Goal: Task Accomplishment & Management: Complete application form

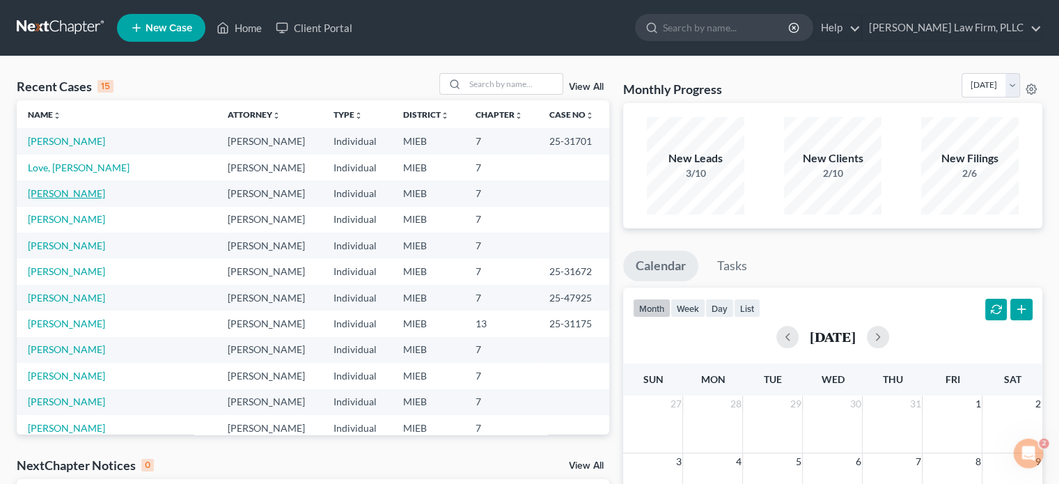
click at [47, 197] on link "[PERSON_NAME]" at bounding box center [66, 193] width 77 height 12
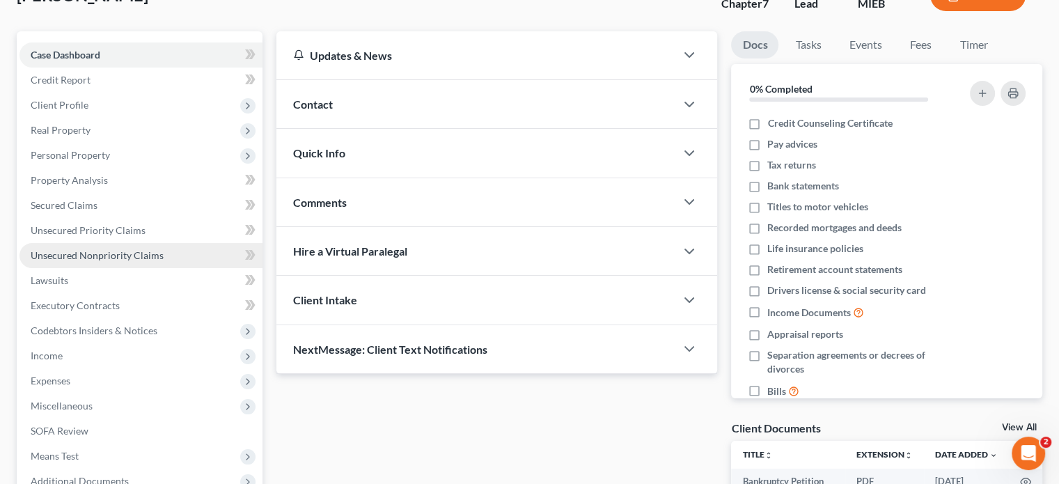
scroll to position [70, 0]
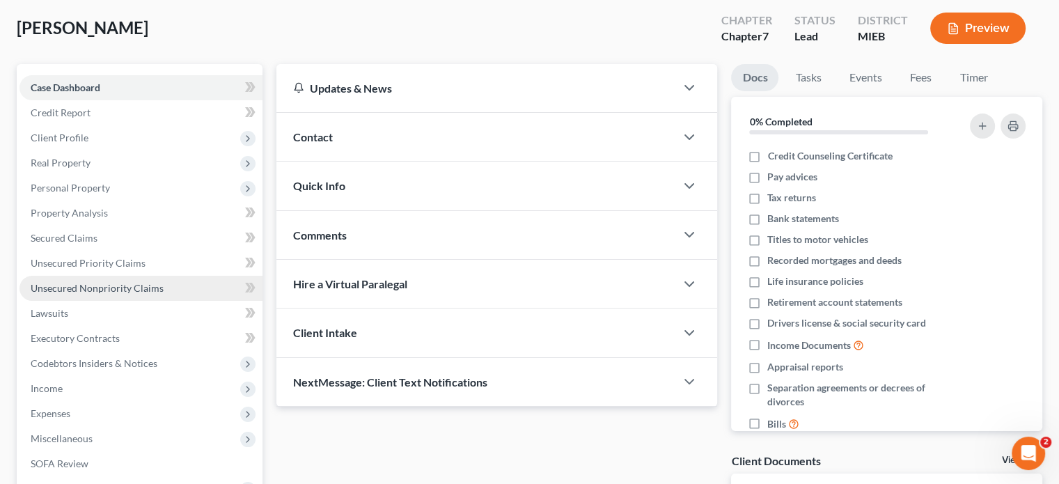
click at [100, 291] on span "Unsecured Nonpriority Claims" at bounding box center [97, 288] width 133 height 12
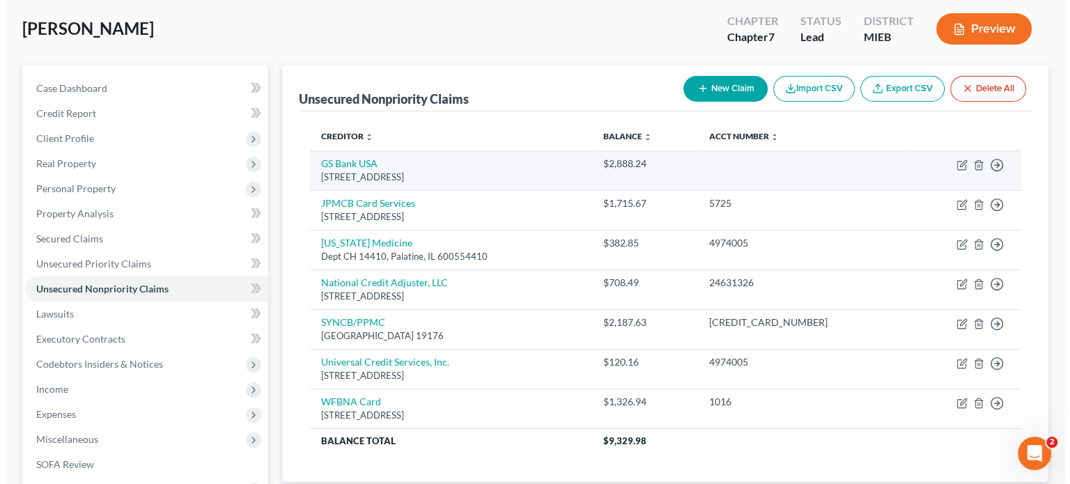
scroll to position [70, 0]
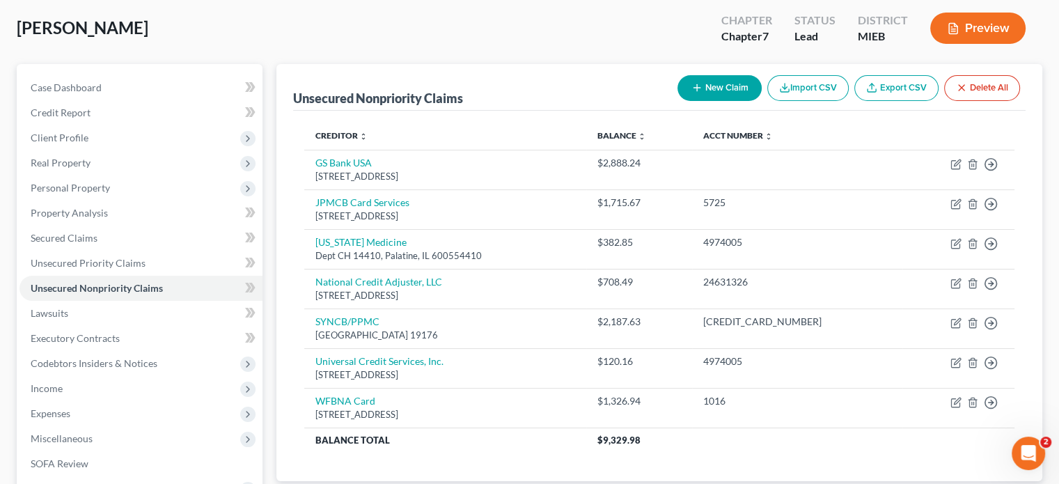
click at [703, 83] on button "New Claim" at bounding box center [720, 88] width 84 height 26
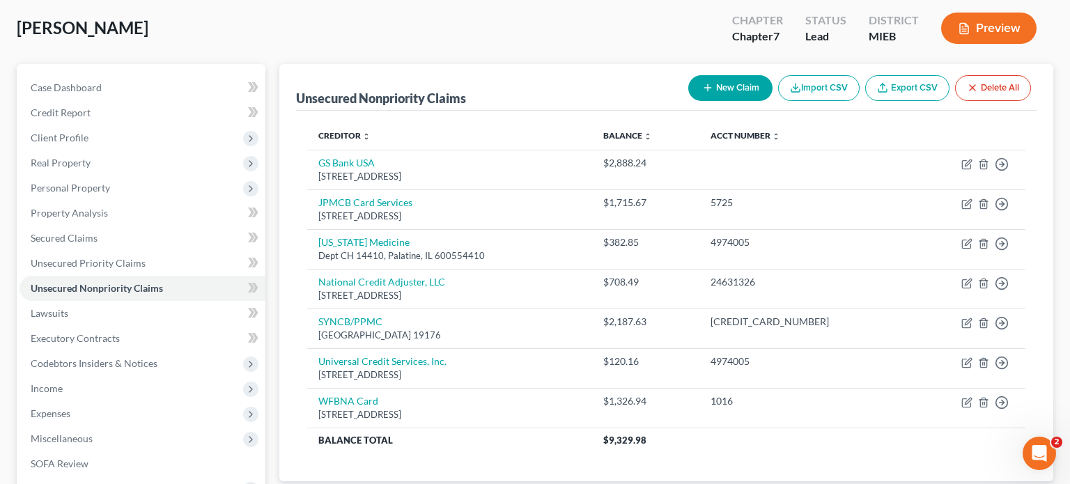
select select "0"
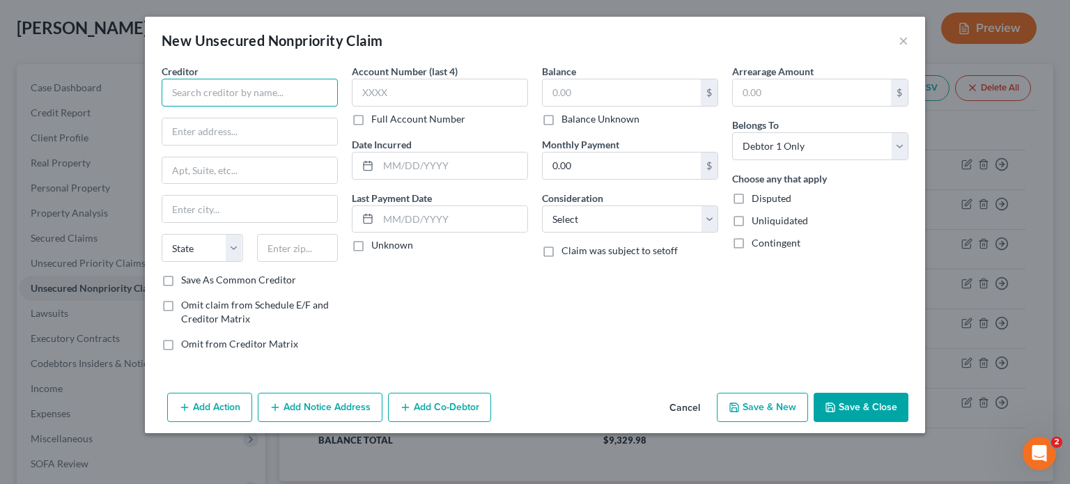
click at [302, 86] on input "text" at bounding box center [250, 93] width 176 height 28
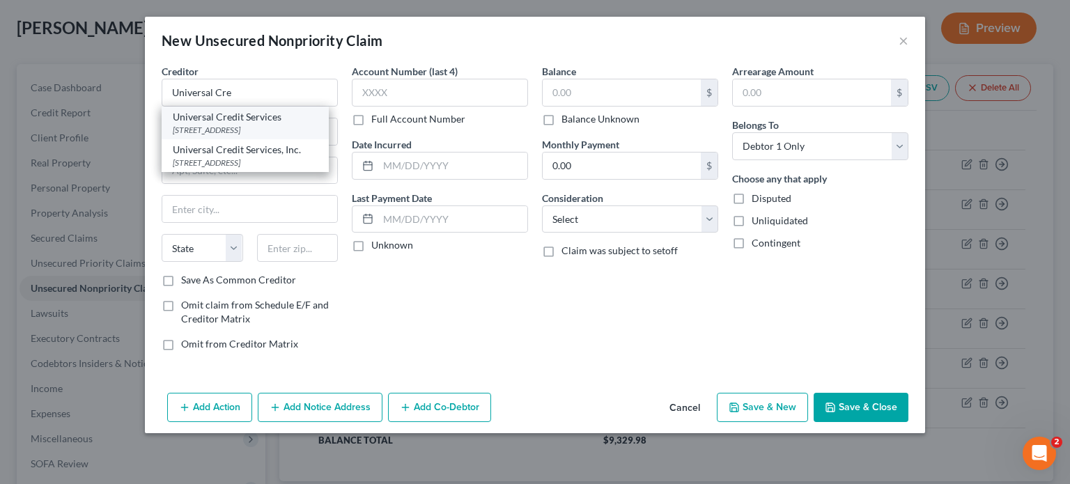
click at [260, 119] on div "Universal Credit Services" at bounding box center [245, 117] width 145 height 14
type input "Universal Credit Services"
type input "PO Box 158"
type input "Hartland"
select select "23"
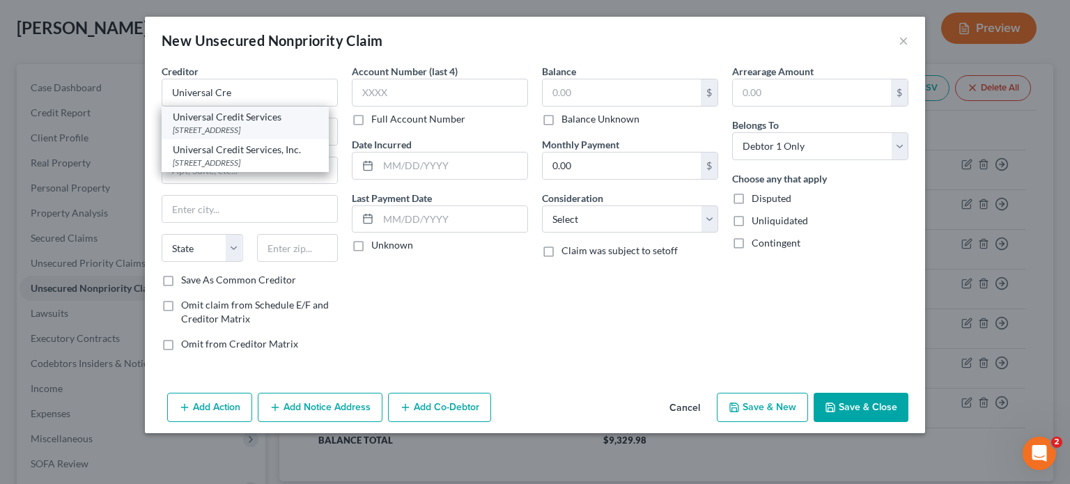
type input "48353"
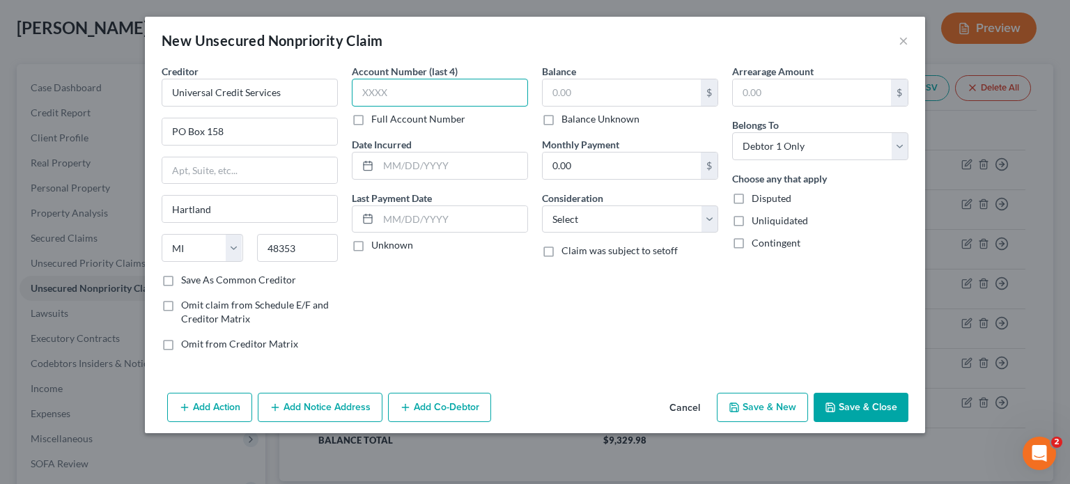
click at [396, 100] on input "text" at bounding box center [440, 93] width 176 height 28
type input "5480"
type input "03/2025"
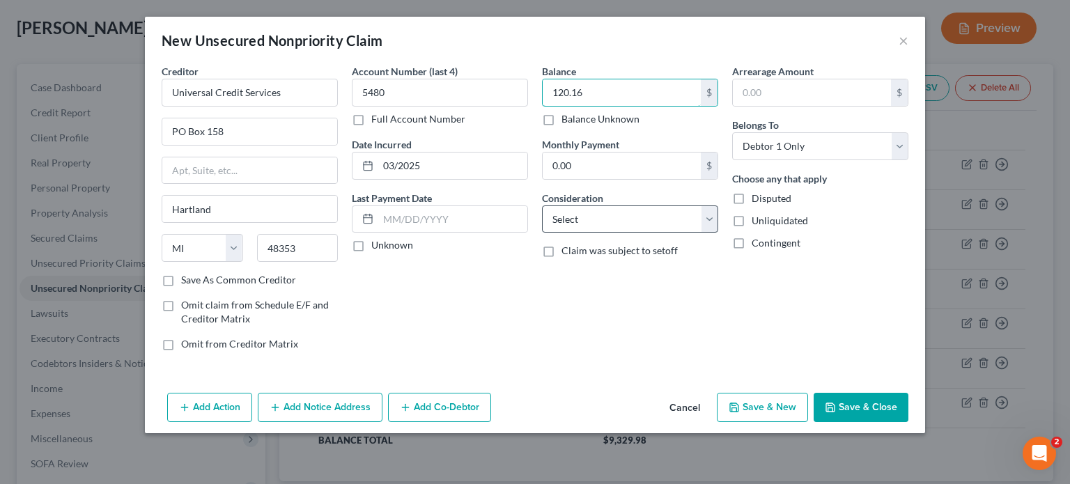
type input "120.16"
click at [577, 228] on select "Select Cable / Satellite Services Collection Agency Credit Card Debt Debt Couns…" at bounding box center [630, 219] width 176 height 28
select select "9"
click at [542, 205] on select "Select Cable / Satellite Services Collection Agency Credit Card Debt Debt Couns…" at bounding box center [630, 219] width 176 height 28
click at [772, 403] on button "Save & New" at bounding box center [762, 407] width 91 height 29
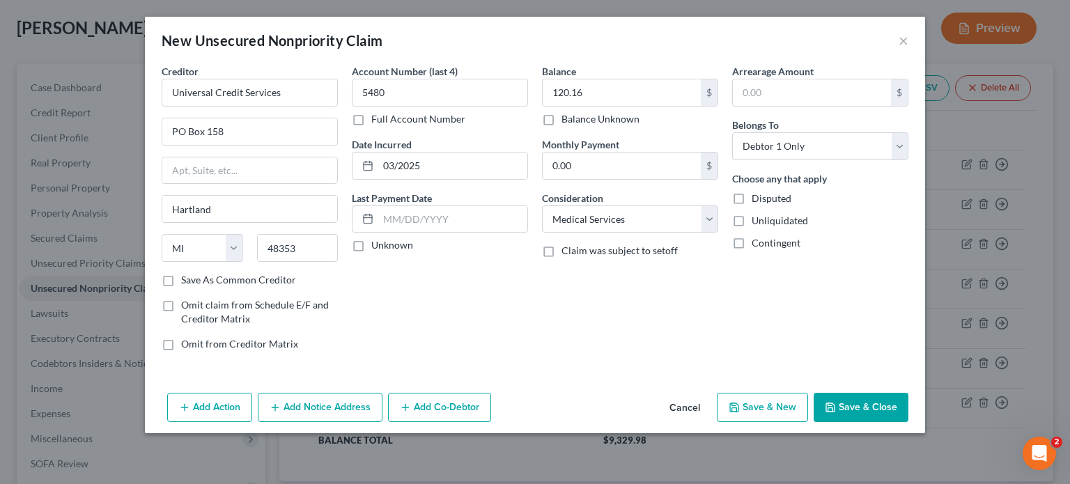
select select "0"
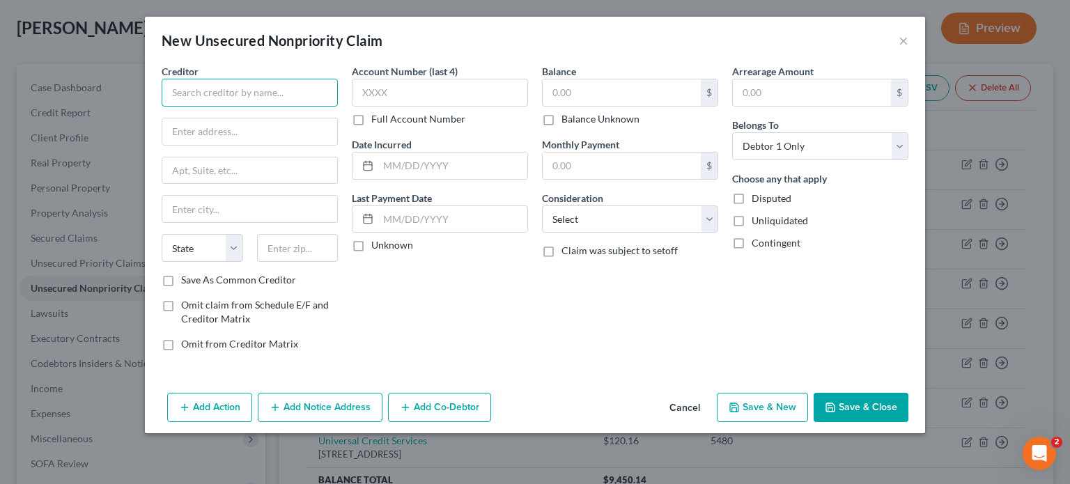
click at [231, 96] on input "text" at bounding box center [250, 93] width 176 height 28
type input "University of [US_STATE] Health System"
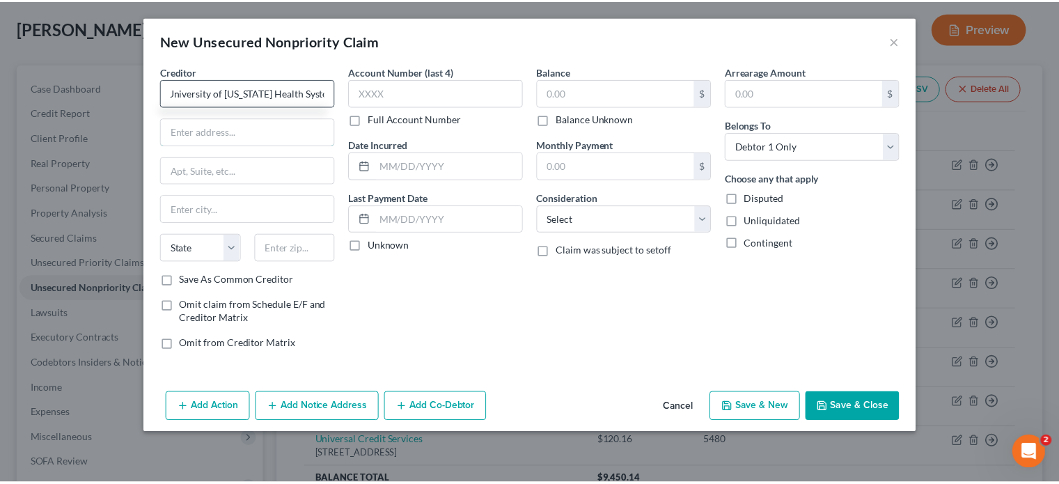
scroll to position [0, 0]
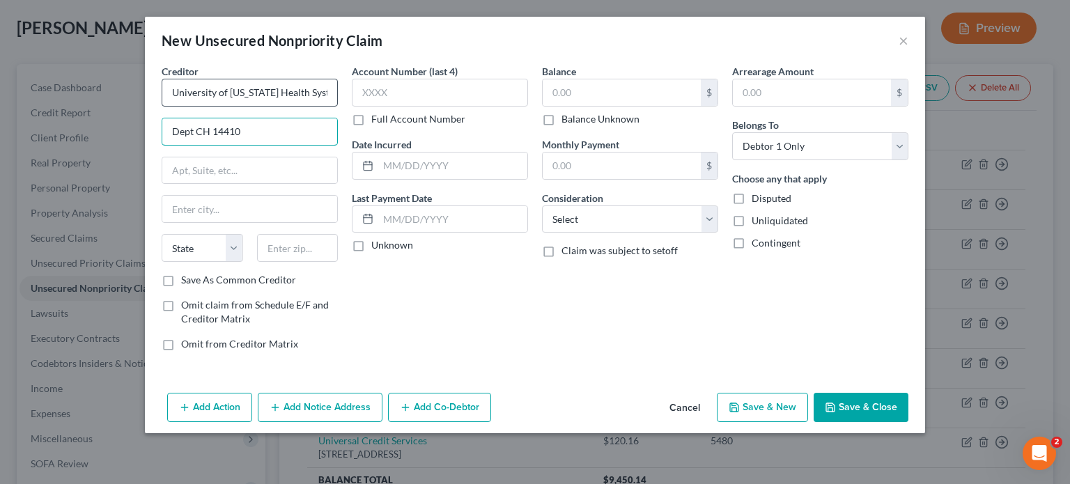
type input "Dept CH 14410"
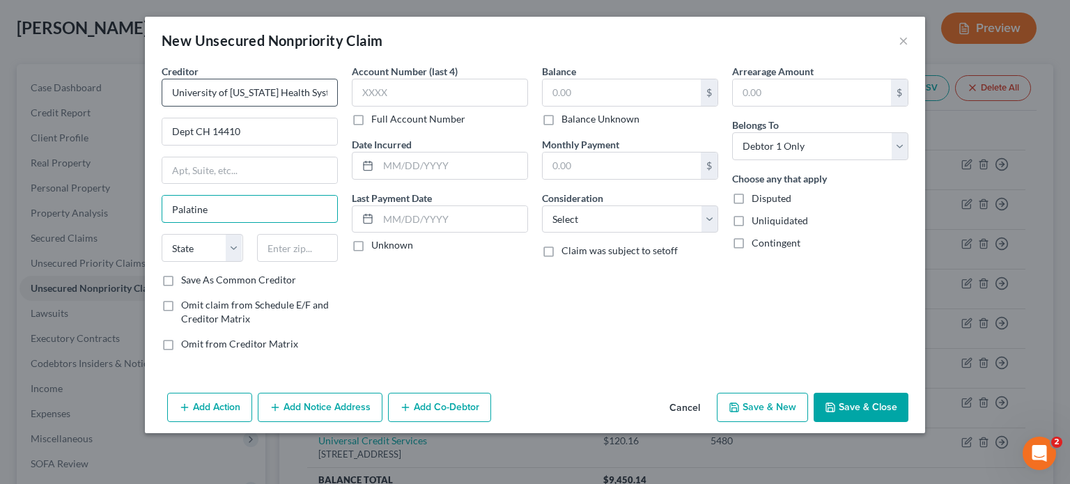
type input "Palatine"
select select "14"
type input "60055-4410"
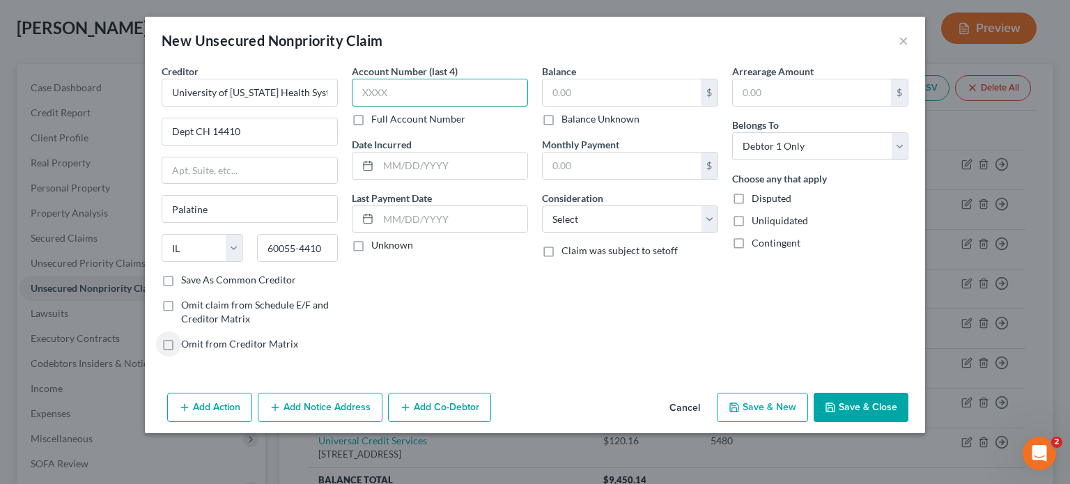
click at [381, 94] on input "text" at bounding box center [440, 93] width 176 height 28
type input "4005"
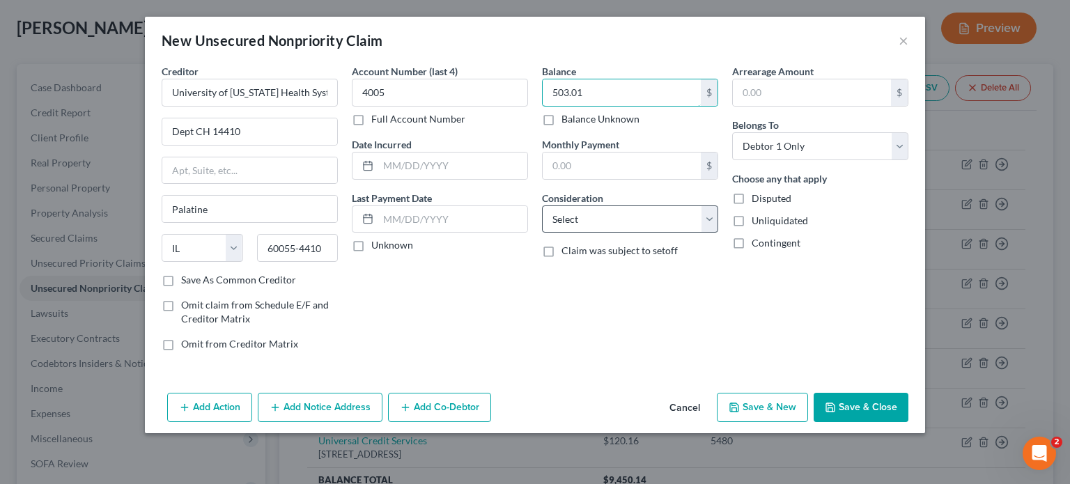
type input "503.01"
click at [657, 224] on select "Select Cable / Satellite Services Collection Agency Credit Card Debt Debt Couns…" at bounding box center [630, 219] width 176 height 28
select select "9"
click at [542, 205] on select "Select Cable / Satellite Services Collection Agency Credit Card Debt Debt Couns…" at bounding box center [630, 219] width 176 height 28
click at [770, 405] on button "Save & New" at bounding box center [762, 407] width 91 height 29
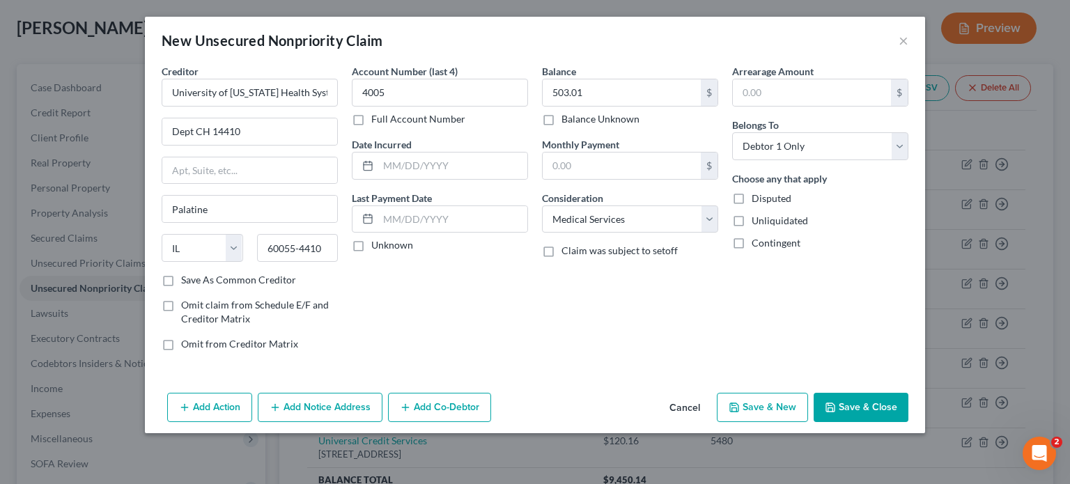
select select "0"
type input "0.00"
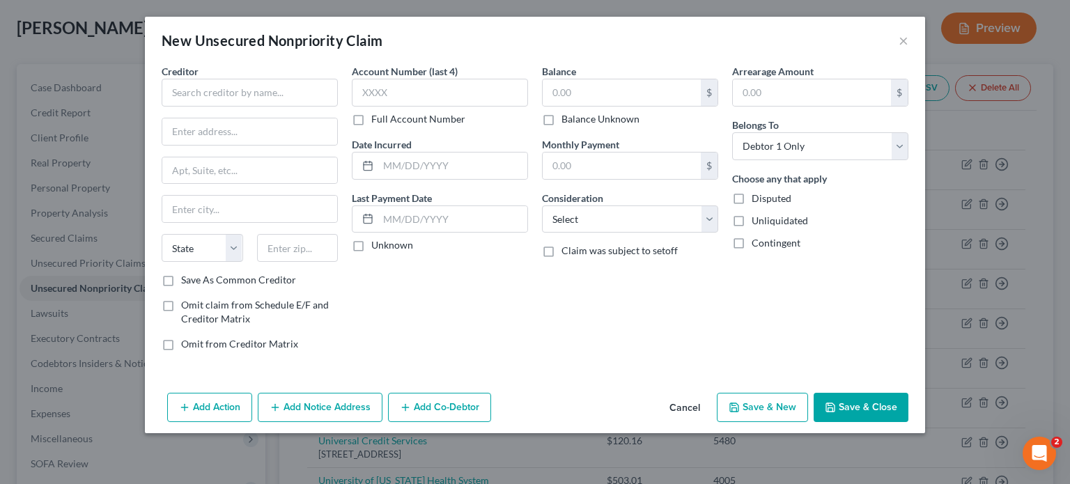
click at [696, 403] on button "Cancel" at bounding box center [684, 408] width 53 height 28
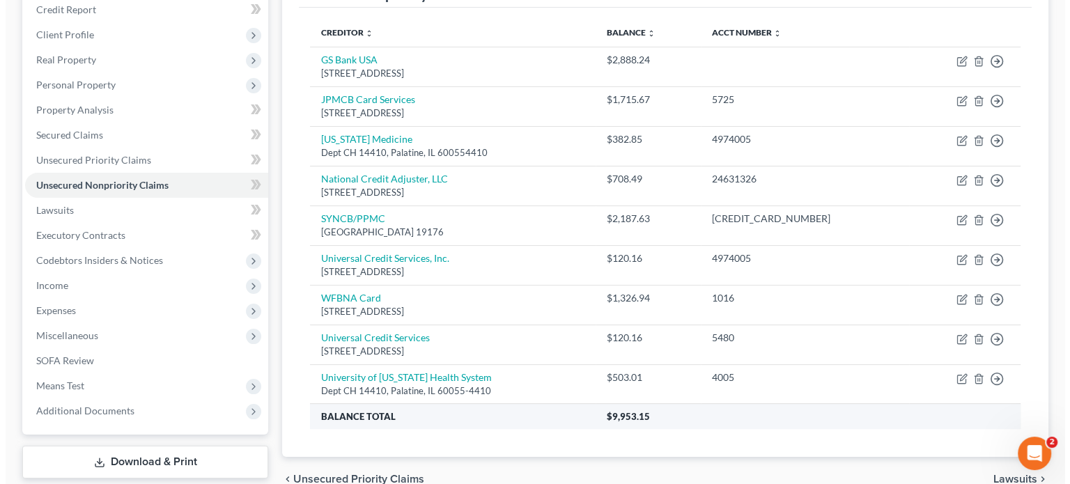
scroll to position [139, 0]
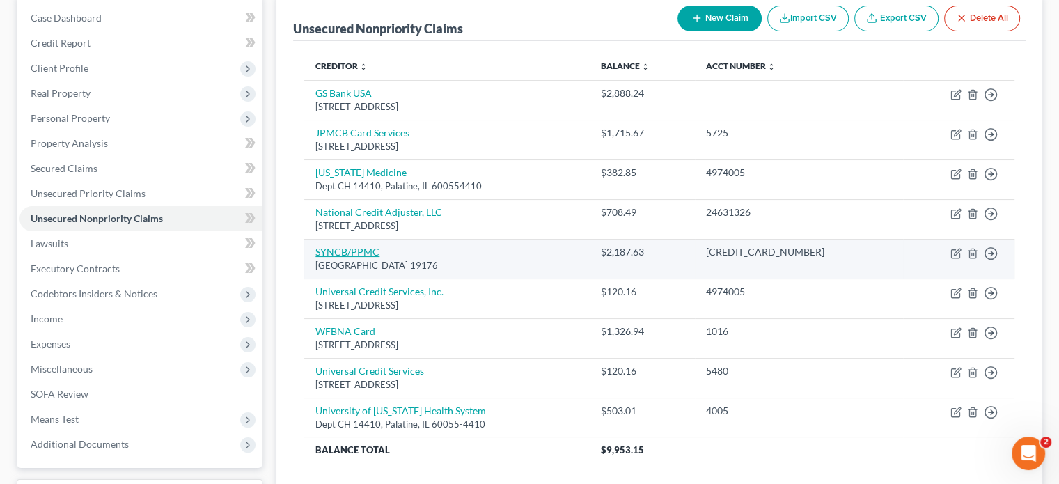
click at [367, 249] on link "SYNCB/PPMC" at bounding box center [348, 252] width 64 height 12
select select "39"
select select "2"
select select "0"
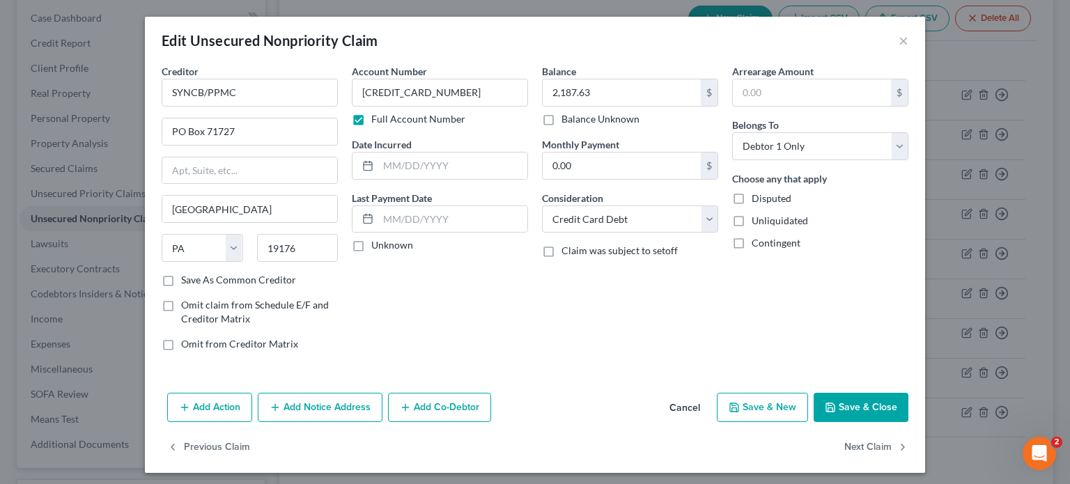
click at [313, 403] on button "Add Notice Address" at bounding box center [320, 407] width 125 height 29
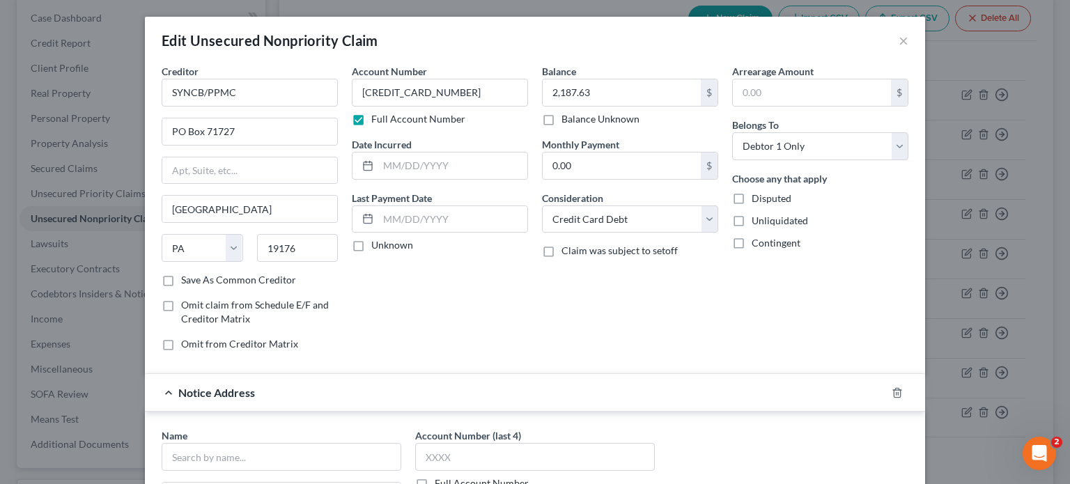
scroll to position [70, 0]
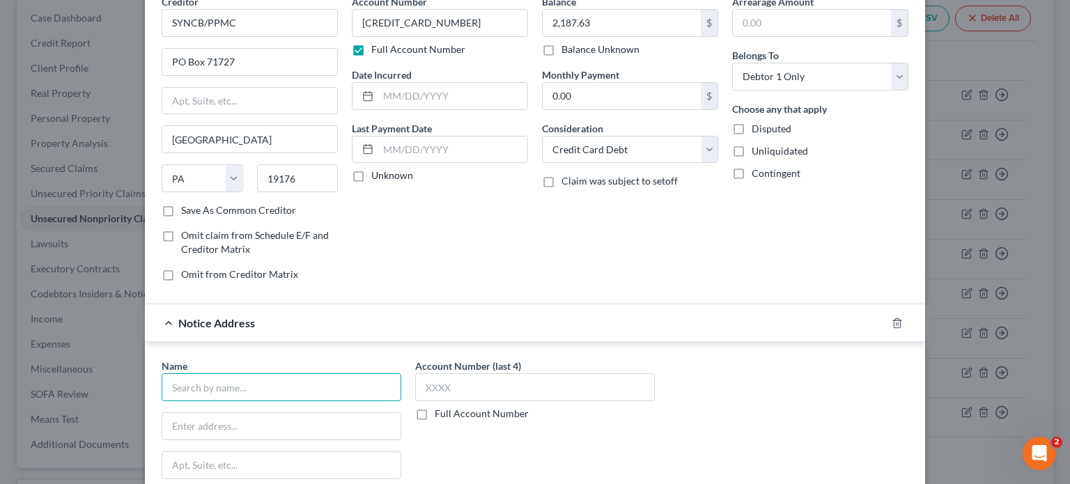
click at [298, 391] on input "text" at bounding box center [282, 387] width 240 height 28
type input "[PERSON_NAME], Esq."
type input "PO Box 17210"
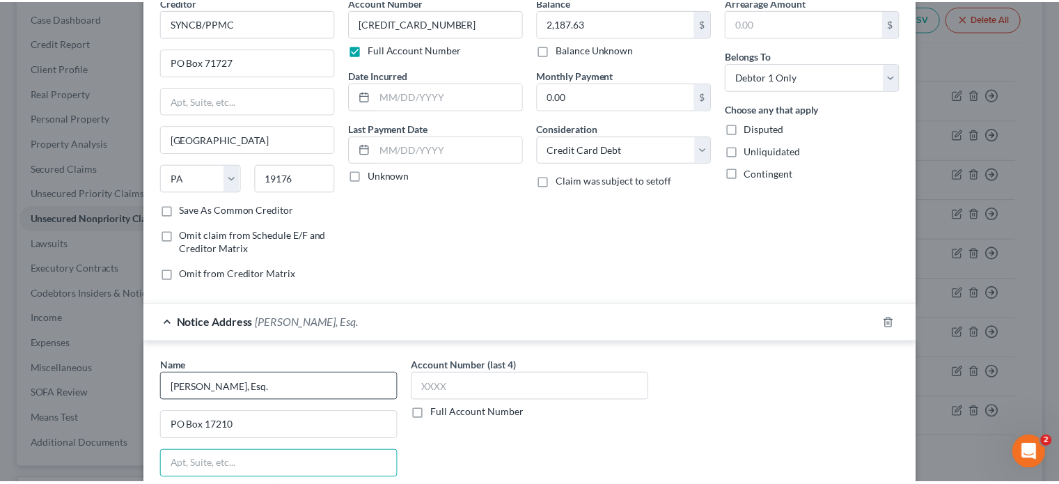
scroll to position [303, 0]
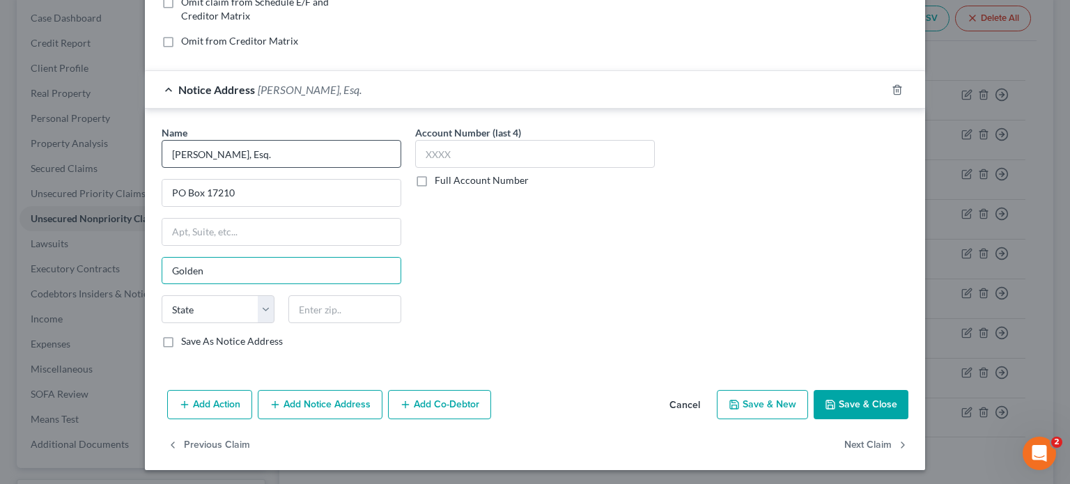
type input "Golden"
select select "5"
type input "9"
type input "80402"
click at [871, 403] on button "Save & Close" at bounding box center [861, 404] width 95 height 29
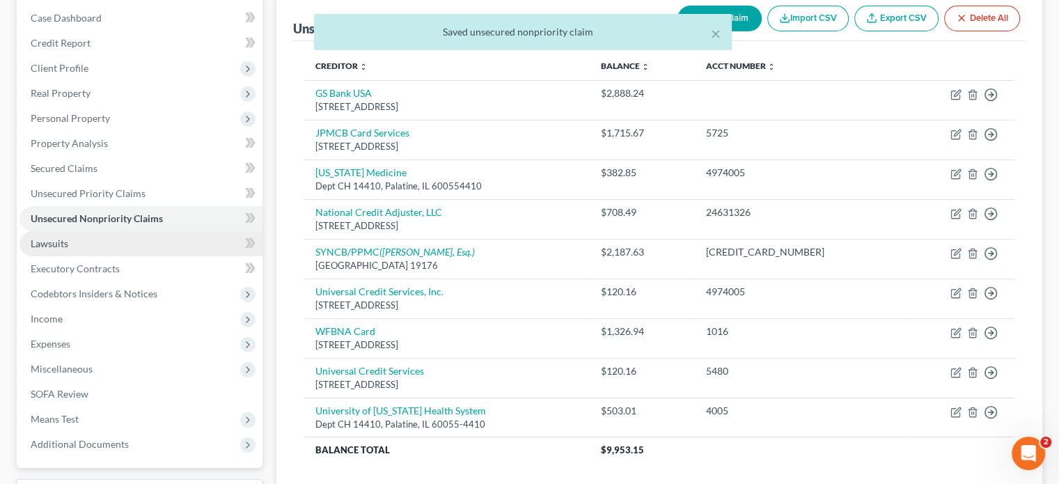
click at [42, 241] on span "Lawsuits" at bounding box center [50, 244] width 38 height 12
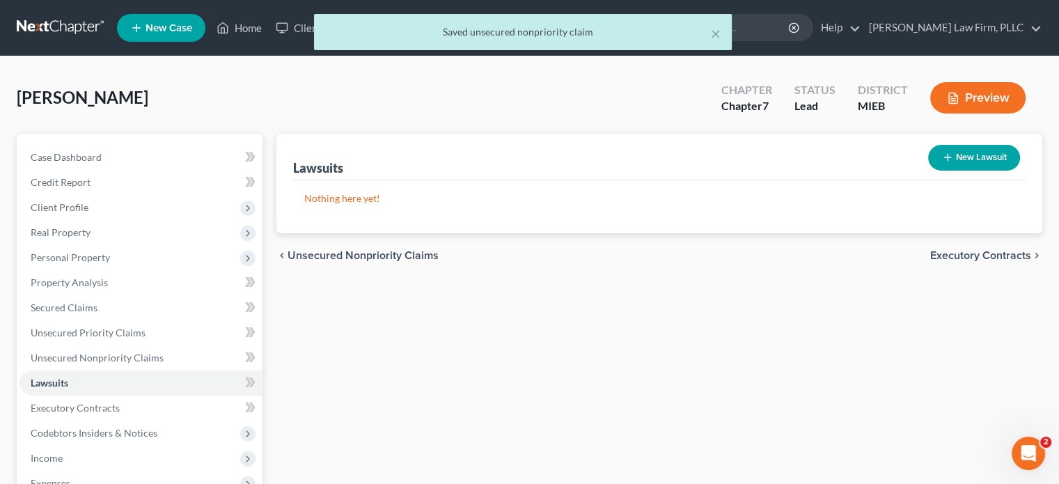
click at [988, 162] on button "New Lawsuit" at bounding box center [974, 158] width 92 height 26
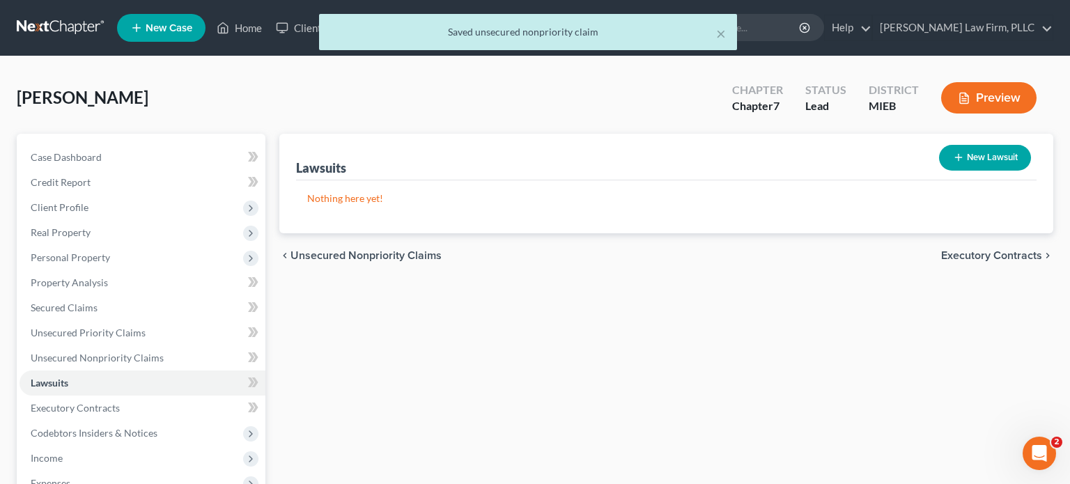
select select "0"
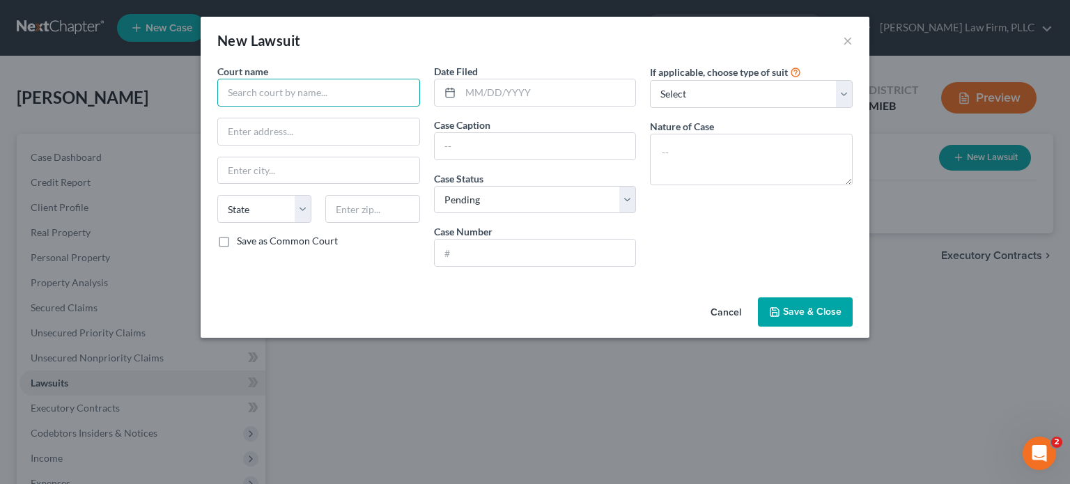
click at [387, 94] on input "text" at bounding box center [318, 93] width 203 height 28
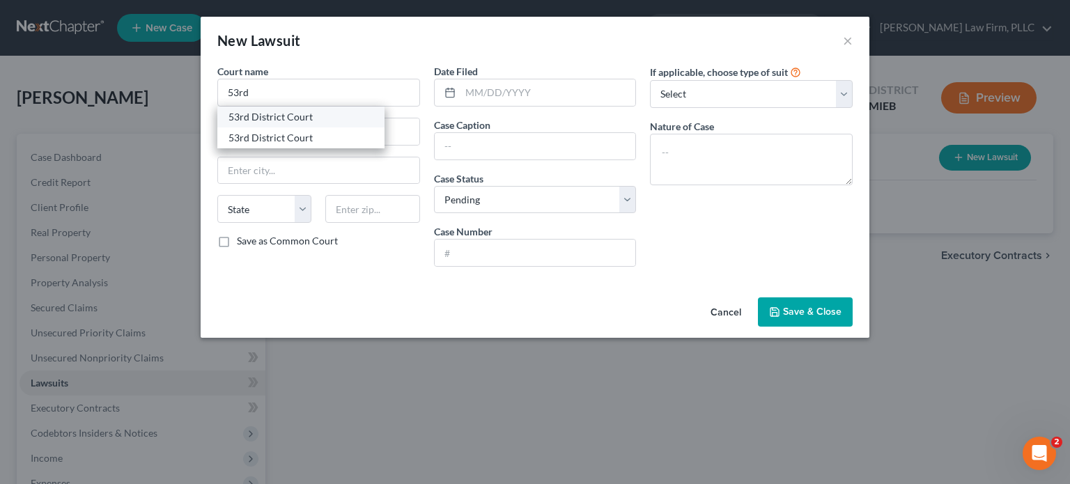
click at [305, 118] on div "53rd District Court" at bounding box center [300, 117] width 145 height 14
type input "53rd District Court"
type input "[STREET_ADDRESS]"
type input "[PERSON_NAME]"
select select "23"
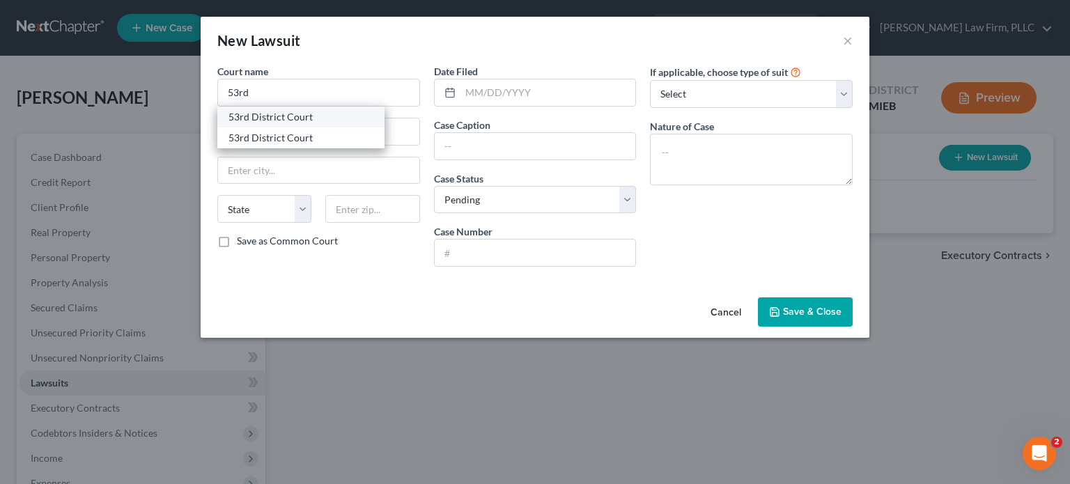
type input "48843"
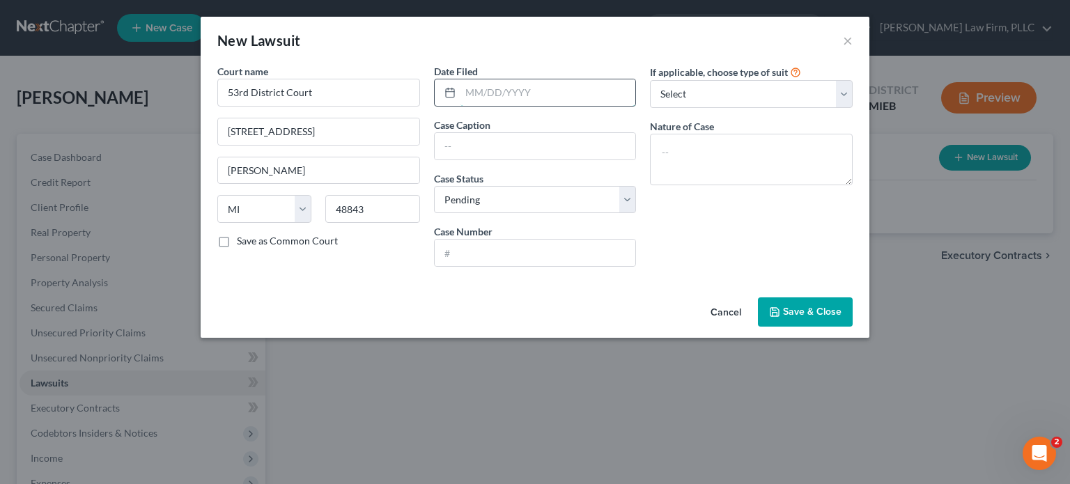
click at [490, 94] on input "text" at bounding box center [548, 92] width 176 height 26
type input "[DATE]"
type input "Jefferson Capital v. [PERSON_NAME]"
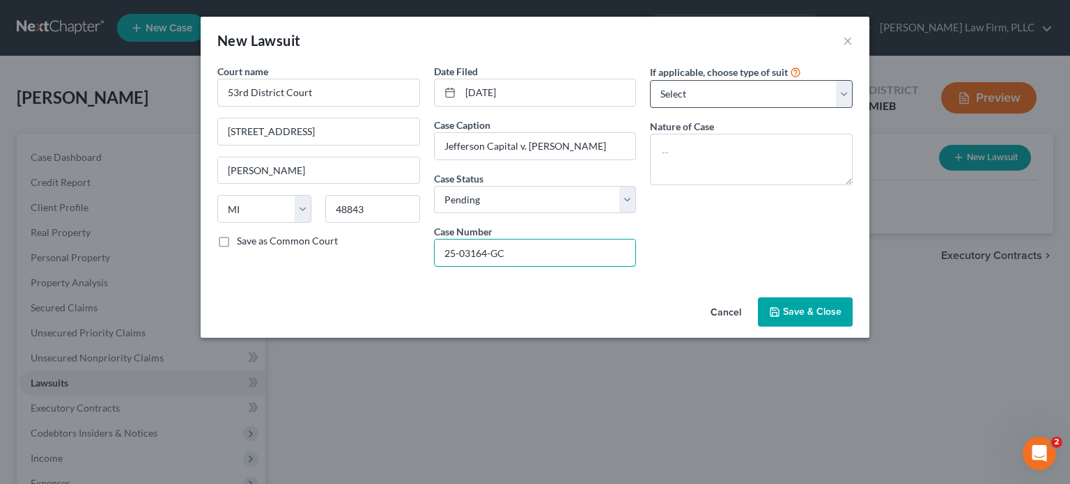
type input "25-03164-GC"
click at [675, 89] on select "Select Repossession Garnishment Foreclosure Attached, Seized, Or Levied Other" at bounding box center [751, 94] width 203 height 28
select select "4"
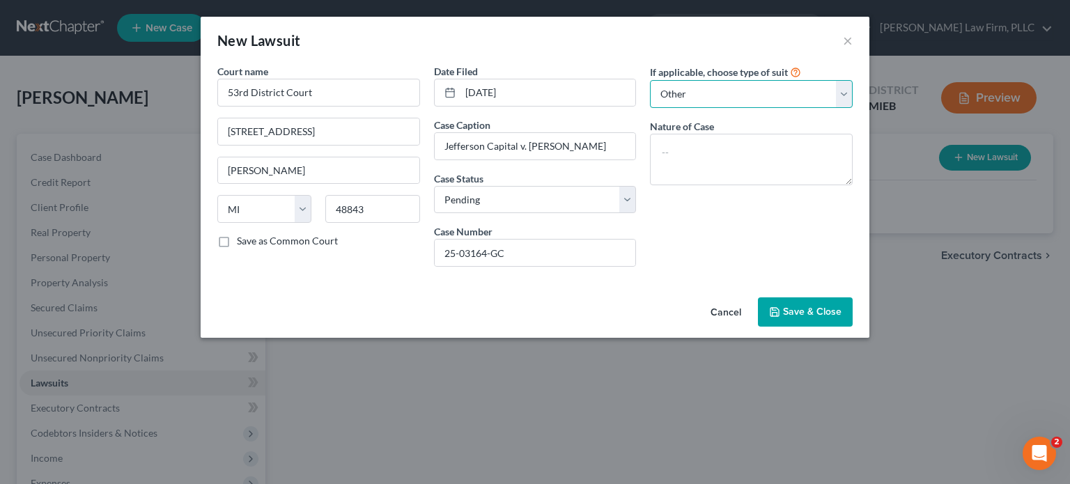
click at [650, 80] on select "Select Repossession Garnishment Foreclosure Attached, Seized, Or Levied Other" at bounding box center [751, 94] width 203 height 28
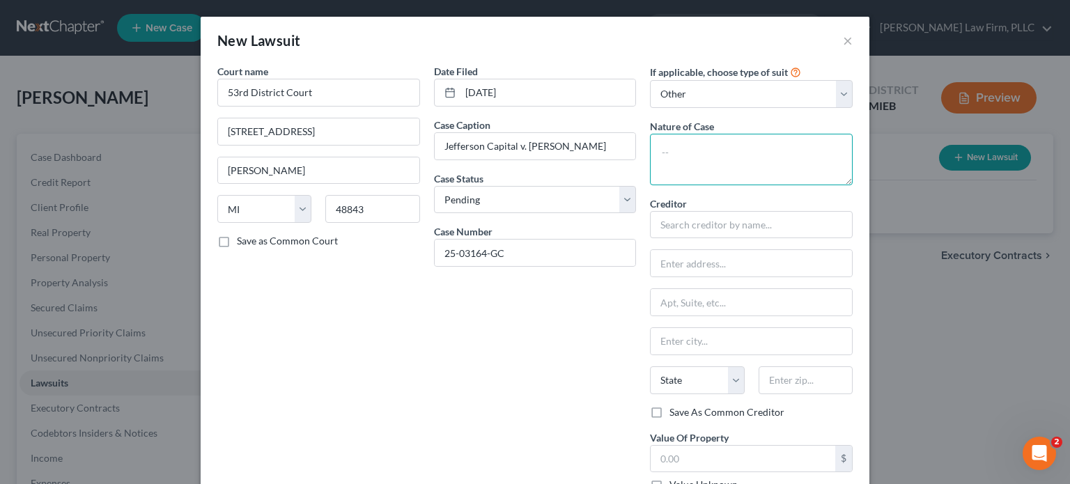
click at [694, 141] on textarea at bounding box center [751, 160] width 203 height 52
type textarea "Credit Card Collection"
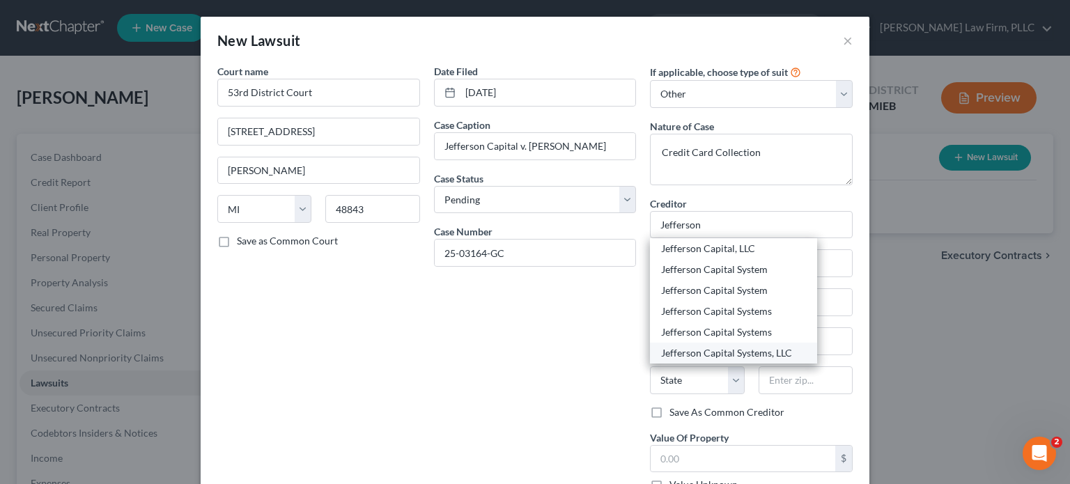
click at [730, 354] on div "Jefferson Capital Systems, LLC" at bounding box center [733, 353] width 145 height 14
type input "Jefferson Capital Systems, LLC"
type input "[STREET_ADDRESS] E."
type input "Dept. C"
type input "Sartell"
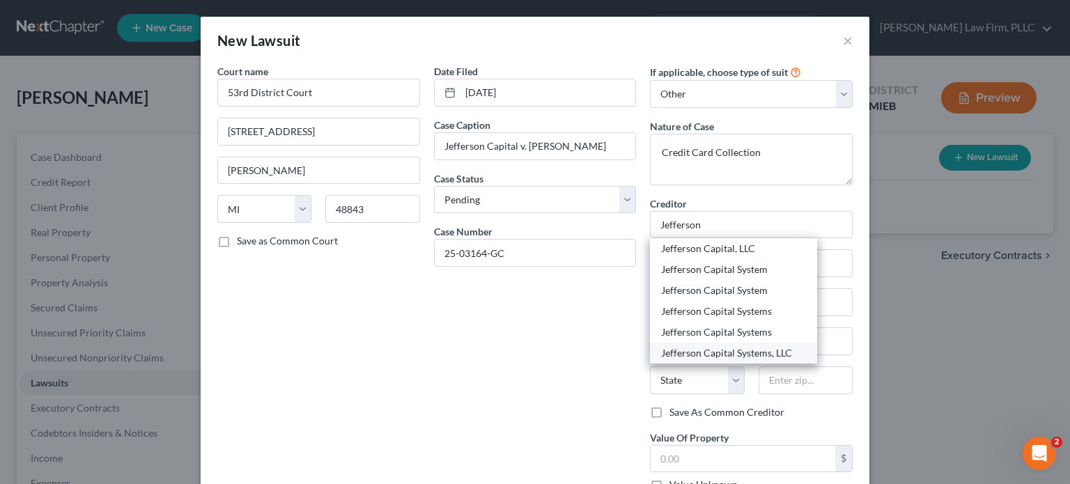
select select "24"
type input "56377"
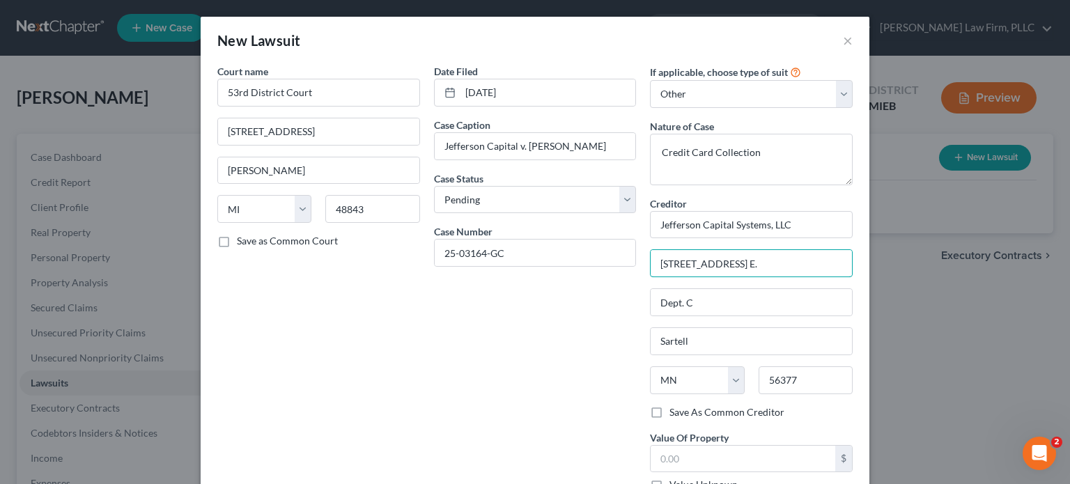
drag, startPoint x: 755, startPoint y: 263, endPoint x: 640, endPoint y: 270, distance: 115.2
click at [643, 270] on div "If applicable, choose type of suit Select Repossession Garnishment Foreclosure …" at bounding box center [751, 283] width 217 height 439
type input "PO Box 17210"
type input "Golden"
select select "5"
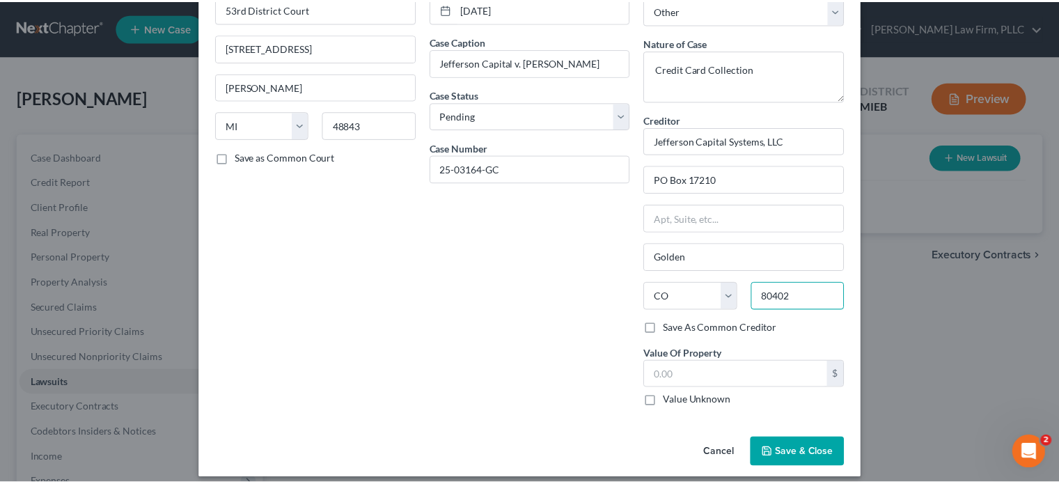
scroll to position [93, 0]
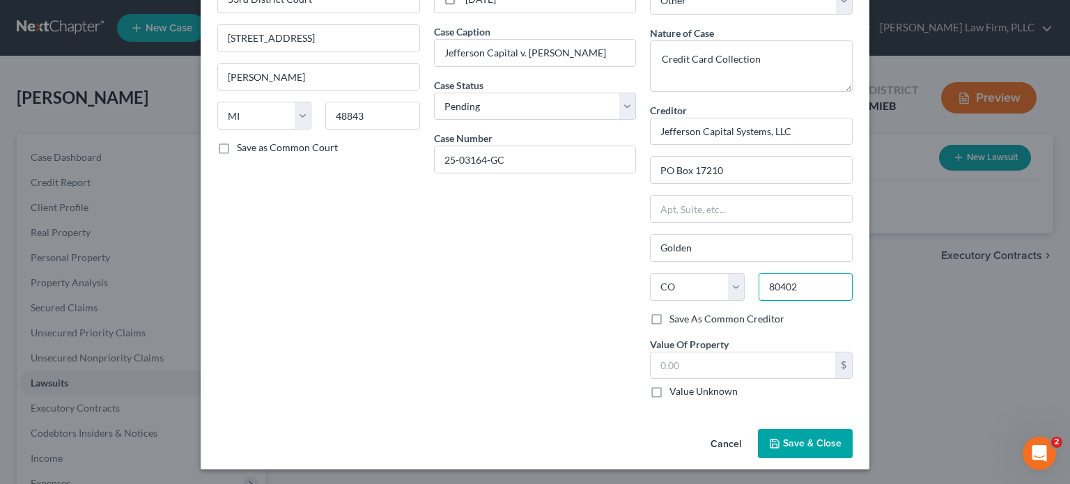
type input "80402"
click at [802, 444] on span "Save & Close" at bounding box center [812, 443] width 59 height 12
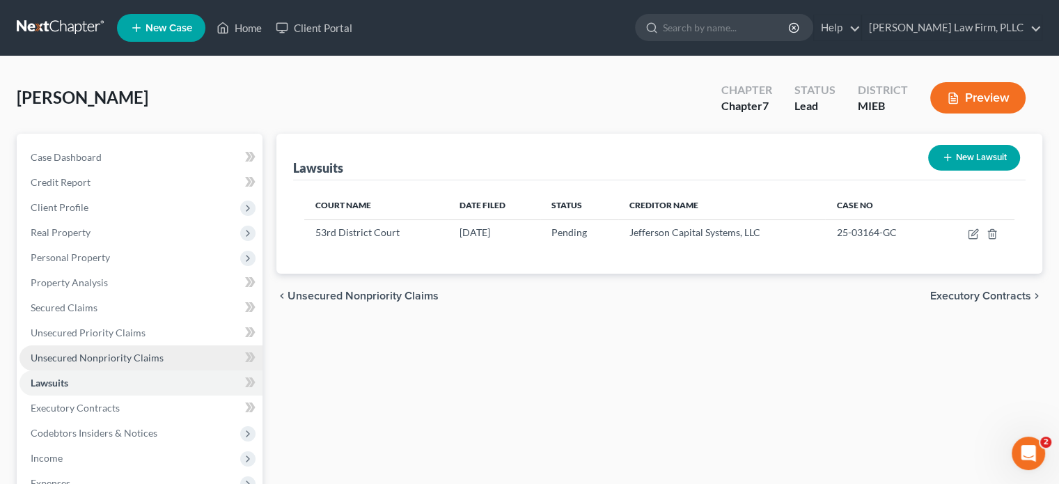
click at [68, 350] on link "Unsecured Nonpriority Claims" at bounding box center [141, 357] width 243 height 25
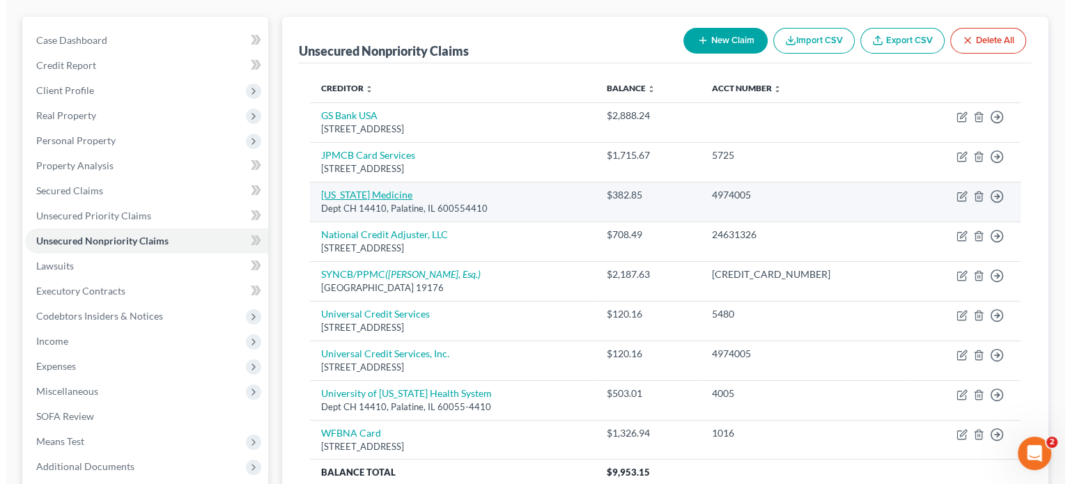
scroll to position [139, 0]
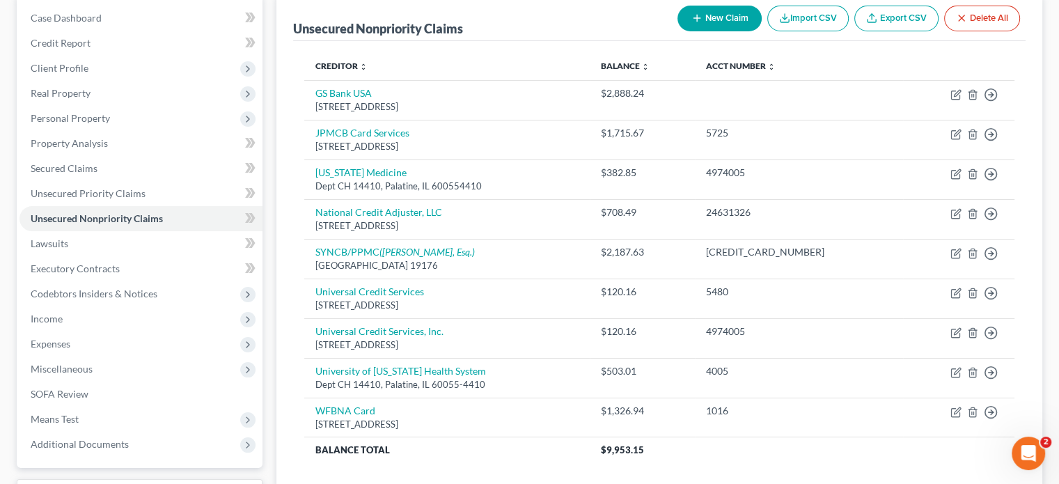
click at [699, 14] on icon "button" at bounding box center [697, 18] width 11 height 11
select select "0"
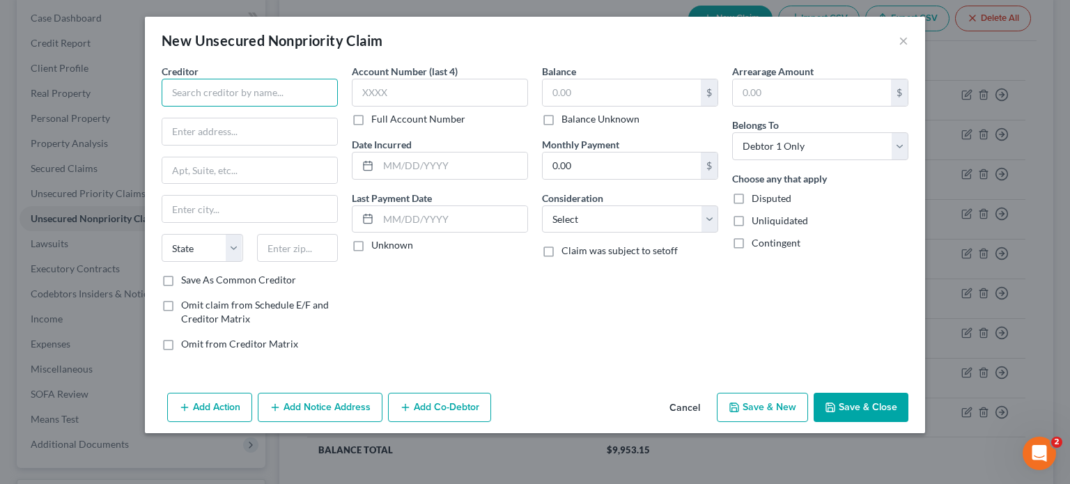
click at [256, 94] on input "text" at bounding box center [250, 93] width 176 height 28
type input "Advance America"
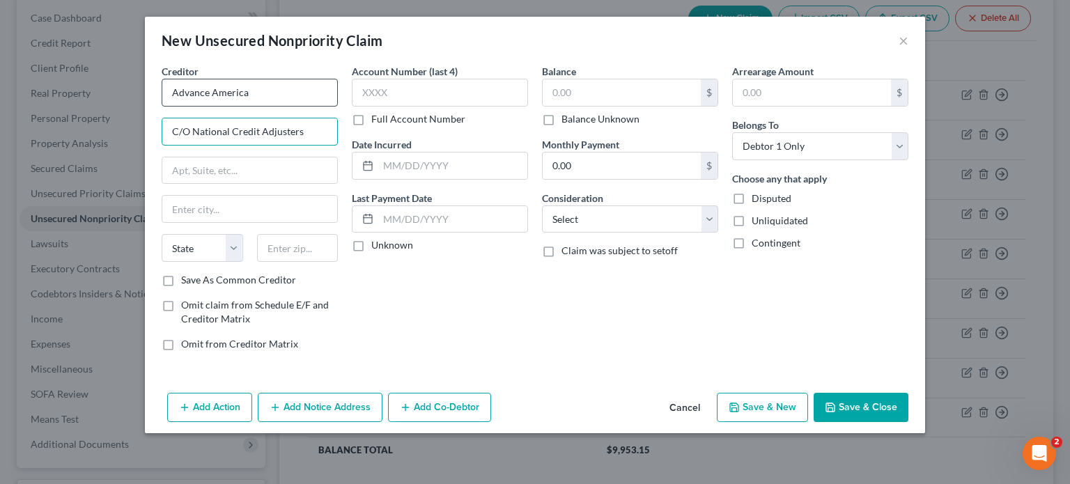
type input "C/O National Credit Adjusters"
type input "PO Box 3023"
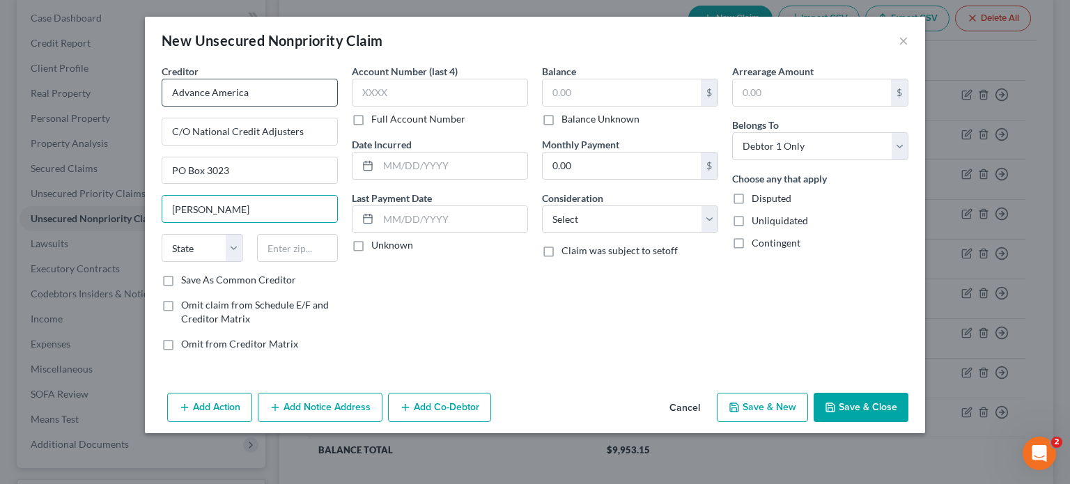
type input "[PERSON_NAME]"
select select "17"
type input "67504-3023"
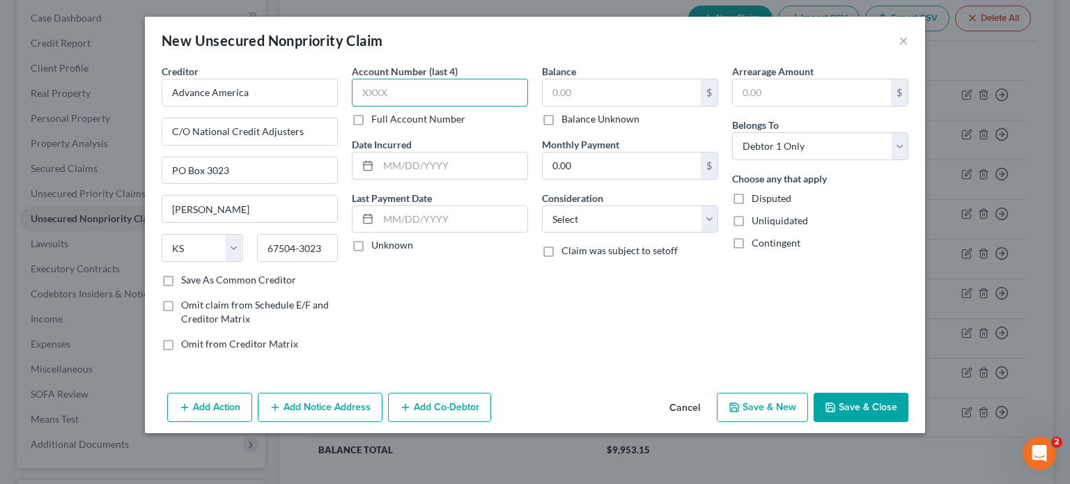
click at [434, 88] on input "text" at bounding box center [440, 93] width 176 height 28
type input "5392"
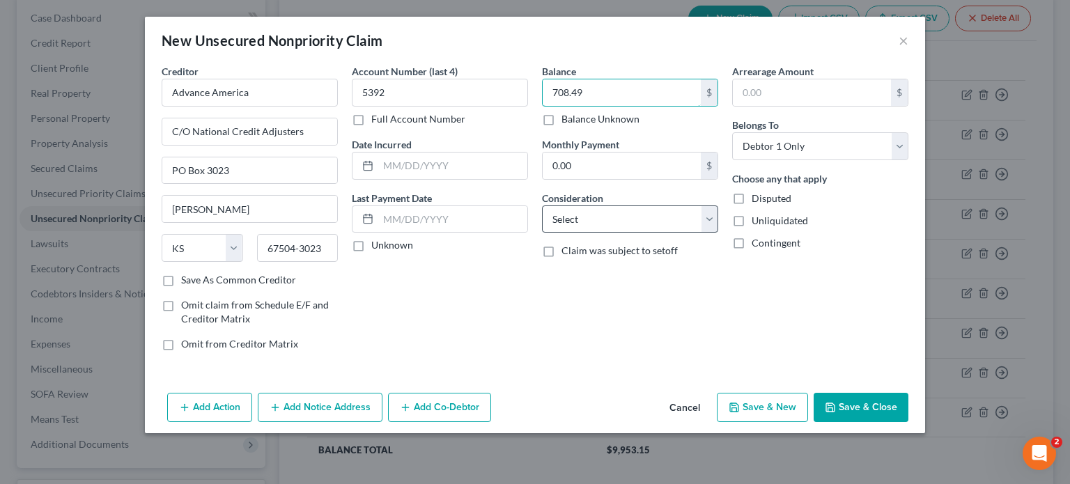
type input "708.49"
click at [584, 219] on select "Select Cable / Satellite Services Collection Agency Credit Card Debt Debt Couns…" at bounding box center [630, 219] width 176 height 28
select select "4"
click at [542, 205] on select "Select Cable / Satellite Services Collection Agency Credit Card Debt Debt Couns…" at bounding box center [630, 219] width 176 height 28
click at [889, 403] on button "Save & Close" at bounding box center [861, 407] width 95 height 29
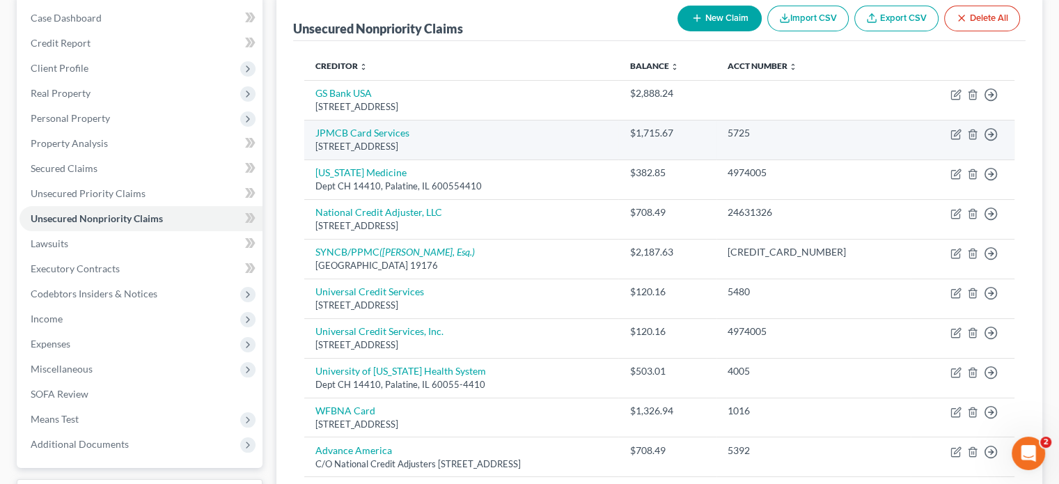
click at [368, 139] on td "JPMCB Card Services [STREET_ADDRESS]" at bounding box center [461, 140] width 314 height 40
click at [369, 132] on link "JPMCB Card Services" at bounding box center [363, 133] width 94 height 12
select select "7"
select select "2"
select select "0"
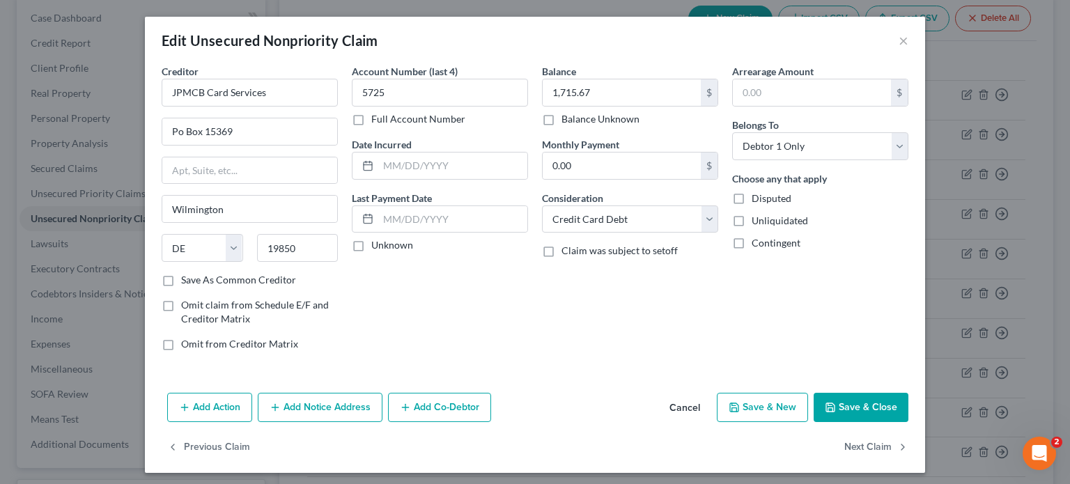
click at [284, 406] on button "Add Notice Address" at bounding box center [320, 407] width 125 height 29
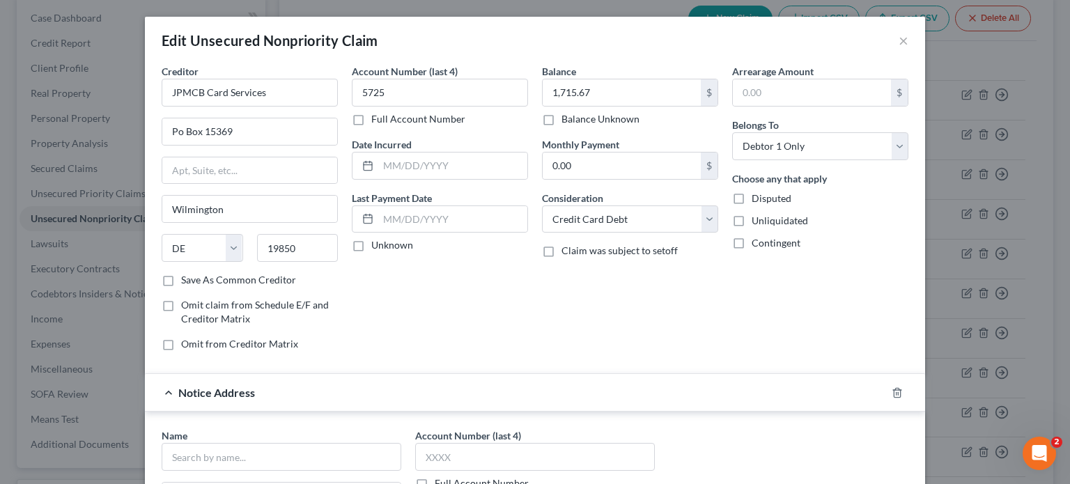
scroll to position [70, 0]
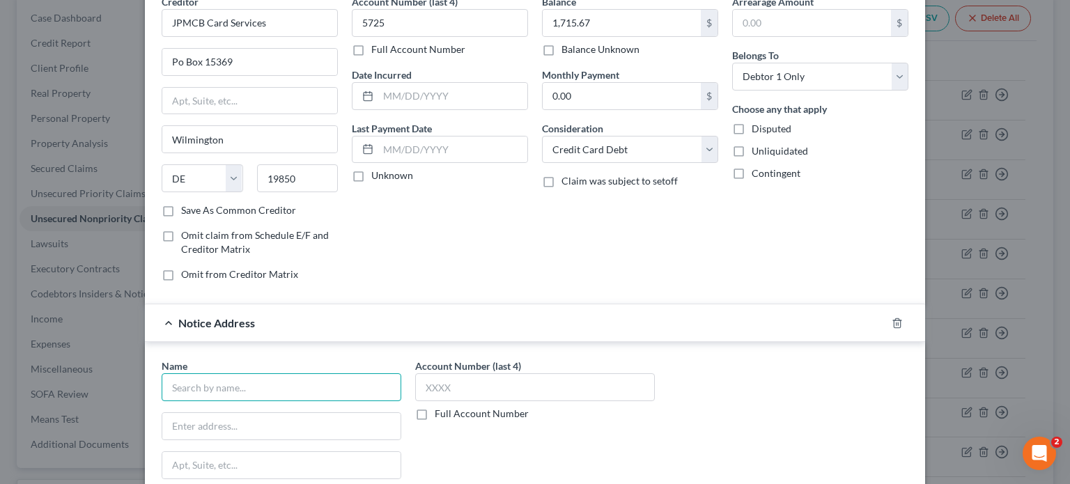
click at [224, 384] on input "text" at bounding box center [282, 387] width 240 height 28
type input "MRS BPO, LLC"
type input "[STREET_ADDRESS]"
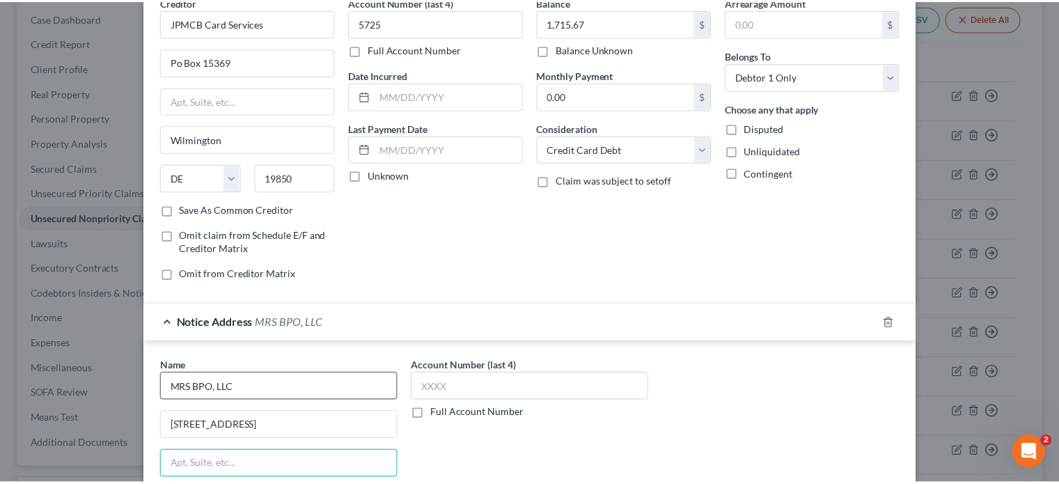
scroll to position [303, 0]
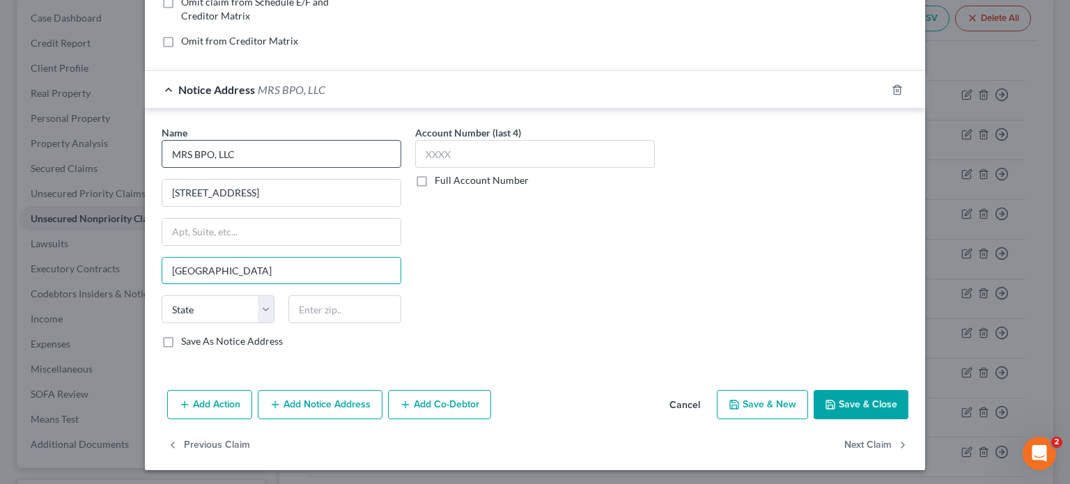
type input "[GEOGRAPHIC_DATA]"
select select "33"
type input "08003"
click at [878, 398] on button "Save & Close" at bounding box center [861, 404] width 95 height 29
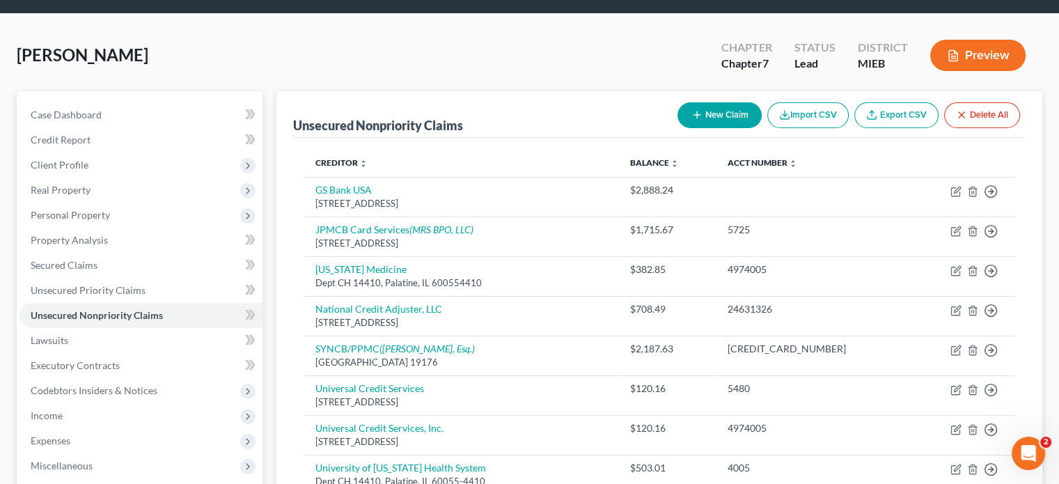
scroll to position [0, 0]
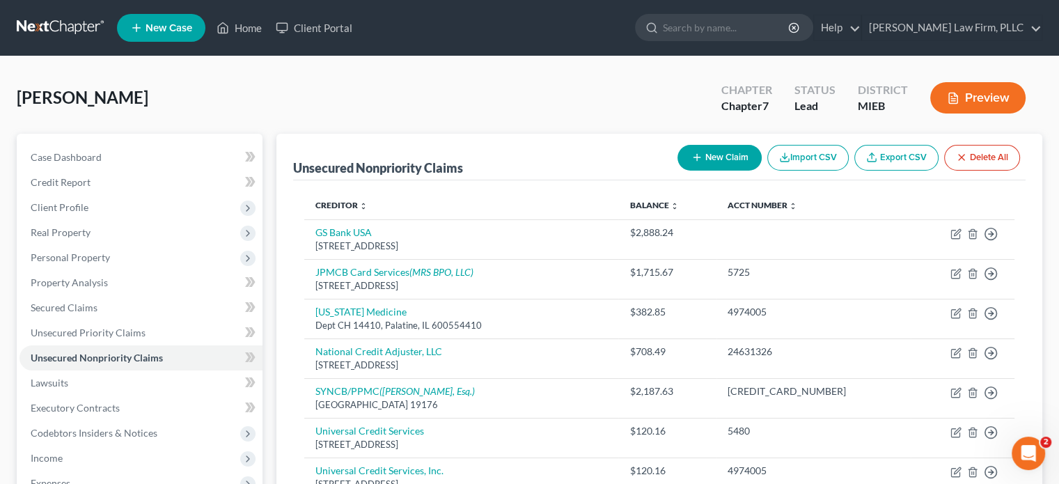
click at [708, 155] on button "New Claim" at bounding box center [720, 158] width 84 height 26
select select "0"
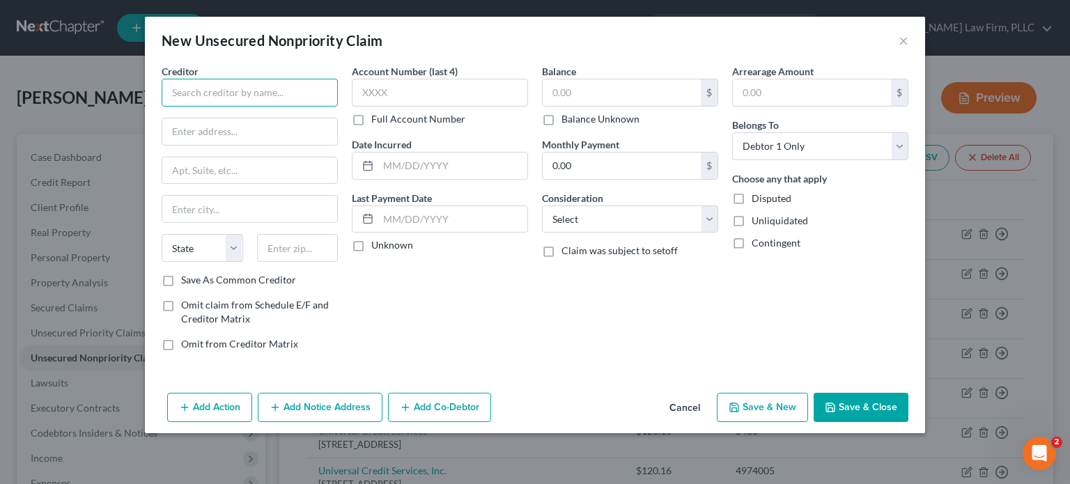
click at [217, 100] on input "text" at bounding box center [250, 93] width 176 height 28
type input "US Dept of Ed/CRI"
type input "PO Box 790123"
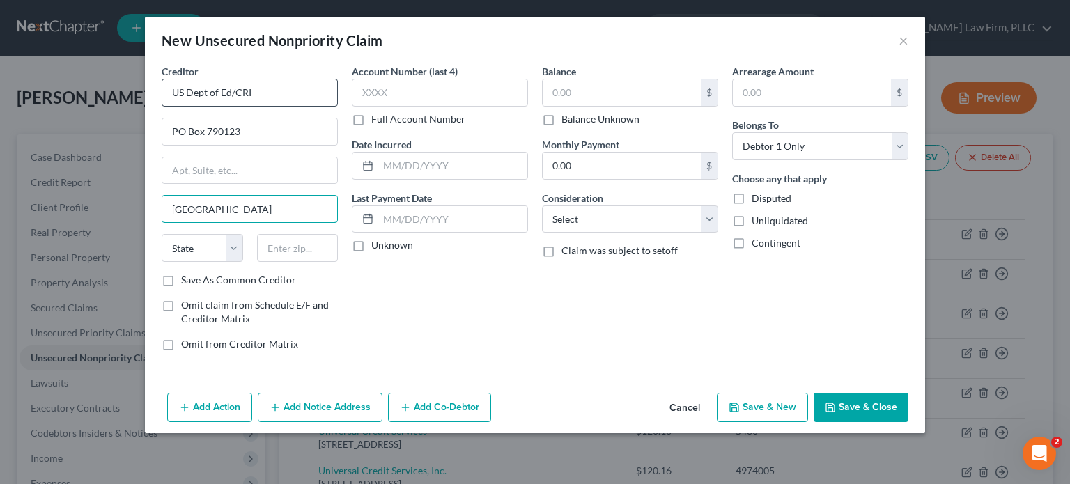
type input "[GEOGRAPHIC_DATA]"
select select "26"
type input "63179-0123"
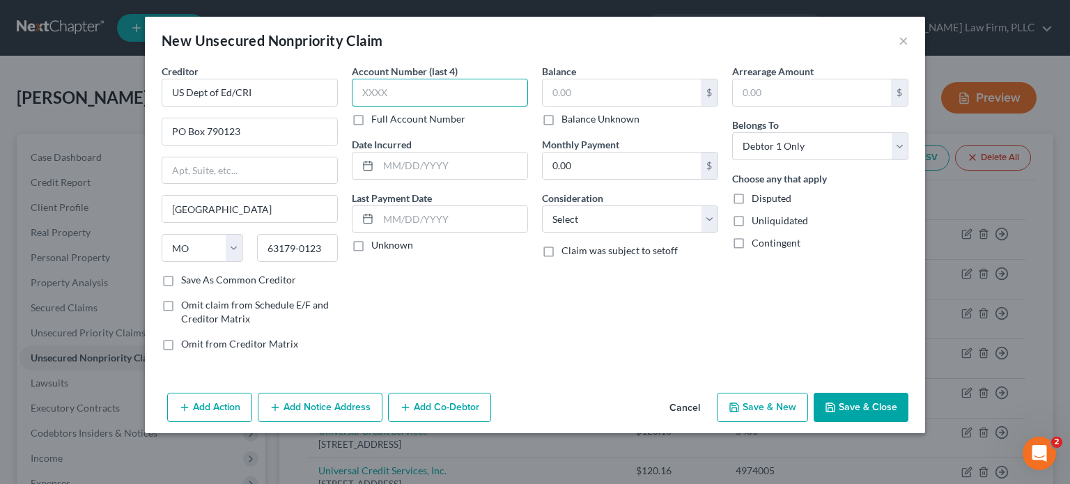
click at [418, 88] on input "text" at bounding box center [440, 93] width 176 height 28
type input "1961"
type input "2023"
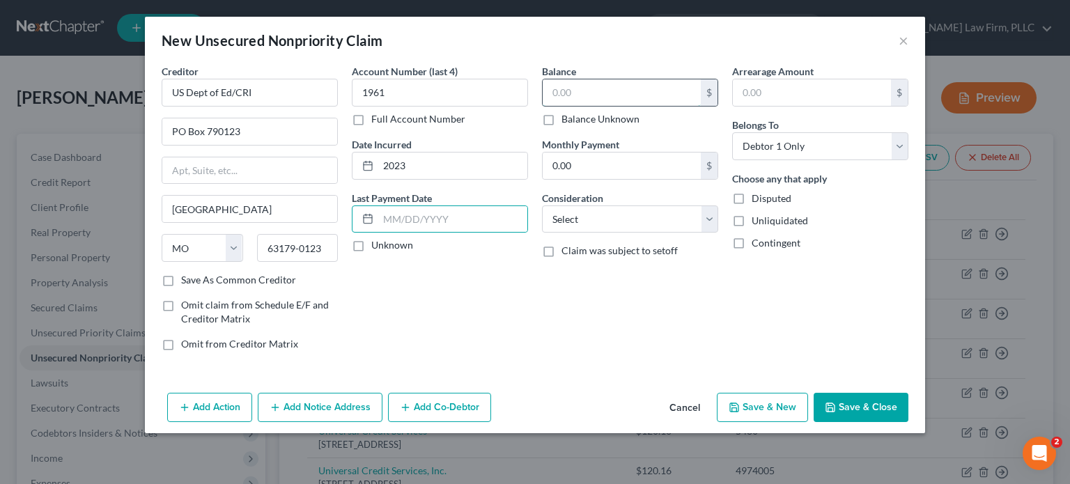
click at [577, 85] on input "text" at bounding box center [622, 92] width 158 height 26
type input "15,989.18"
click at [598, 222] on select "Select Cable / Satellite Services Collection Agency Credit Card Debt Debt Couns…" at bounding box center [630, 219] width 176 height 28
select select "17"
click at [542, 205] on select "Select Cable / Satellite Services Collection Agency Credit Card Debt Debt Couns…" at bounding box center [630, 219] width 176 height 28
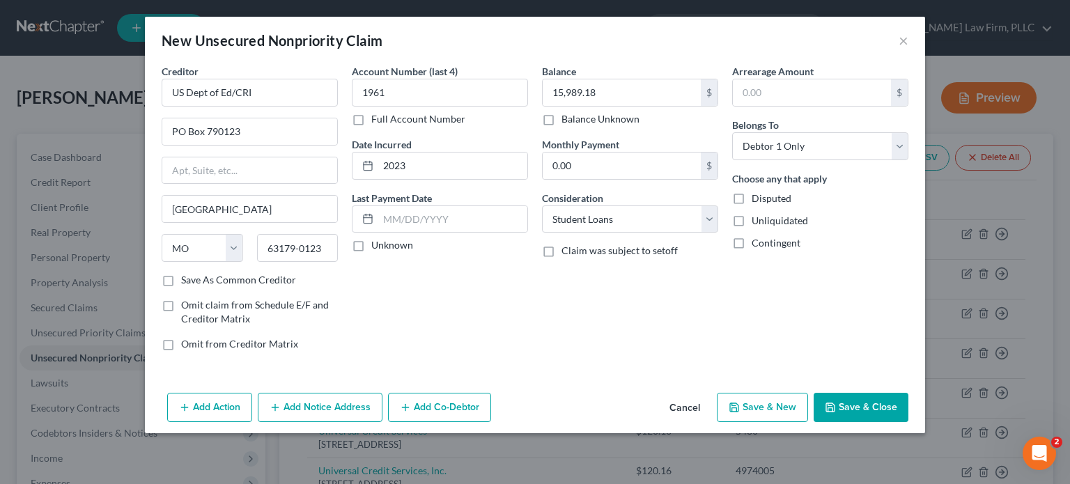
click at [880, 407] on button "Save & Close" at bounding box center [861, 407] width 95 height 29
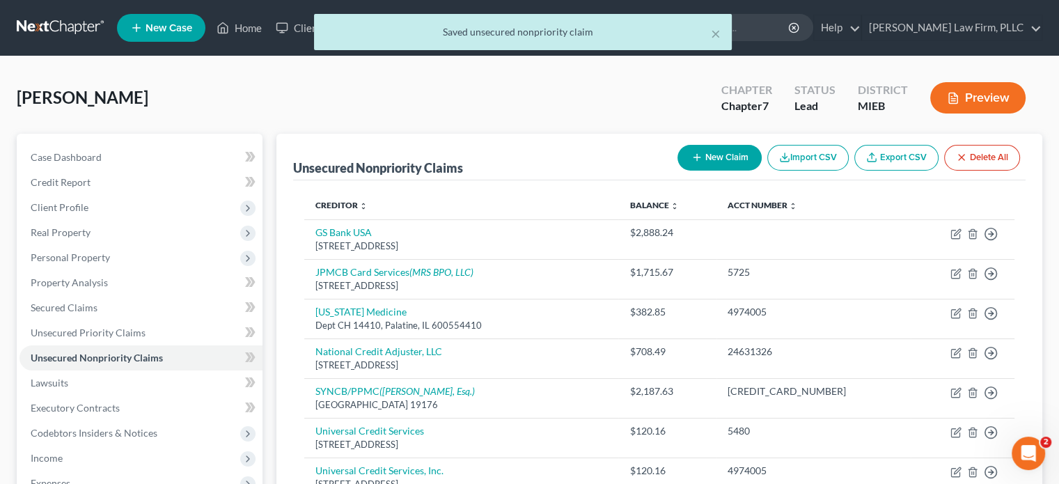
click at [717, 159] on button "New Claim" at bounding box center [720, 158] width 84 height 26
select select "0"
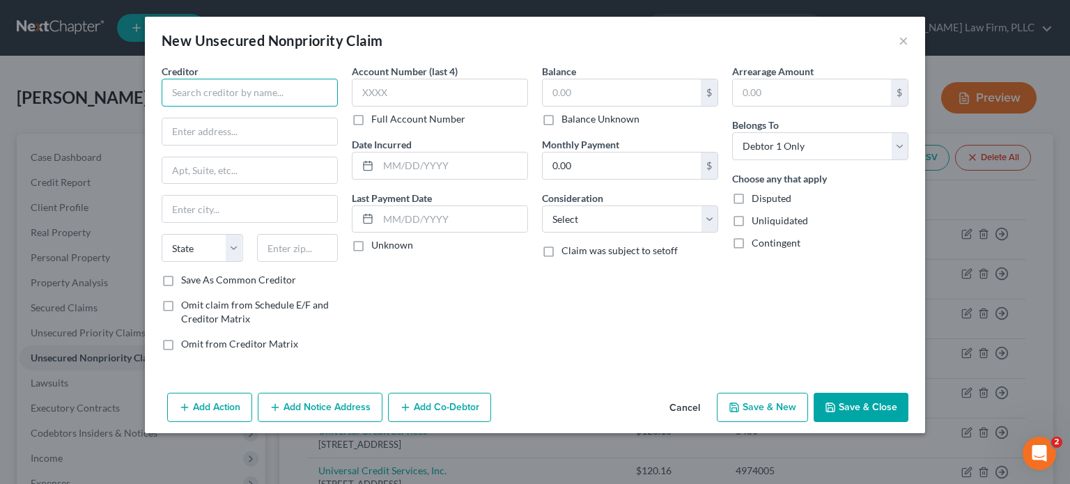
click at [249, 100] on input "text" at bounding box center [250, 93] width 176 height 28
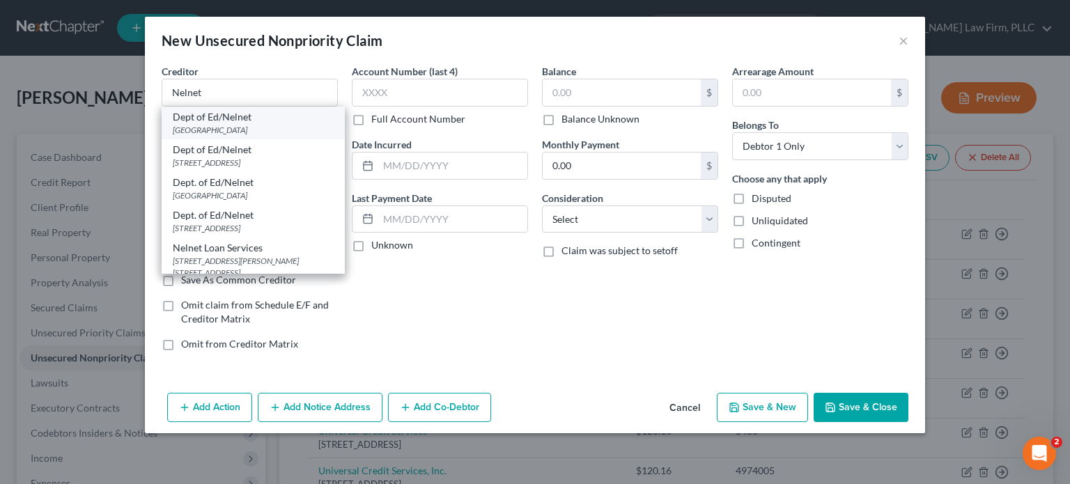
click at [243, 113] on div "Dept of Ed/Nelnet" at bounding box center [253, 117] width 161 height 14
type input "Dept of Ed/Nelnet"
type input "PO Box 82561"
type input "Lincoln"
select select "30"
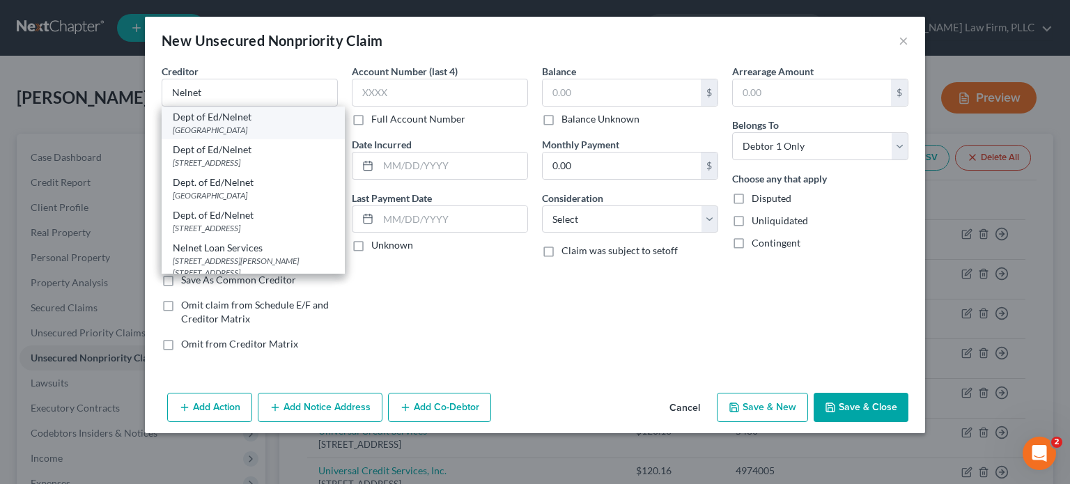
type input "68501"
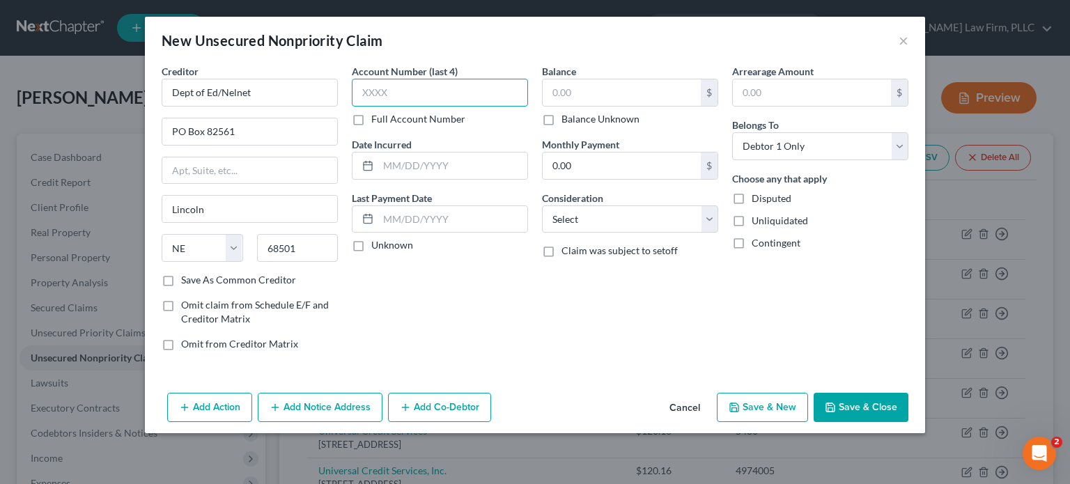
click at [396, 95] on input "text" at bounding box center [440, 93] width 176 height 28
type input "4708"
click at [584, 86] on input "text" at bounding box center [622, 92] width 158 height 26
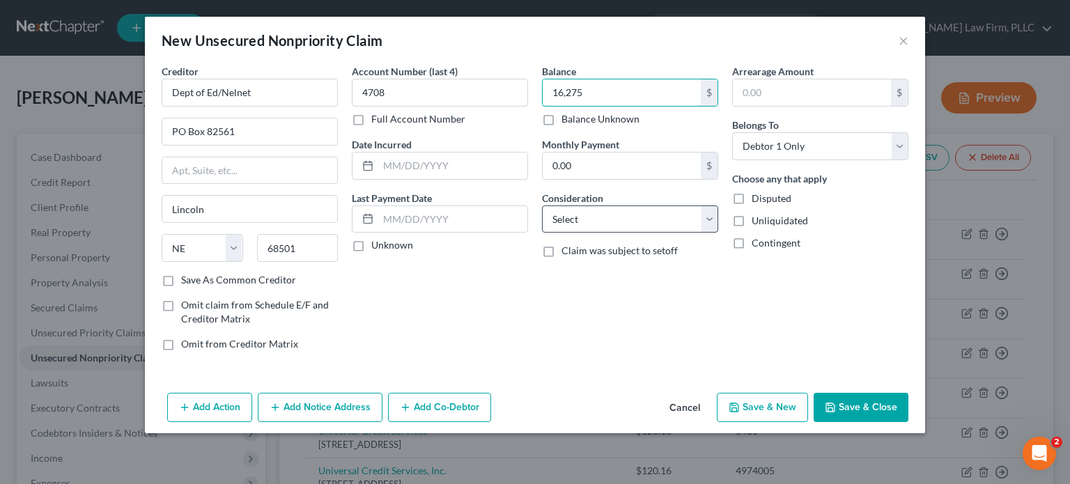
type input "16,275"
click at [607, 221] on select "Select Cable / Satellite Services Collection Agency Credit Card Debt Debt Couns…" at bounding box center [630, 219] width 176 height 28
click at [607, 214] on select "Select Cable / Satellite Services Collection Agency Credit Card Debt Debt Couns…" at bounding box center [630, 219] width 176 height 28
click at [610, 215] on select "Select Cable / Satellite Services Collection Agency Credit Card Debt Debt Couns…" at bounding box center [630, 219] width 176 height 28
select select "17"
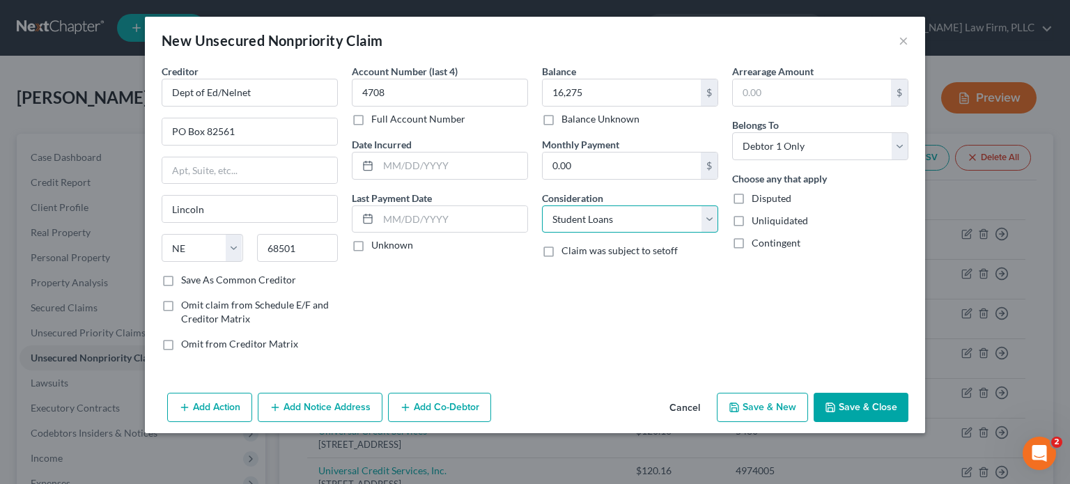
click at [542, 205] on select "Select Cable / Satellite Services Collection Agency Credit Card Debt Debt Couns…" at bounding box center [630, 219] width 176 height 28
click at [437, 166] on input "text" at bounding box center [452, 166] width 149 height 26
type input "2023"
click at [857, 404] on button "Save & Close" at bounding box center [861, 407] width 95 height 29
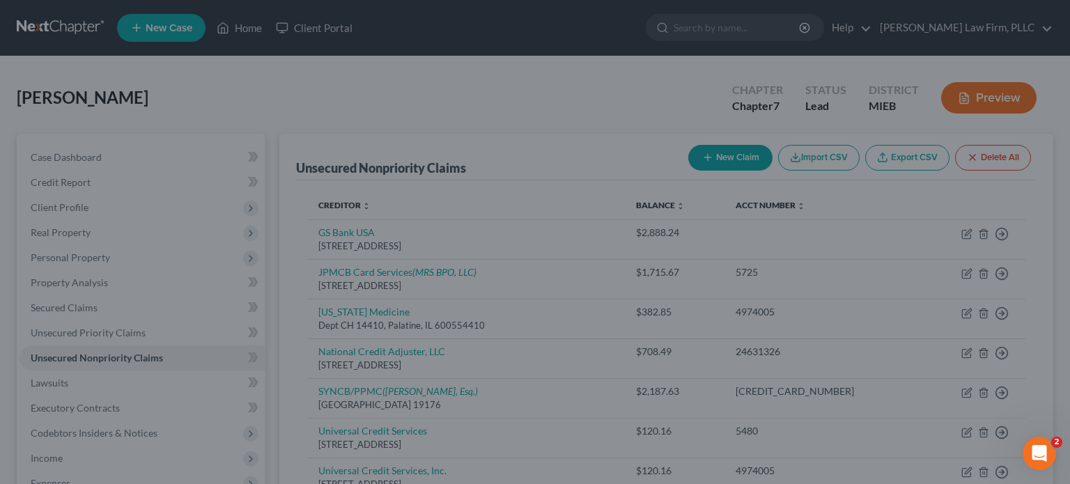
type input "16,275.00"
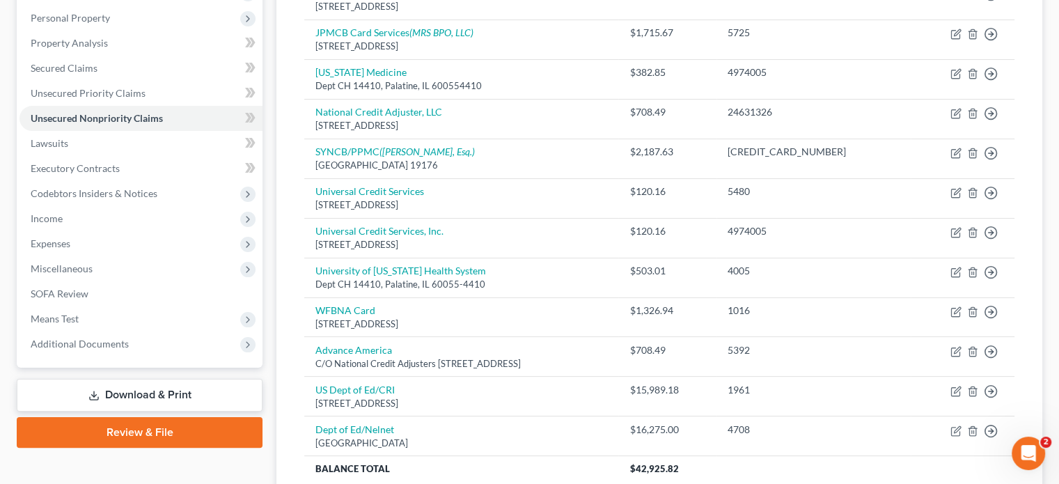
scroll to position [209, 0]
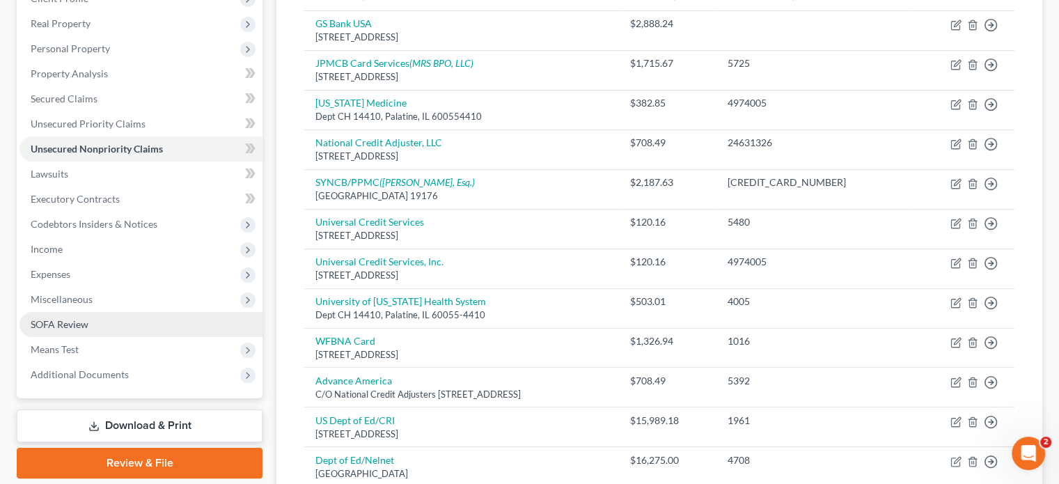
click at [72, 324] on span "SOFA Review" at bounding box center [60, 324] width 58 height 12
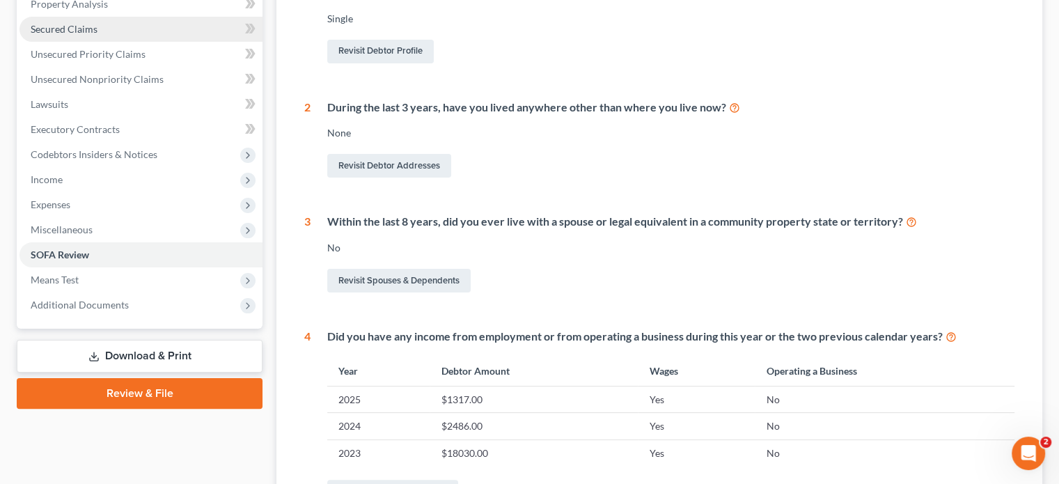
scroll to position [418, 0]
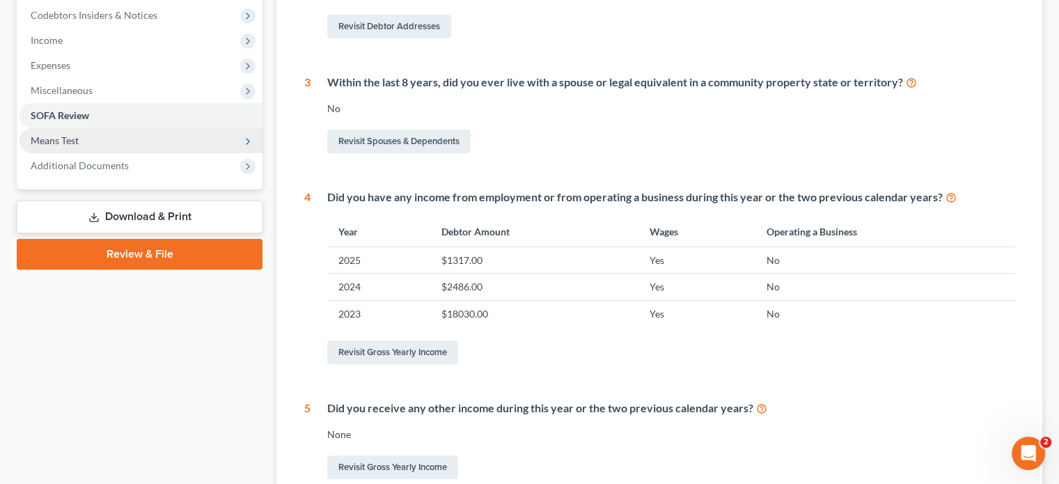
click at [82, 132] on span "Means Test" at bounding box center [141, 140] width 243 height 25
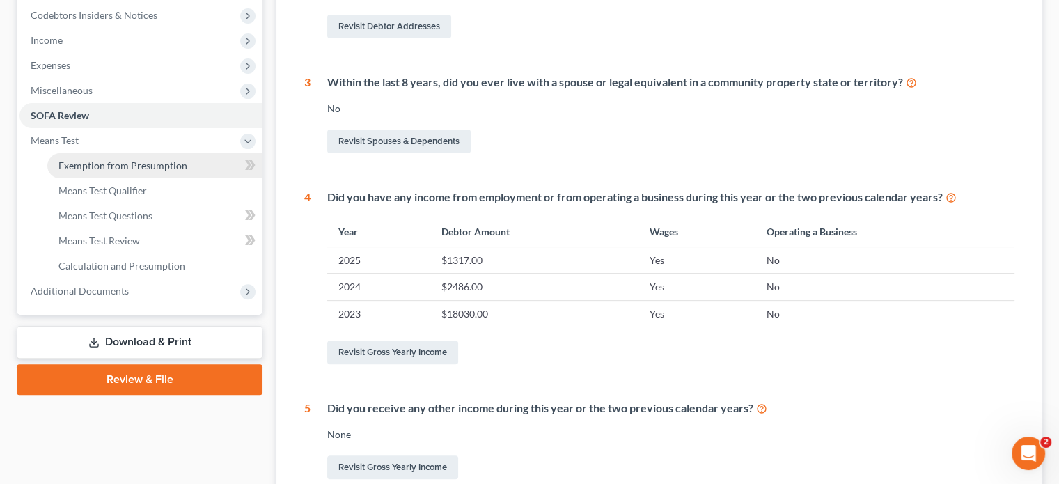
click at [97, 161] on span "Exemption from Presumption" at bounding box center [123, 165] width 129 height 12
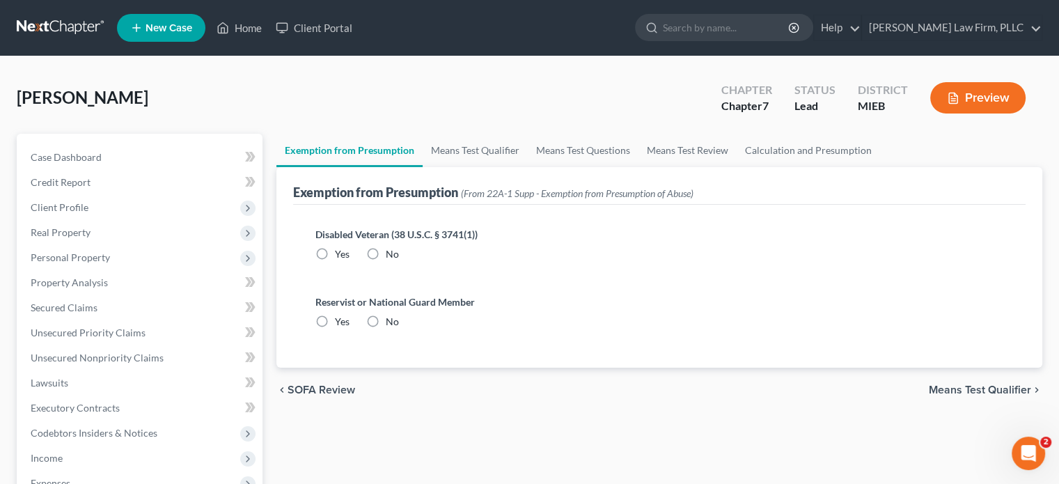
click at [386, 250] on label "No" at bounding box center [392, 254] width 13 height 14
click at [391, 250] on input "No" at bounding box center [395, 251] width 9 height 9
radio input "true"
click at [386, 317] on label "No" at bounding box center [392, 322] width 13 height 14
click at [391, 317] on input "No" at bounding box center [395, 319] width 9 height 9
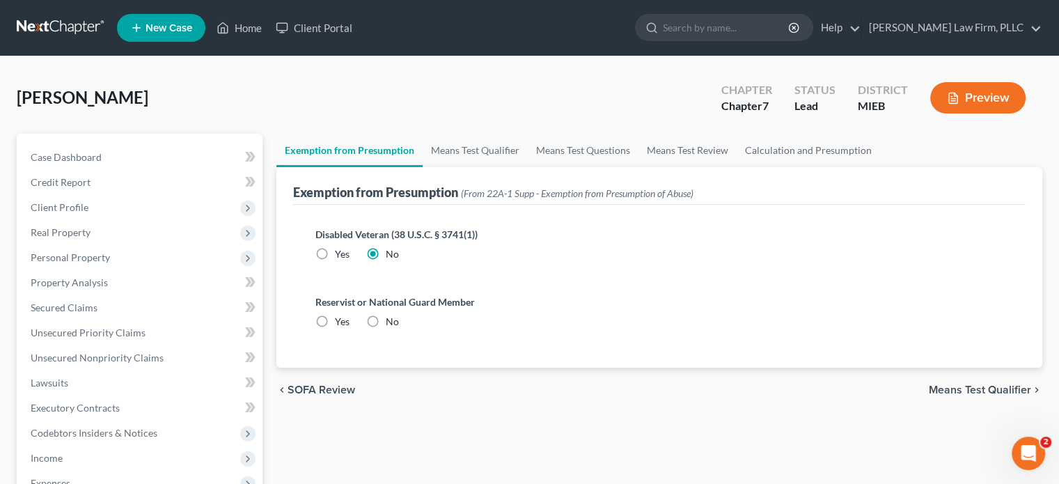
radio input "true"
click at [468, 149] on link "Means Test Qualifier" at bounding box center [475, 150] width 105 height 33
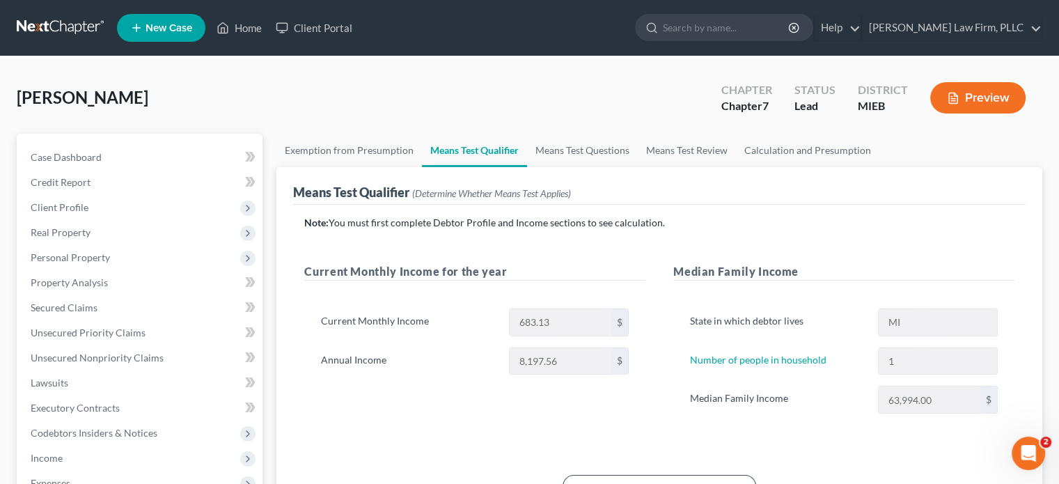
scroll to position [70, 0]
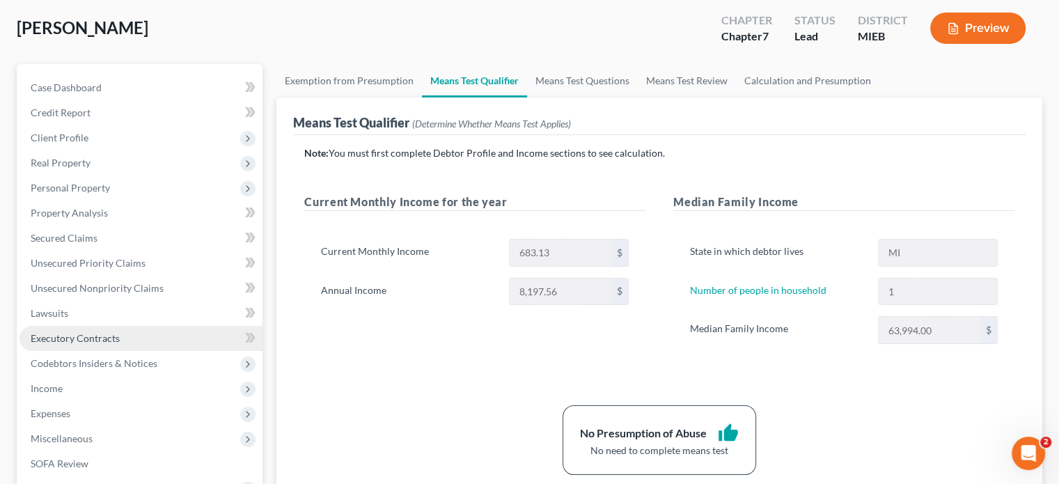
click at [72, 333] on span "Executory Contracts" at bounding box center [75, 338] width 89 height 12
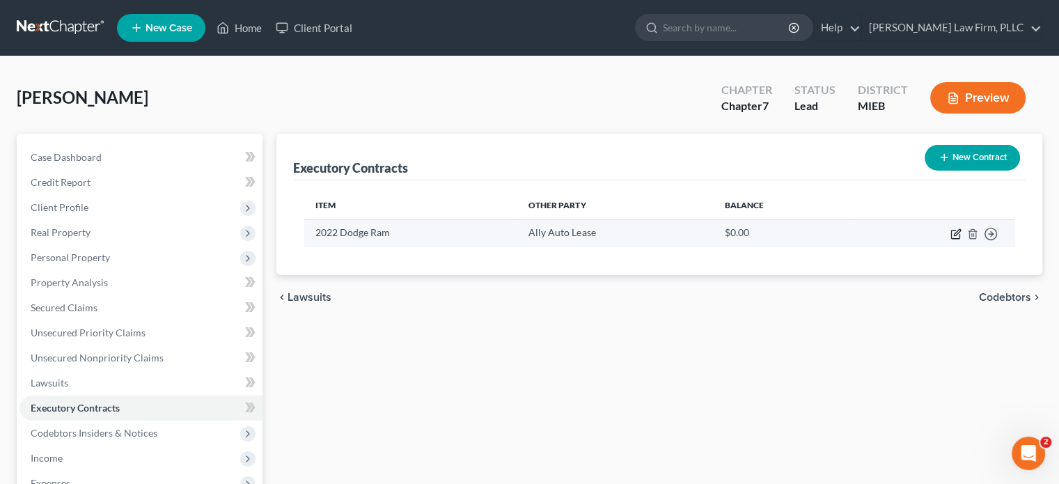
click at [956, 232] on icon "button" at bounding box center [957, 232] width 6 height 6
select select "21"
select select "0"
select select "1"
select select "0"
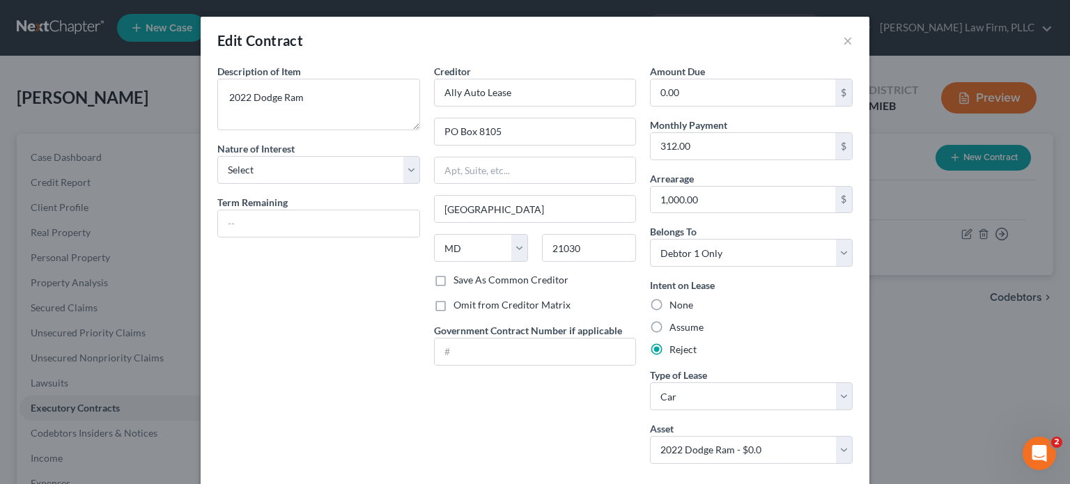
scroll to position [70, 0]
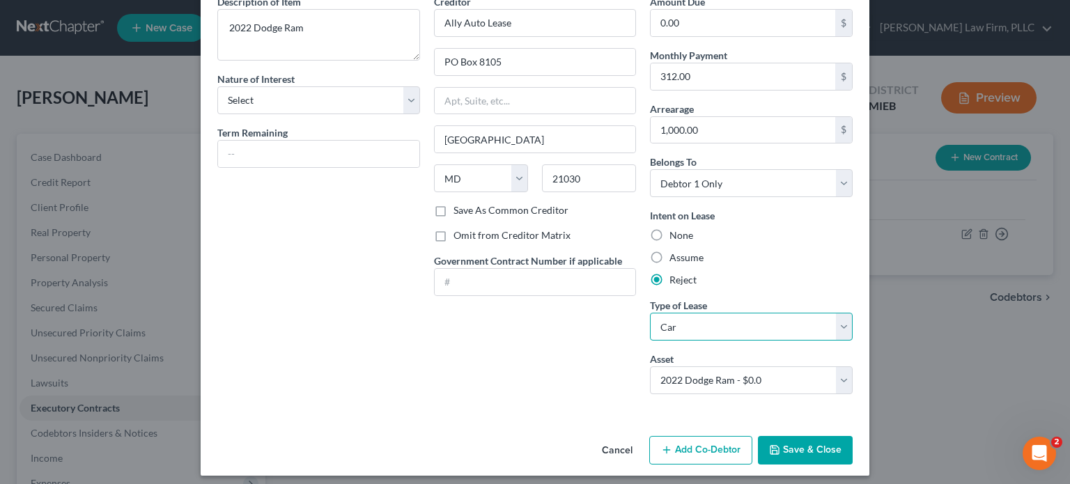
click at [728, 328] on select "Select Real Estate Car Other" at bounding box center [751, 327] width 203 height 28
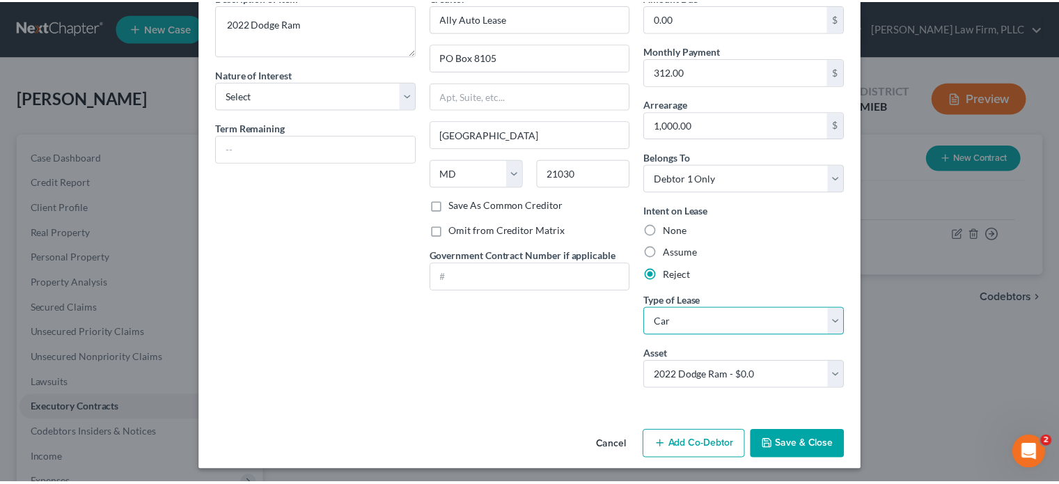
scroll to position [76, 0]
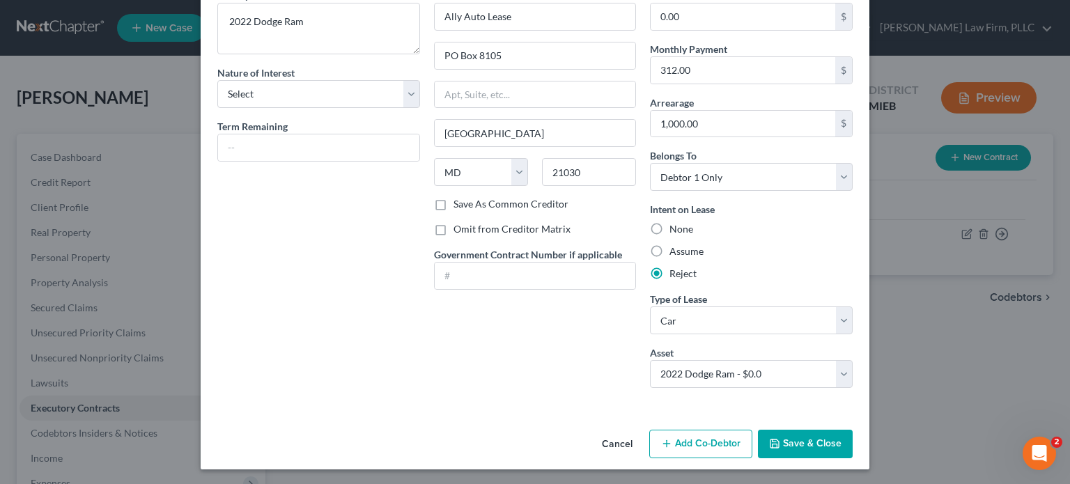
click at [820, 442] on button "Save & Close" at bounding box center [805, 444] width 95 height 29
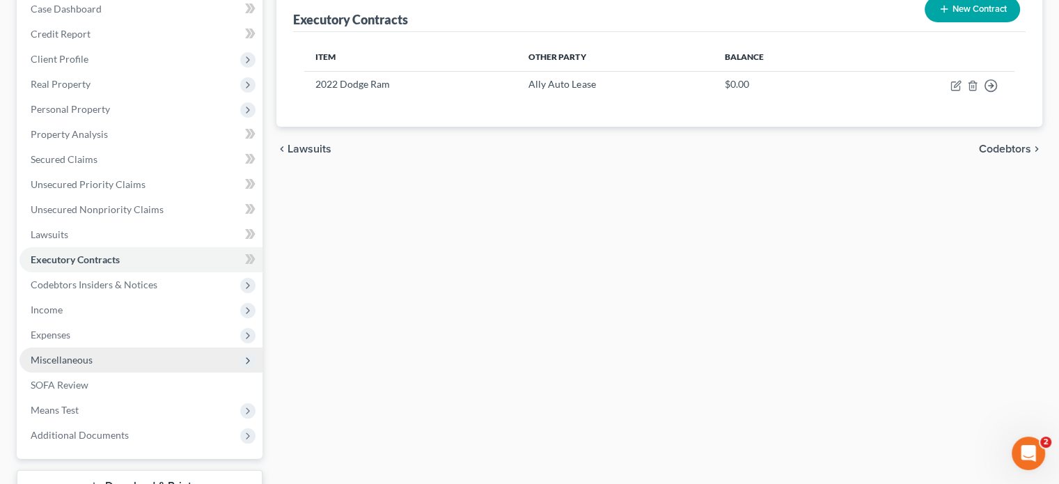
scroll to position [116, 0]
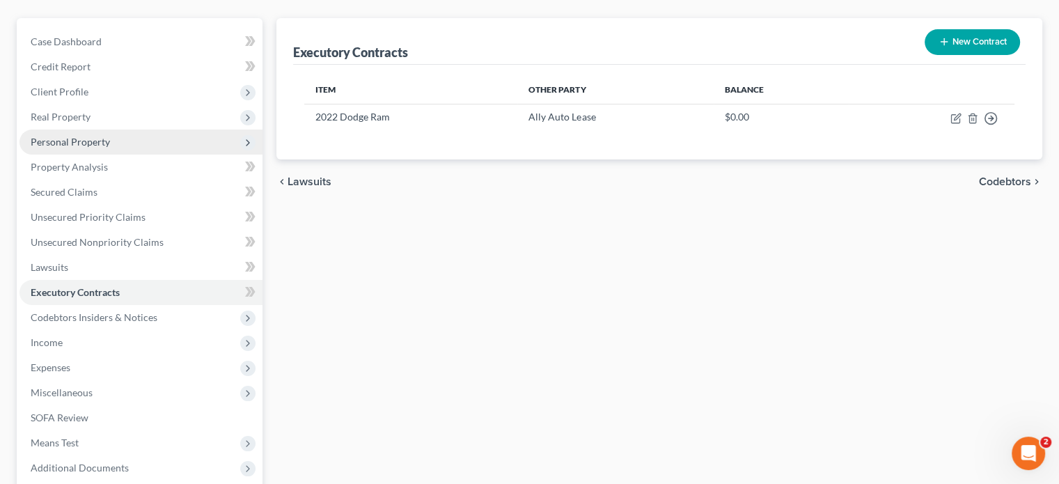
click at [128, 146] on span "Personal Property" at bounding box center [141, 142] width 243 height 25
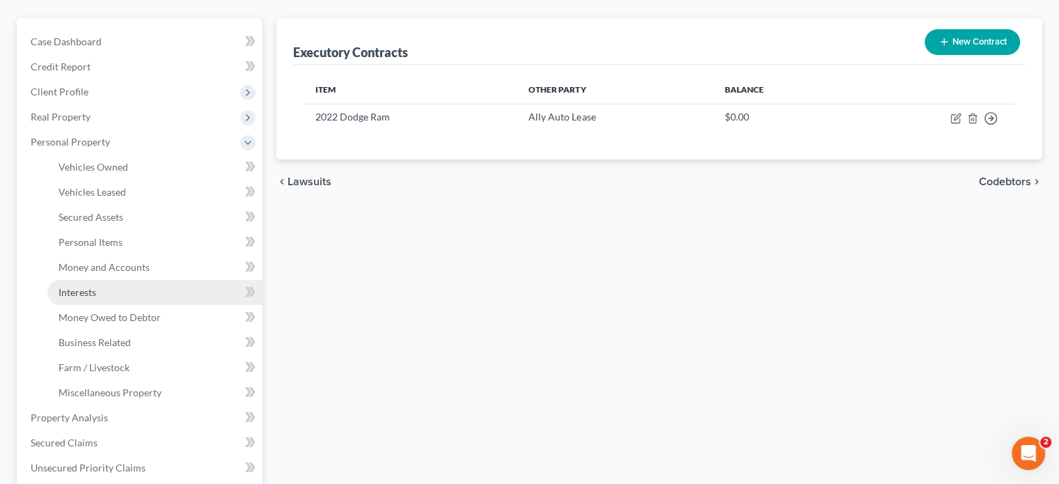
click at [102, 289] on link "Interests" at bounding box center [154, 292] width 215 height 25
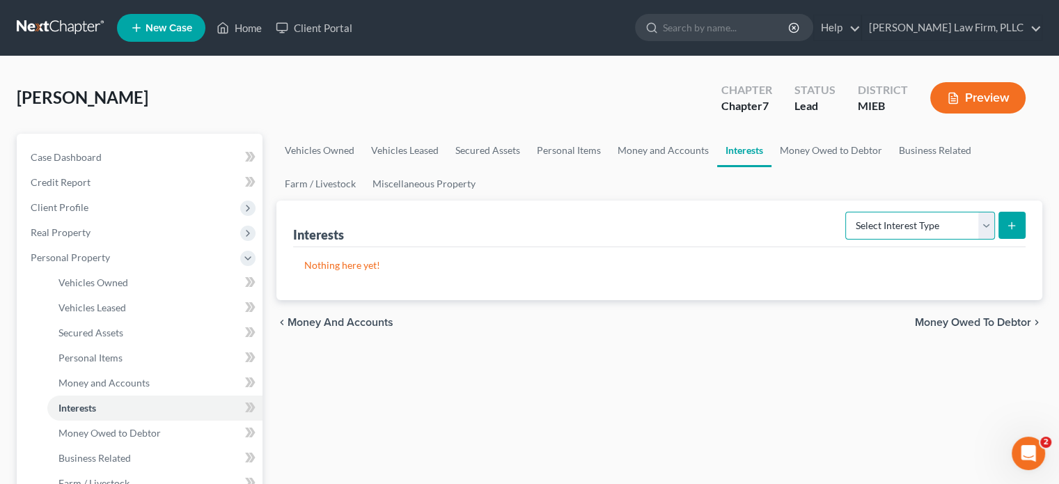
click at [956, 231] on select "Select Interest Type 401K Annuity Bond Education IRA Government Bond Government…" at bounding box center [921, 226] width 150 height 28
click at [799, 152] on link "Money Owed to Debtor" at bounding box center [831, 150] width 119 height 33
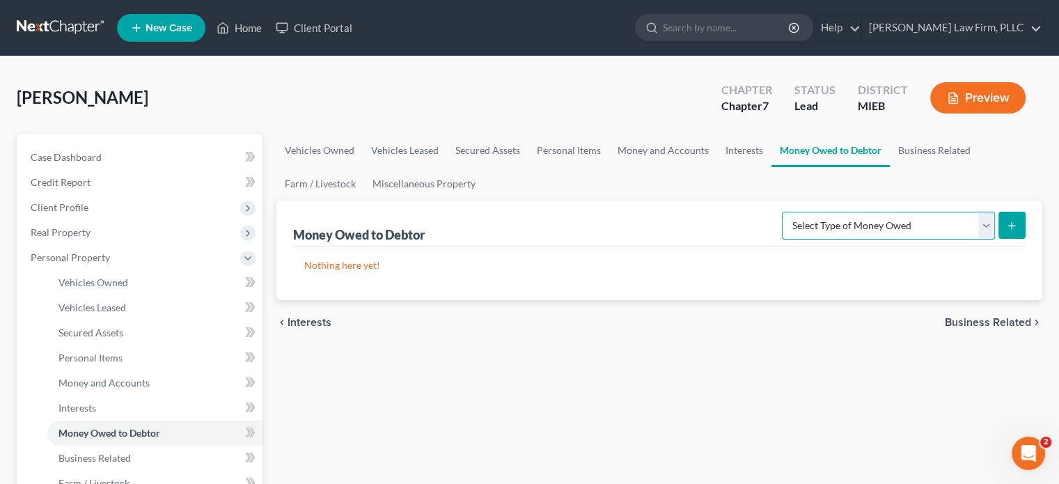
click at [830, 233] on select "Select Type of Money Owed Accounts Receivable Alimony Child Support Claims Agai…" at bounding box center [888, 226] width 213 height 28
select select "unpaid_wages"
click at [785, 212] on select "Select Type of Money Owed Accounts Receivable Alimony Child Support Claims Agai…" at bounding box center [888, 226] width 213 height 28
click at [1009, 224] on icon "submit" at bounding box center [1011, 225] width 11 height 11
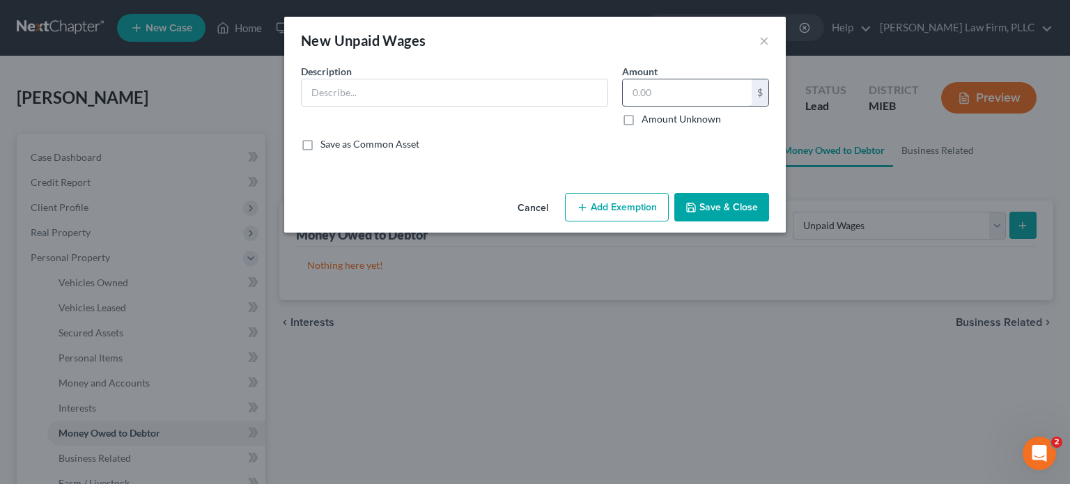
click at [663, 91] on input "text" at bounding box center [687, 92] width 129 height 26
click at [570, 94] on input "text" at bounding box center [455, 92] width 306 height 26
click at [658, 90] on input "text" at bounding box center [687, 92] width 129 height 26
type input "8280"
click at [492, 87] on input "text" at bounding box center [455, 92] width 306 height 26
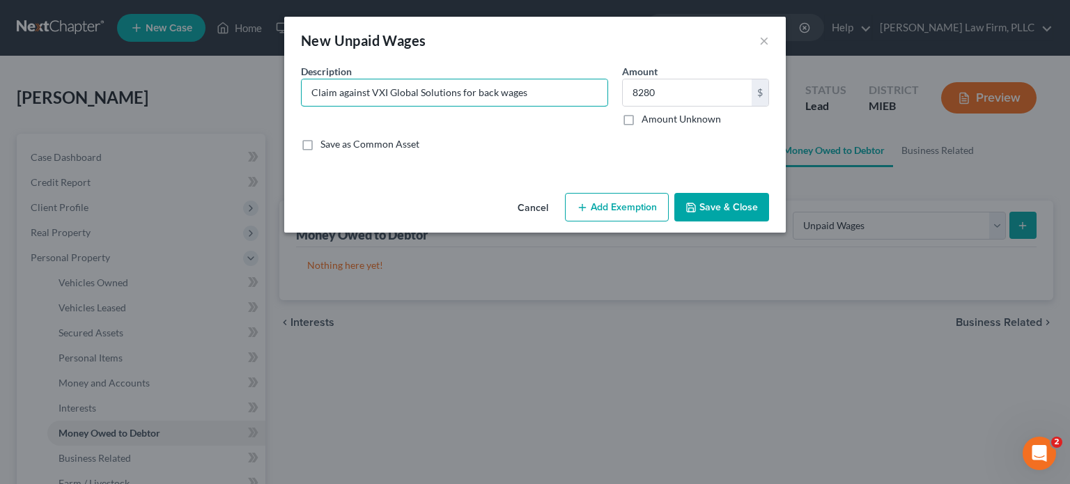
type input "Claim against VXI Global Solutions for back wages"
click at [616, 209] on button "Add Exemption" at bounding box center [617, 207] width 104 height 29
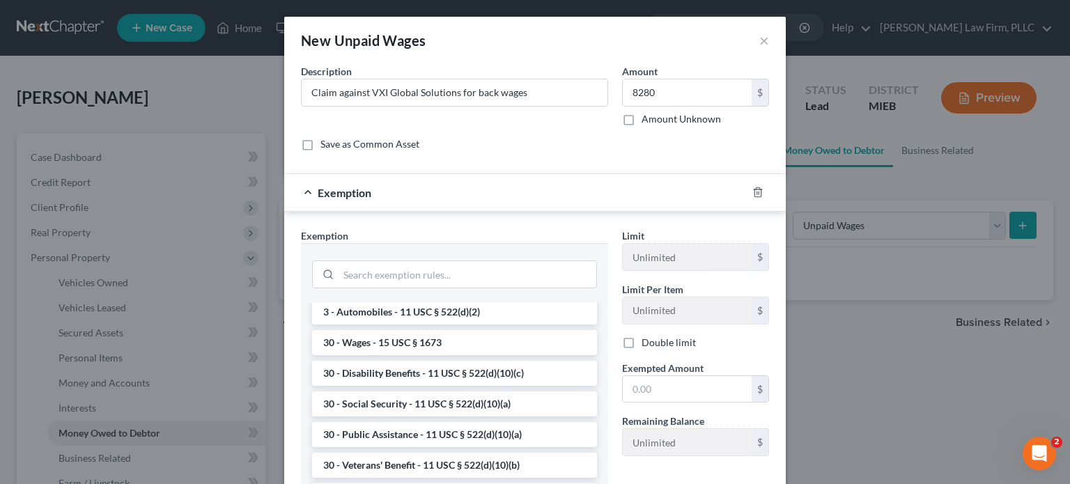
scroll to position [696, 0]
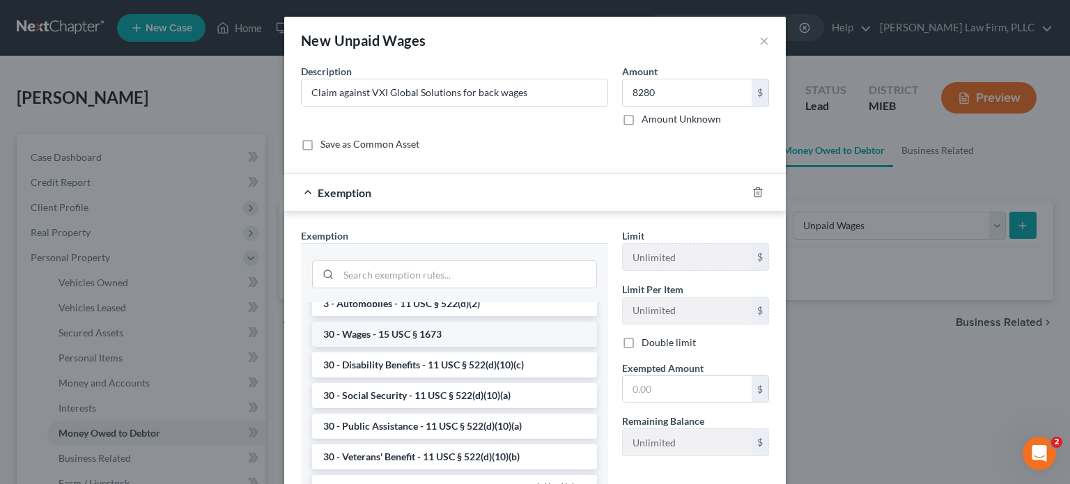
click at [447, 347] on li "30 - Wages - 15 USC § 1673" at bounding box center [454, 334] width 285 height 25
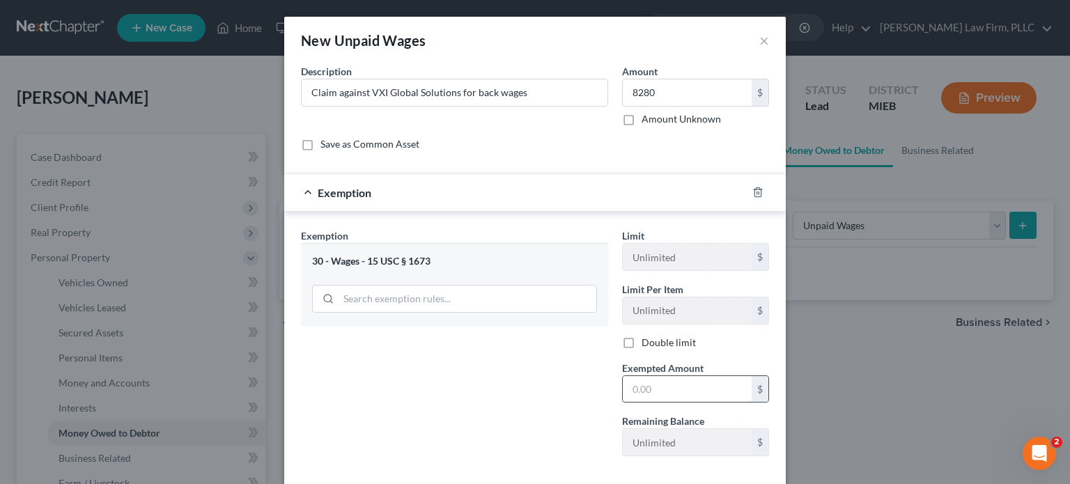
click at [651, 389] on input "text" at bounding box center [687, 389] width 129 height 26
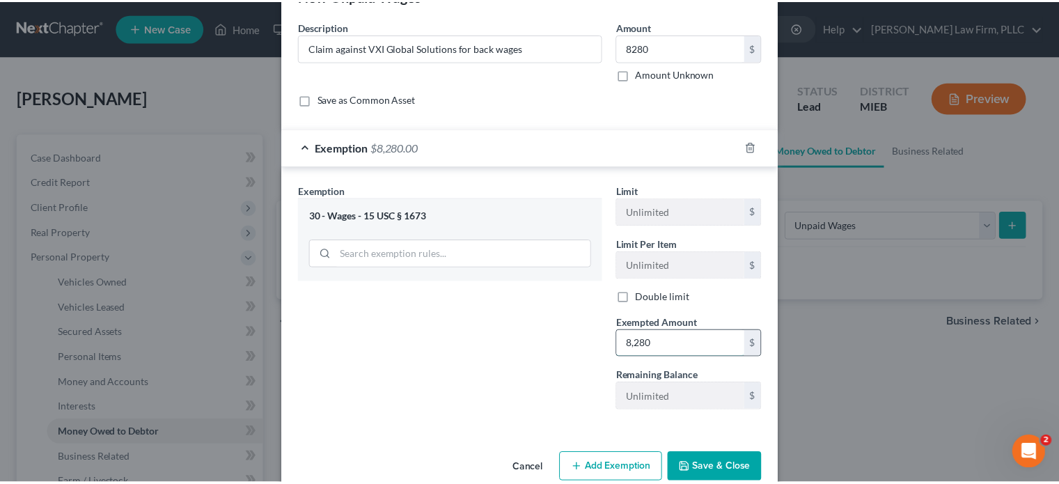
scroll to position [70, 0]
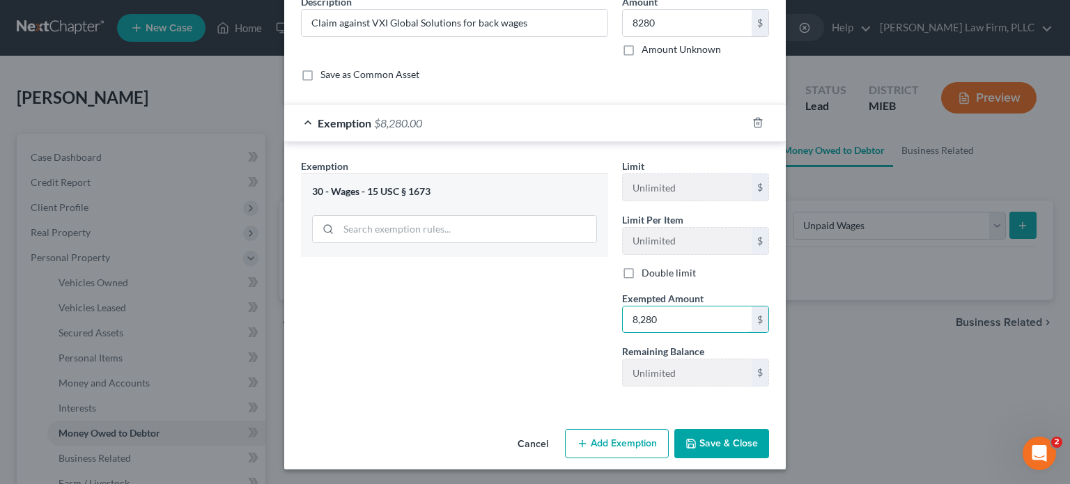
type input "8,280"
click at [713, 438] on button "Save & Close" at bounding box center [721, 443] width 95 height 29
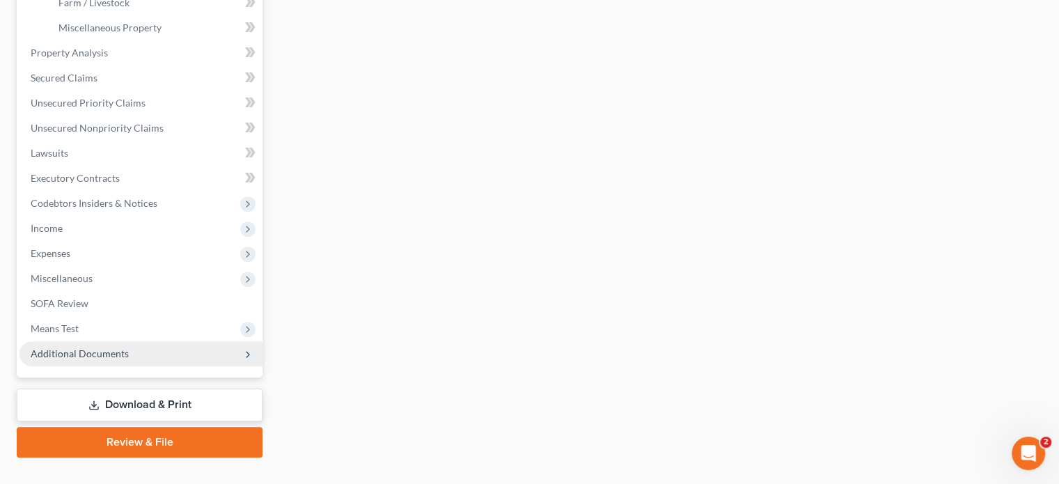
scroll to position [488, 0]
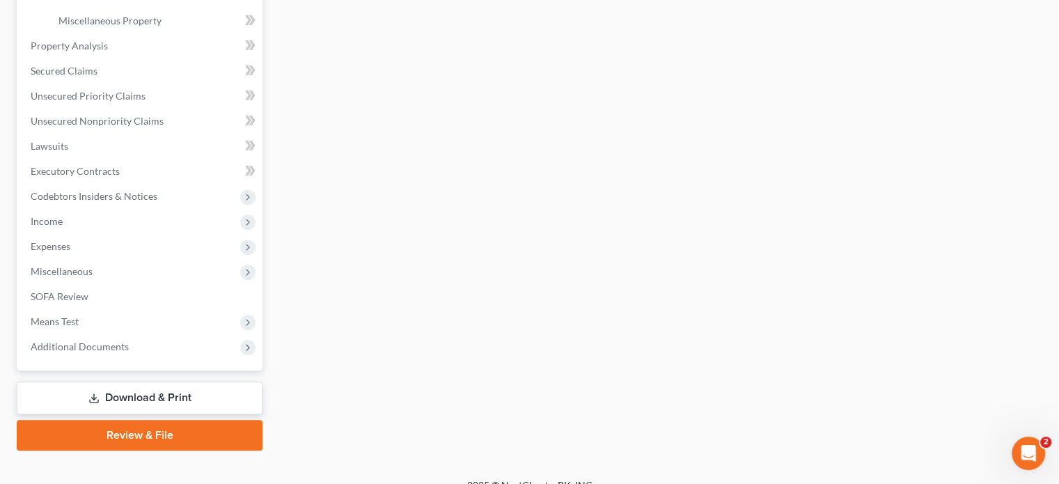
click at [215, 395] on link "Download & Print" at bounding box center [140, 398] width 246 height 33
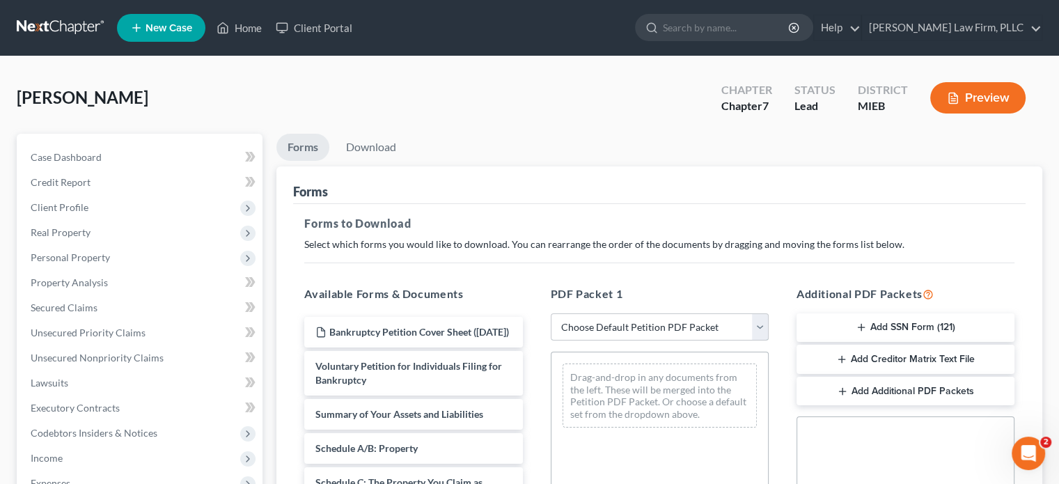
click at [761, 327] on select "Choose Default Petition PDF Packet Complete Bankruptcy Petition (all forms and …" at bounding box center [660, 327] width 218 height 28
select select "0"
click at [551, 313] on select "Choose Default Petition PDF Packet Complete Bankruptcy Petition (all forms and …" at bounding box center [660, 327] width 218 height 28
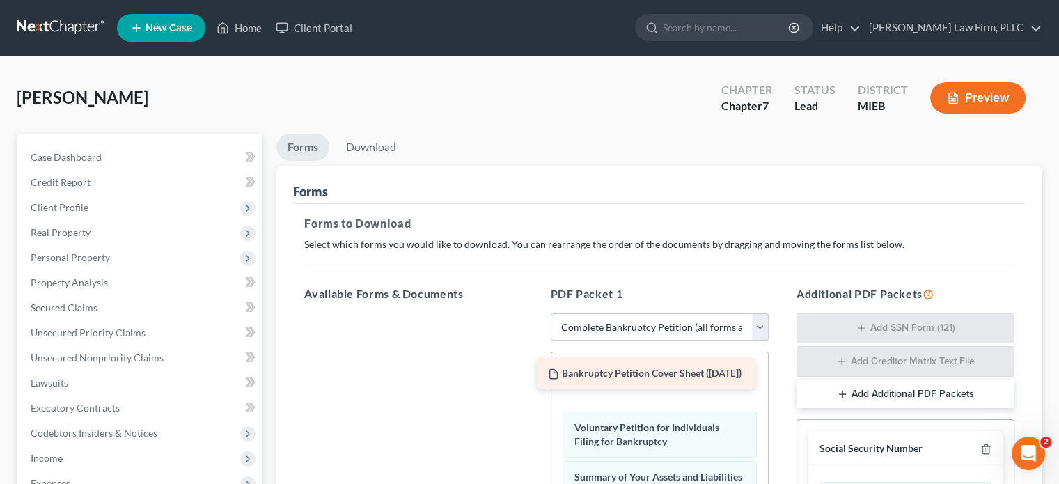
drag, startPoint x: 405, startPoint y: 320, endPoint x: 638, endPoint y: 362, distance: 236.5
click at [534, 313] on div "Bankruptcy Petition Cover Sheet ([DATE]) Bankruptcy Petition Cover Sheet ([DATE…" at bounding box center [413, 313] width 240 height 0
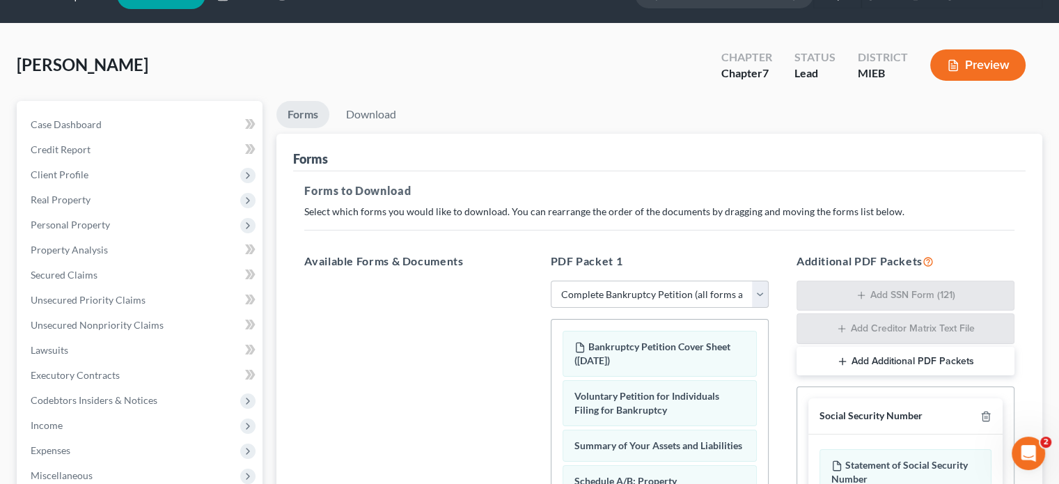
scroll to position [28, 0]
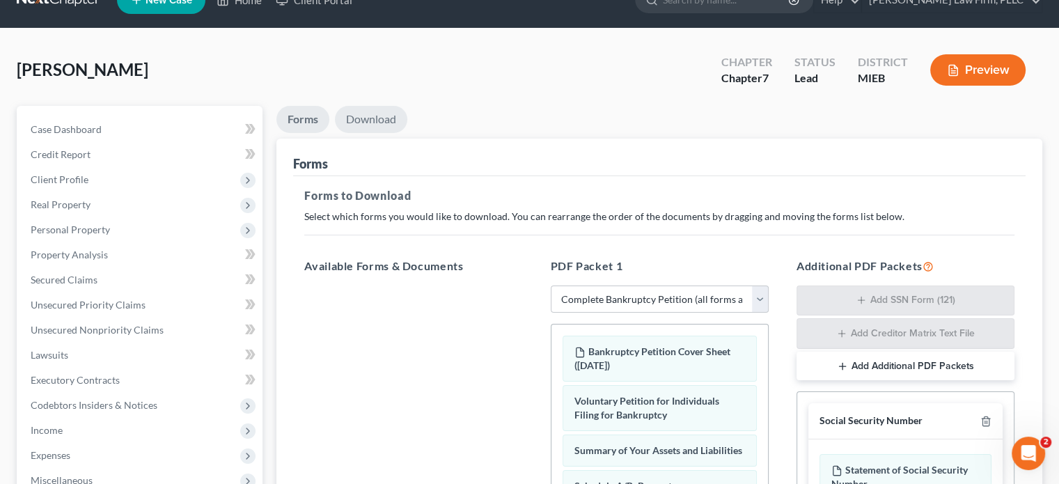
click at [384, 122] on link "Download" at bounding box center [371, 119] width 72 height 27
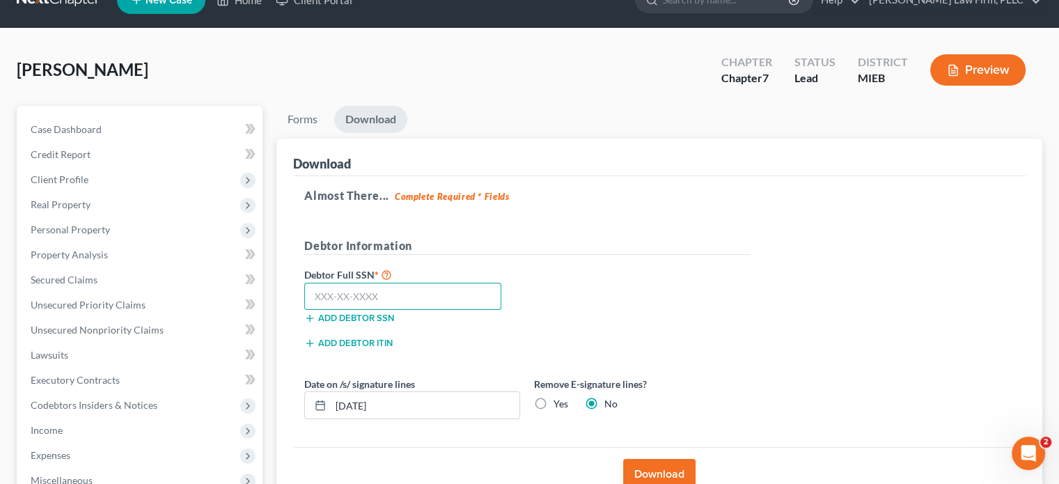
click at [468, 297] on input "text" at bounding box center [402, 297] width 197 height 28
type input "381-23-7451"
click at [86, 180] on span "Client Profile" at bounding box center [60, 179] width 58 height 12
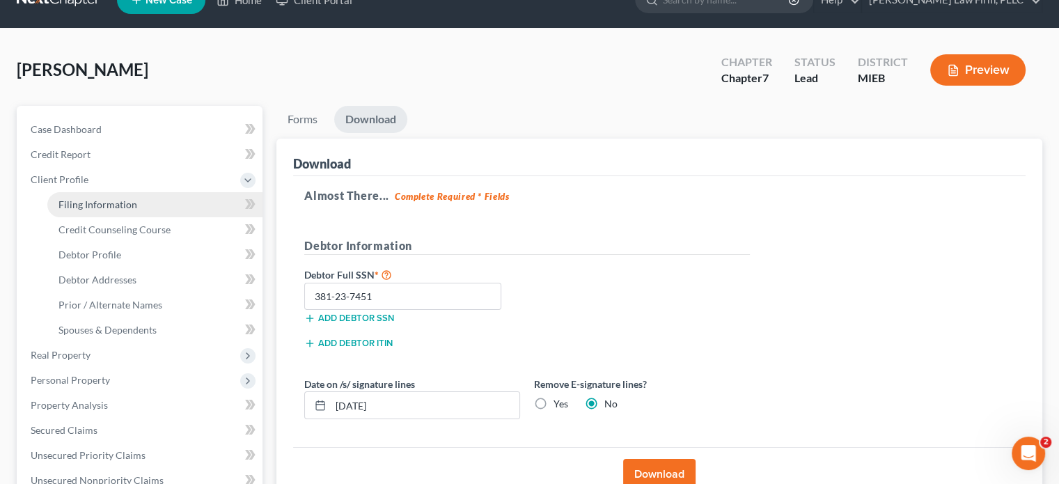
click at [88, 201] on span "Filing Information" at bounding box center [98, 205] width 79 height 12
select select "1"
select select "0"
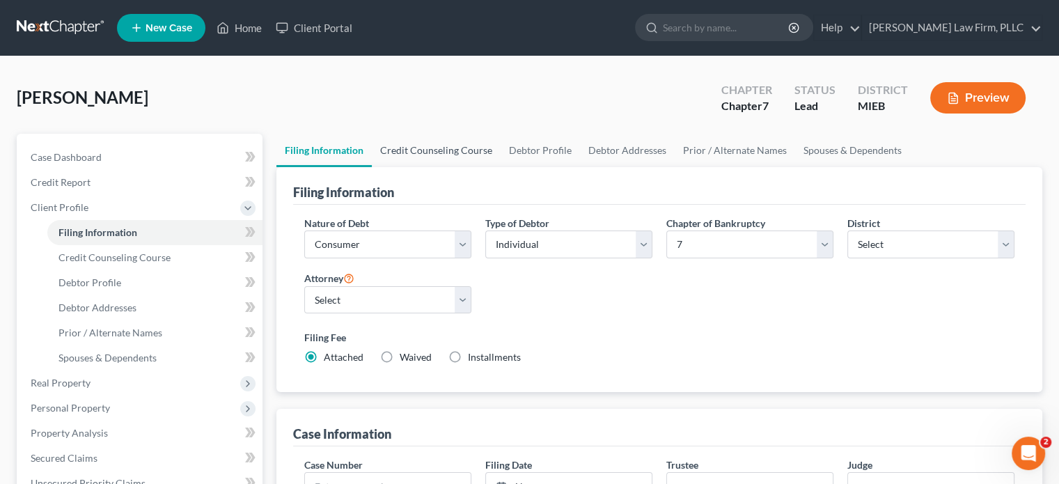
click at [435, 147] on link "Credit Counseling Course" at bounding box center [436, 150] width 129 height 33
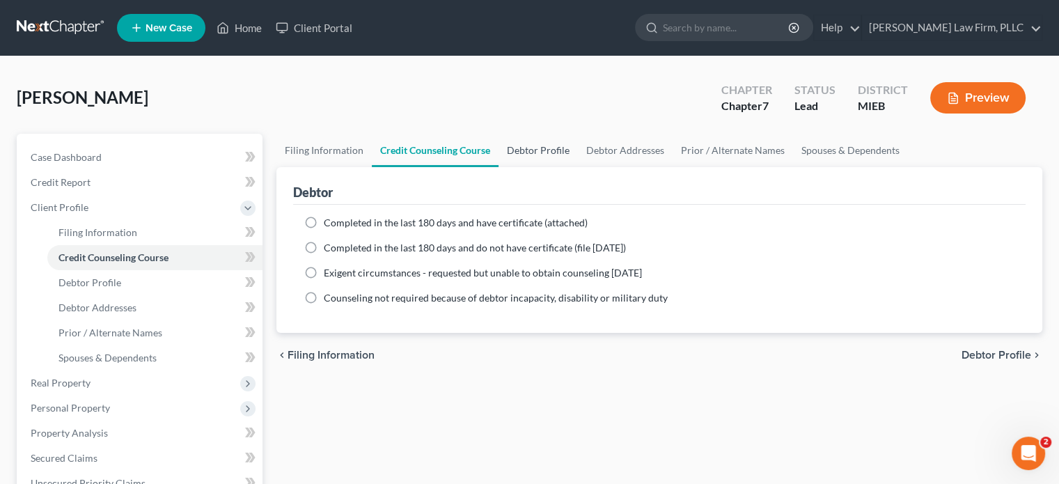
click at [527, 151] on link "Debtor Profile" at bounding box center [538, 150] width 79 height 33
select select "0"
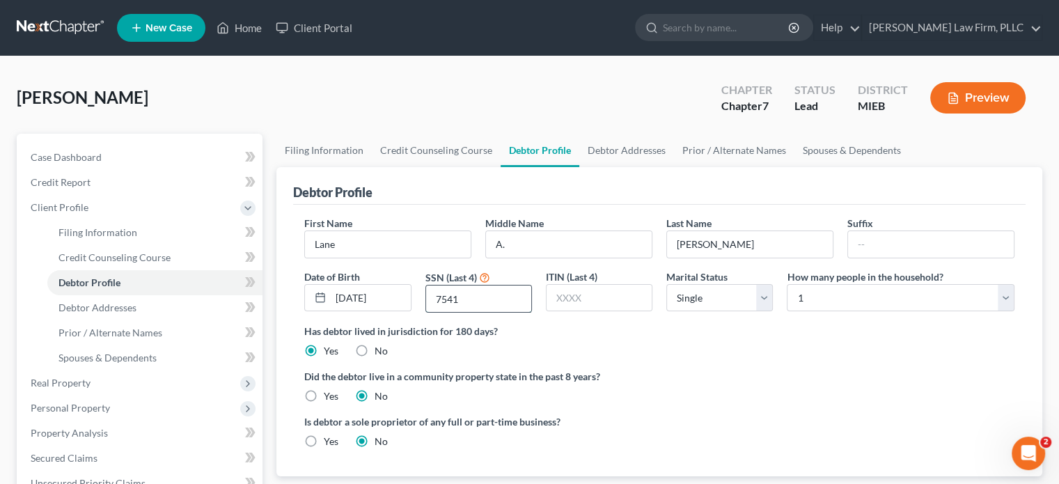
click at [469, 297] on input "7541" at bounding box center [478, 299] width 105 height 26
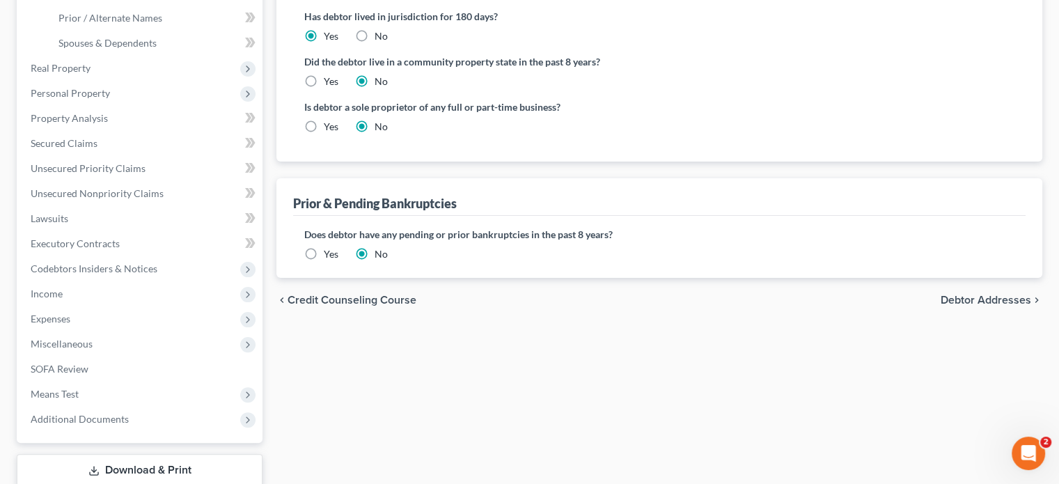
scroll to position [348, 0]
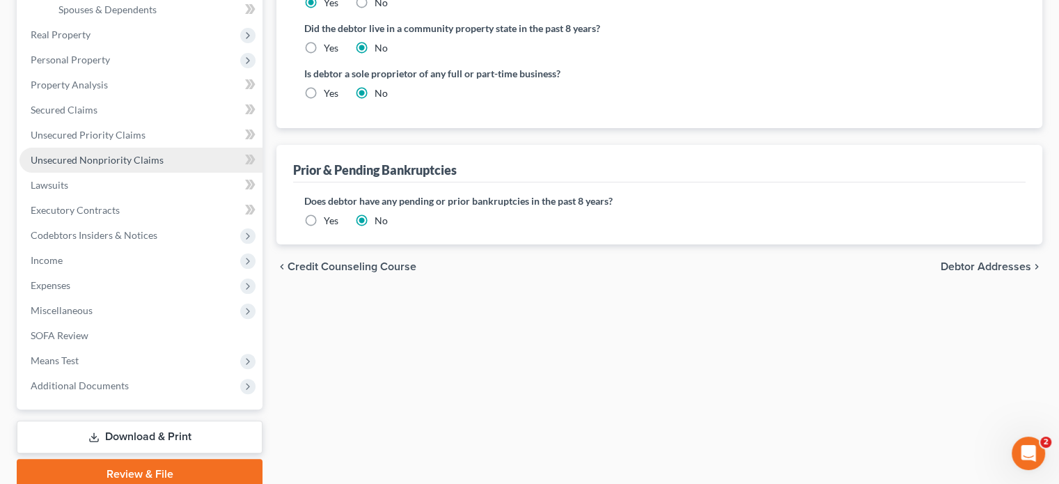
type input "7451"
click at [123, 158] on span "Unsecured Nonpriority Claims" at bounding box center [97, 160] width 133 height 12
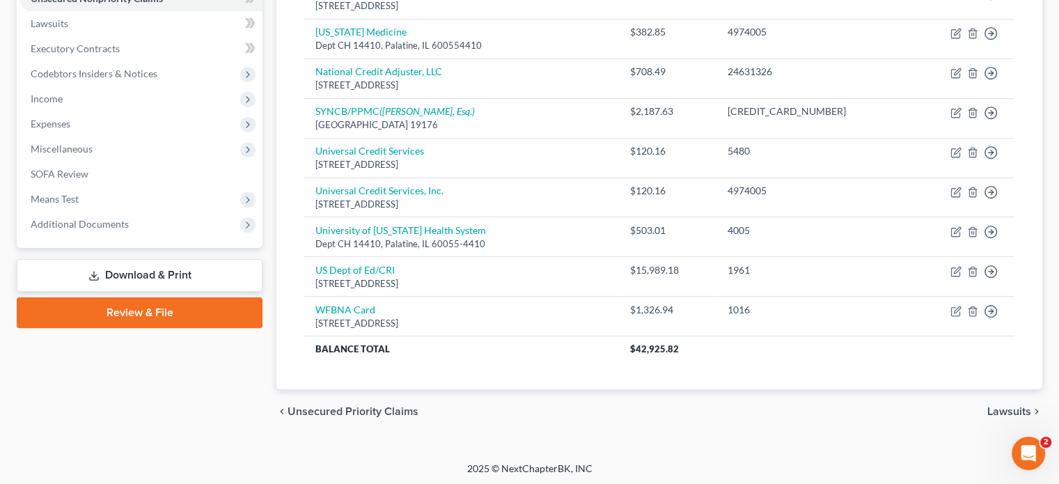
click at [114, 272] on link "Download & Print" at bounding box center [140, 275] width 246 height 33
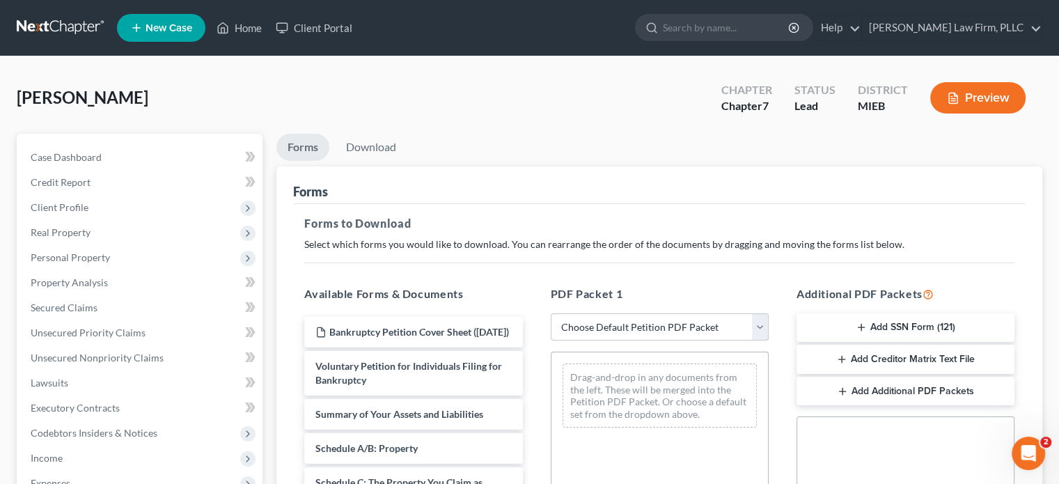
click at [761, 325] on select "Choose Default Petition PDF Packet Complete Bankruptcy Petition (all forms and …" at bounding box center [660, 327] width 218 height 28
select select "0"
click at [551, 313] on select "Choose Default Petition PDF Packet Complete Bankruptcy Petition (all forms and …" at bounding box center [660, 327] width 218 height 28
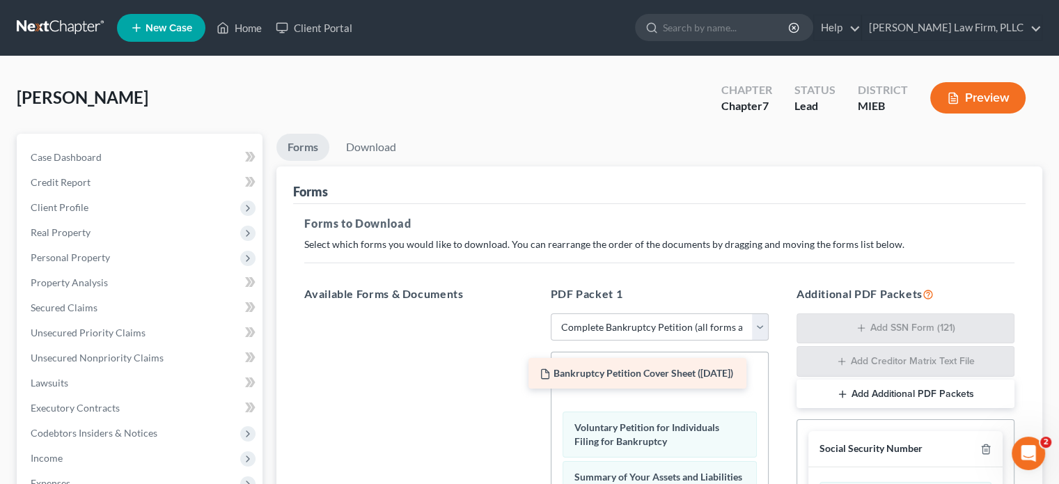
drag, startPoint x: 412, startPoint y: 322, endPoint x: 637, endPoint y: 364, distance: 228.3
click at [534, 313] on div "Bankruptcy Petition Cover Sheet ([DATE]) Bankruptcy Petition Cover Sheet ([DATE…" at bounding box center [413, 313] width 240 height 0
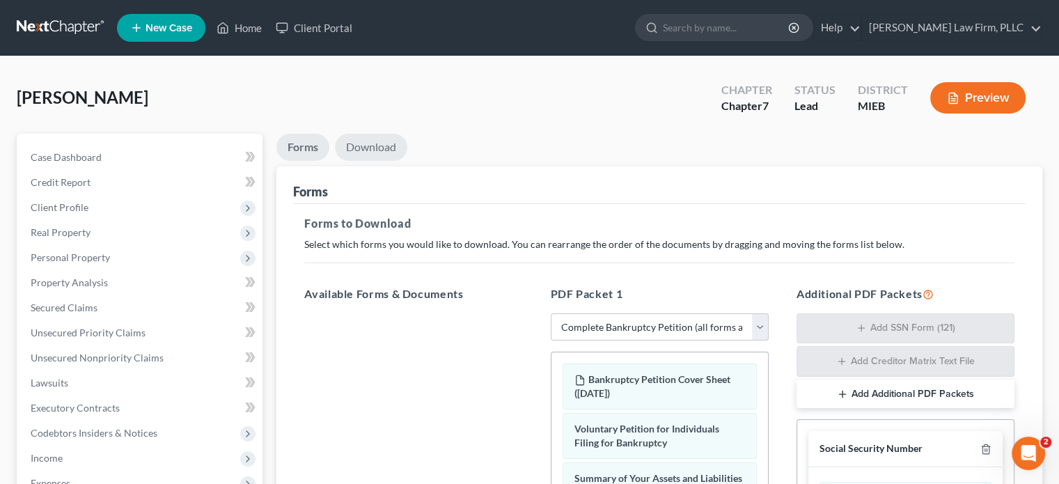
click at [378, 143] on link "Download" at bounding box center [371, 147] width 72 height 27
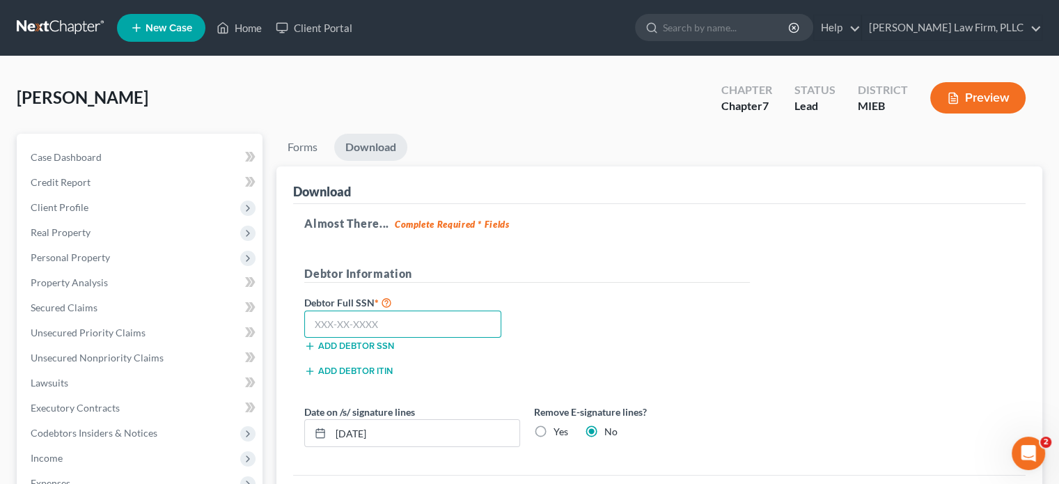
click at [423, 317] on input "text" at bounding box center [402, 325] width 197 height 28
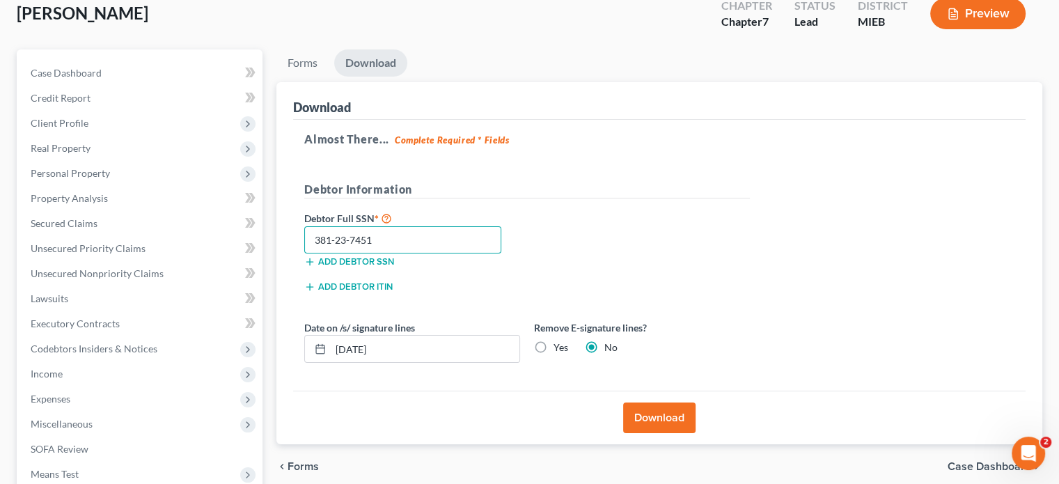
scroll to position [139, 0]
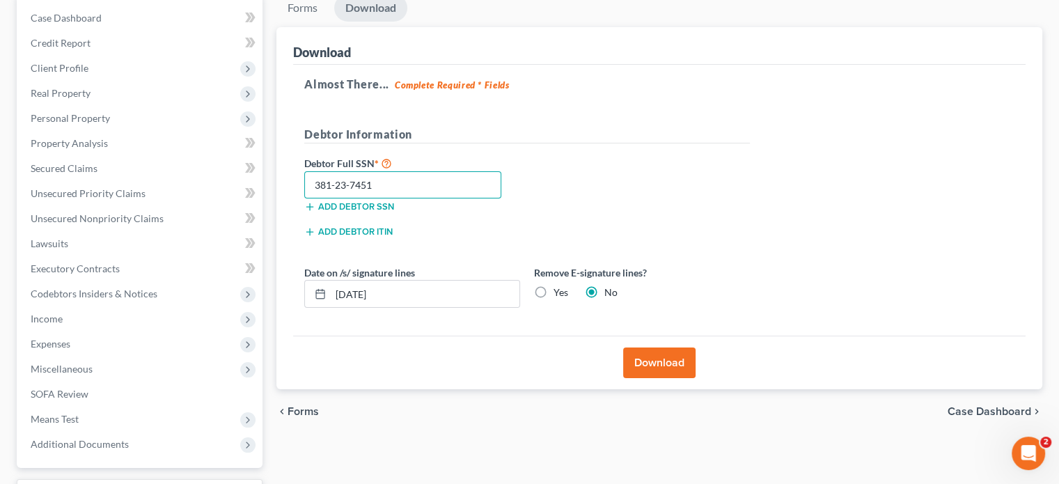
type input "381-23-7451"
click at [658, 361] on button "Download" at bounding box center [659, 363] width 72 height 31
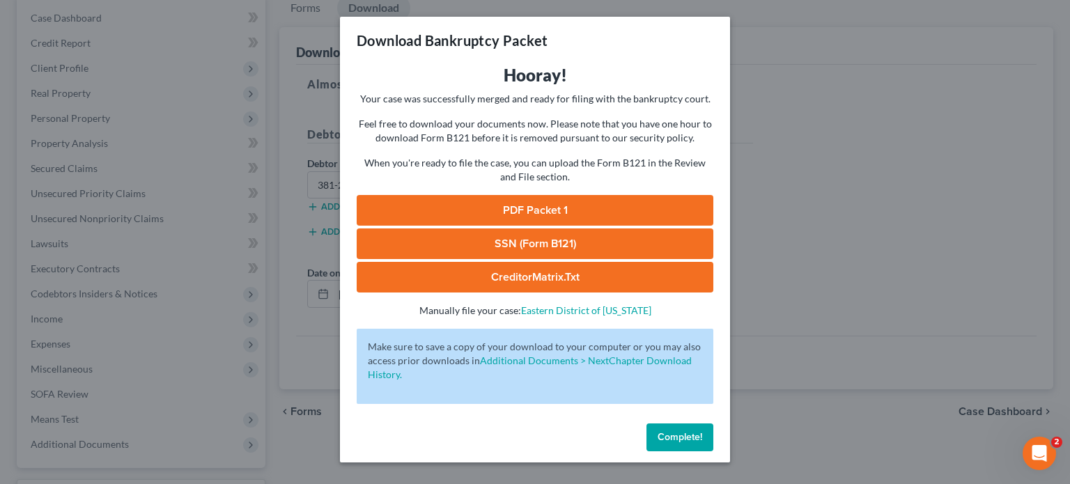
click at [558, 247] on link "SSN (Form B121)" at bounding box center [535, 243] width 357 height 31
click at [560, 210] on link "PDF Packet 1" at bounding box center [535, 210] width 357 height 31
click at [682, 431] on span "Complete!" at bounding box center [679, 437] width 45 height 12
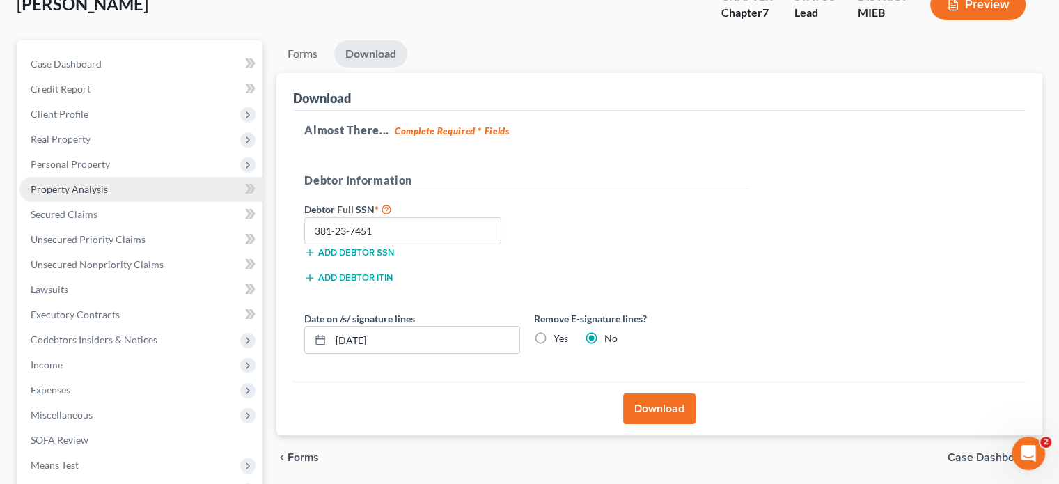
scroll to position [70, 0]
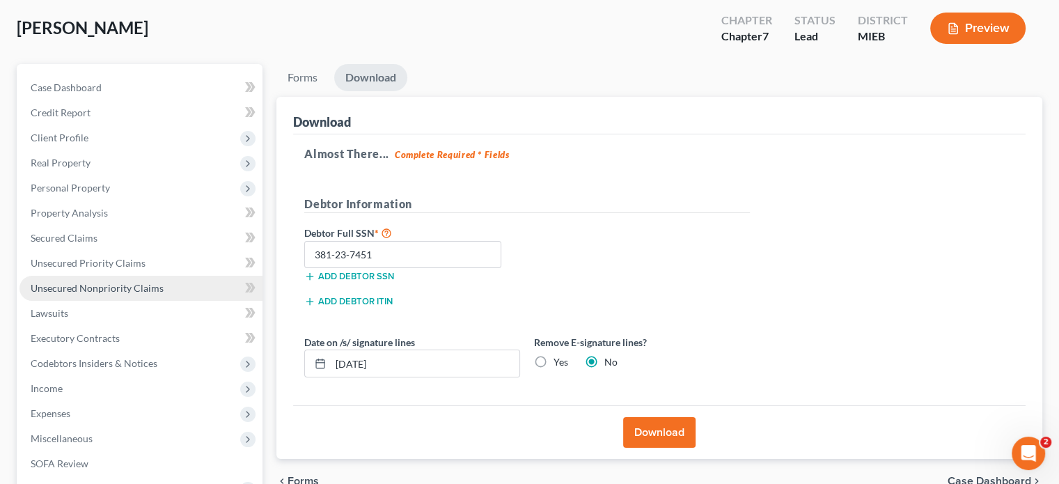
click at [108, 283] on span "Unsecured Nonpriority Claims" at bounding box center [97, 288] width 133 height 12
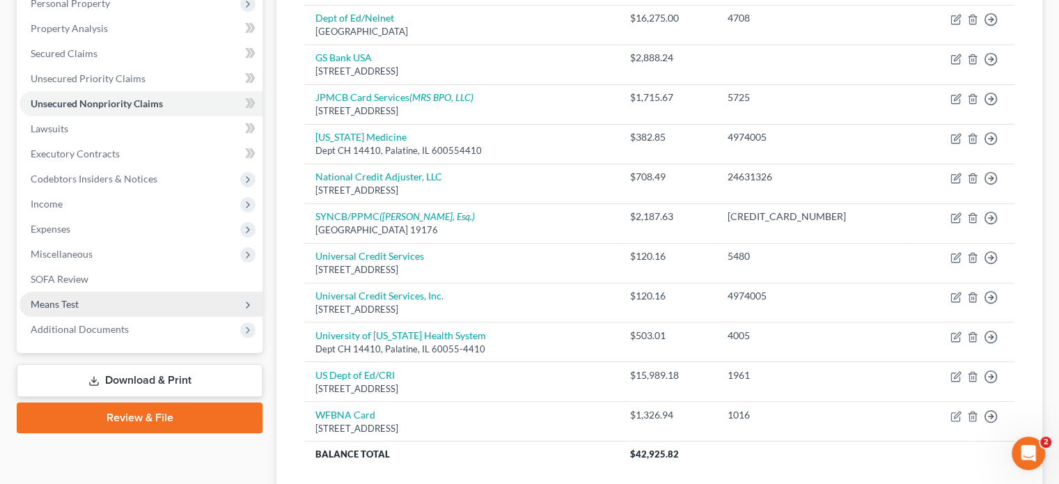
scroll to position [279, 0]
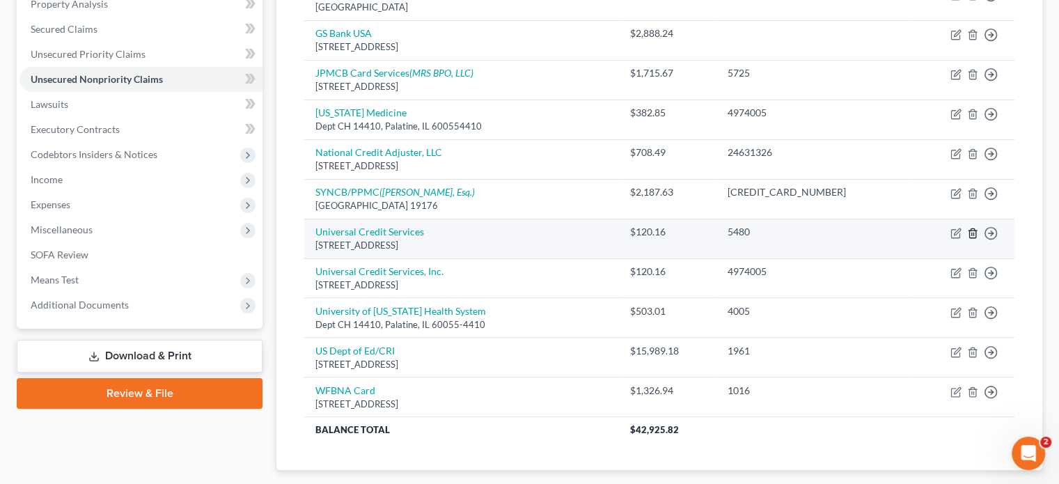
click at [973, 230] on icon "button" at bounding box center [972, 233] width 11 height 11
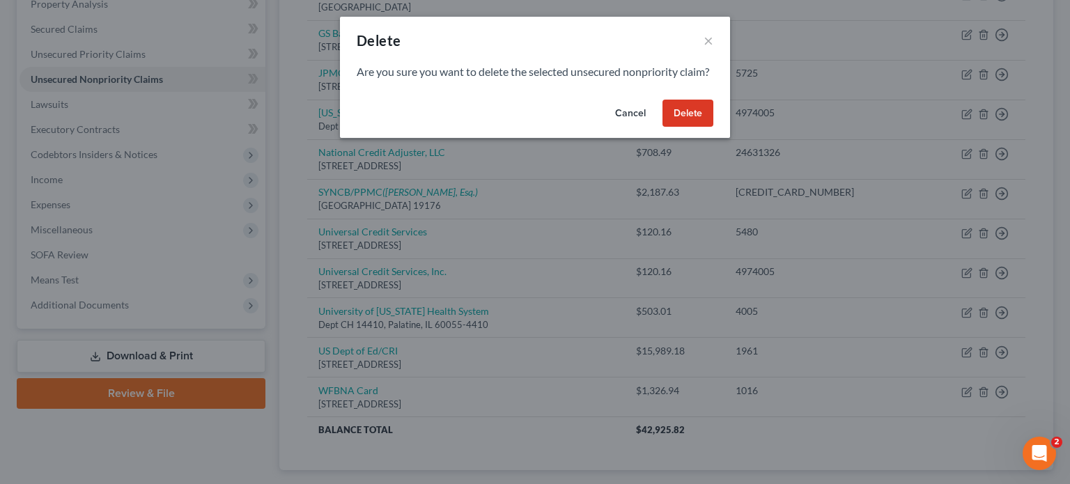
click at [692, 127] on button "Delete" at bounding box center [687, 114] width 51 height 28
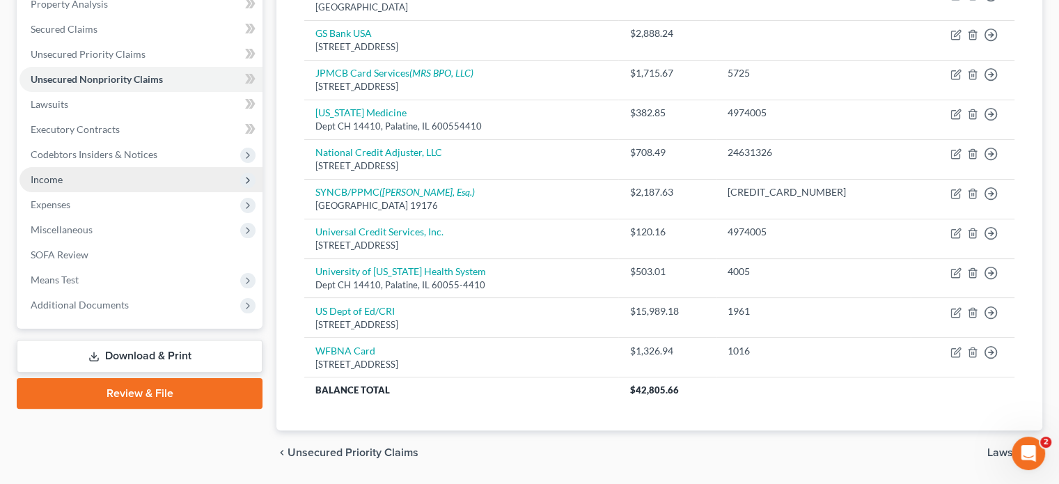
click at [105, 182] on span "Income" at bounding box center [141, 179] width 243 height 25
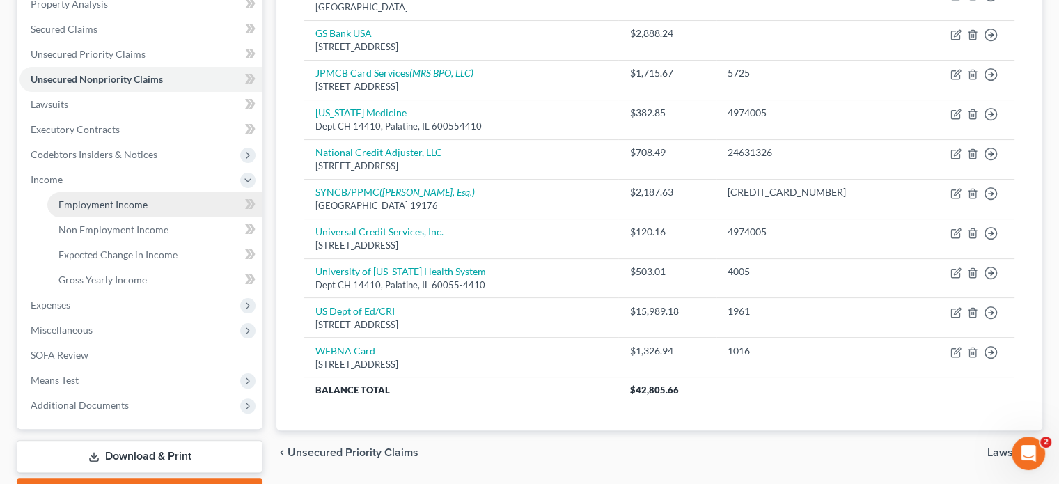
click at [106, 205] on span "Employment Income" at bounding box center [103, 205] width 89 height 12
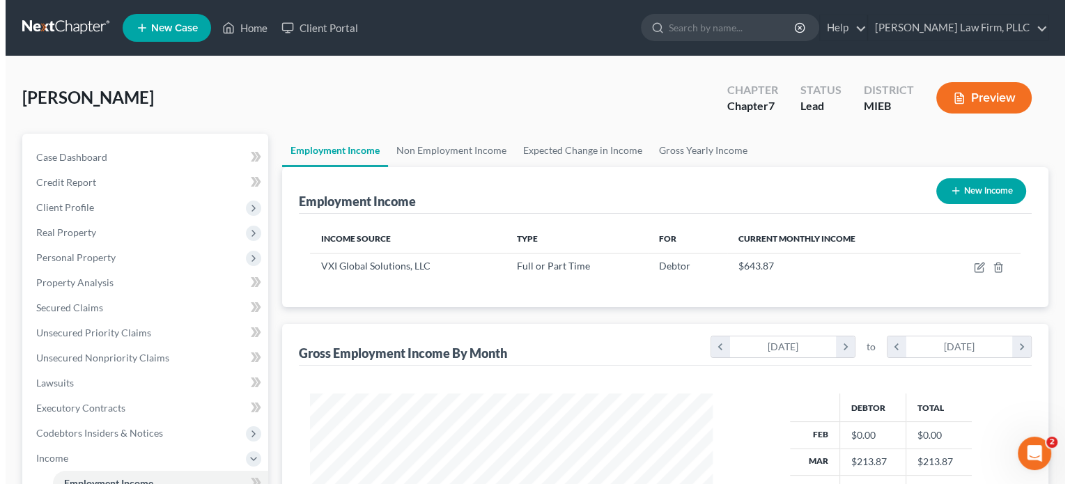
scroll to position [248, 430]
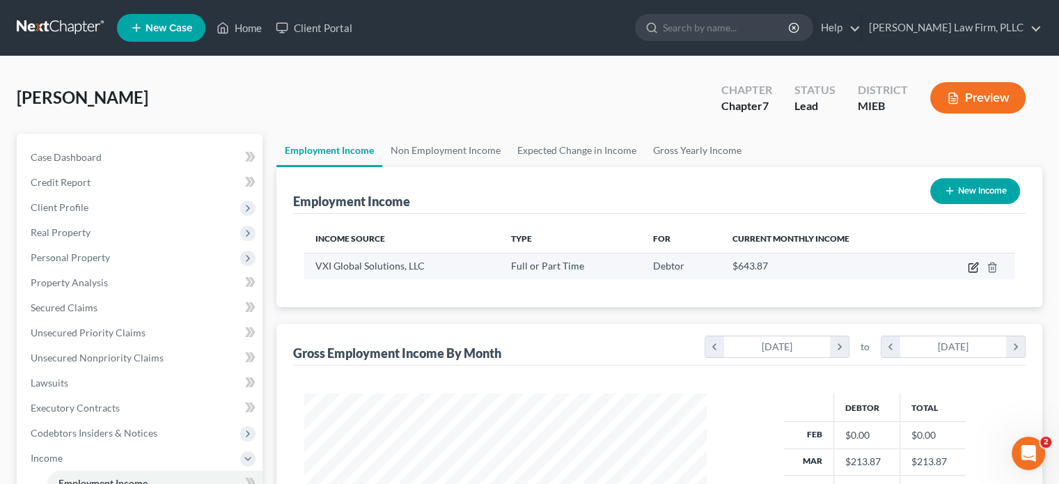
click at [973, 264] on icon "button" at bounding box center [973, 267] width 11 height 11
select select "0"
select select "4"
select select "2"
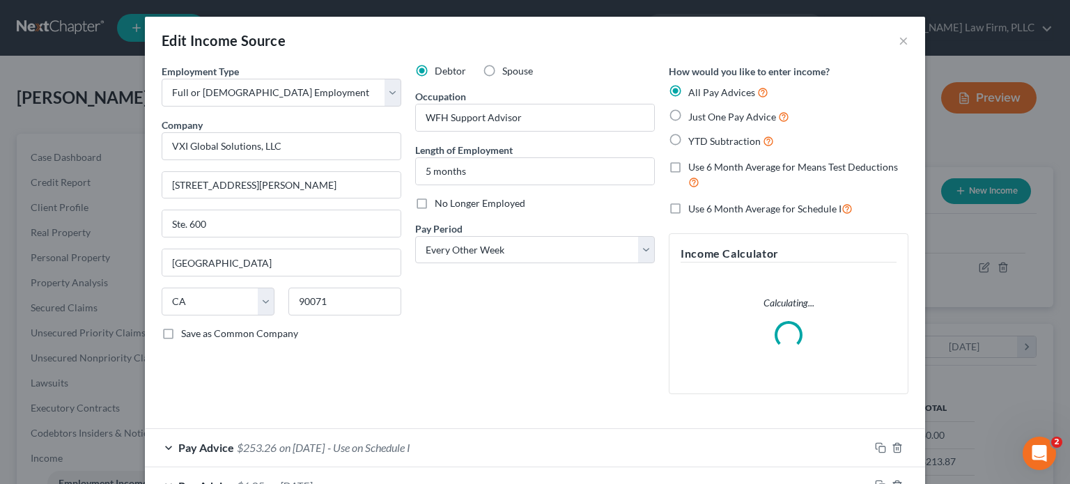
scroll to position [139, 0]
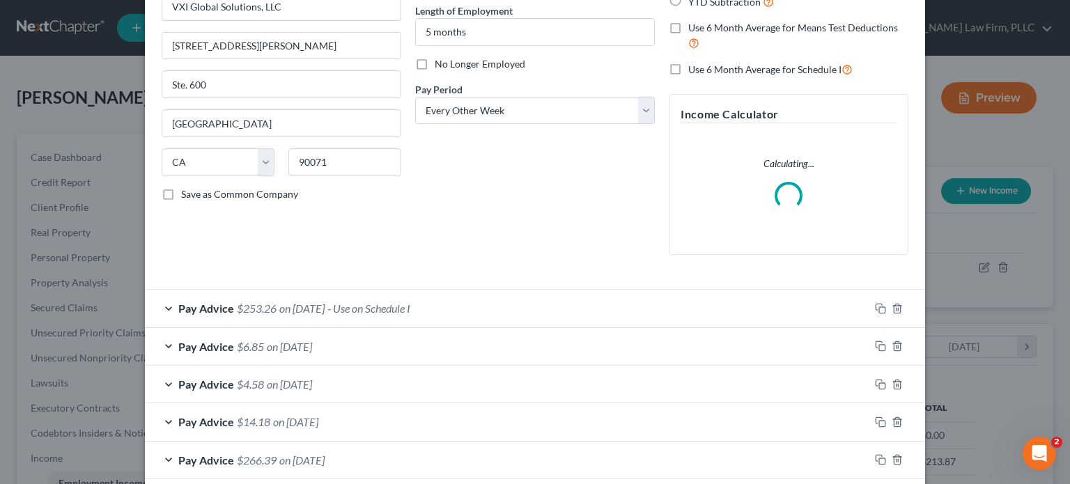
click at [561, 312] on div "Pay Advice $253.26 on [DATE] - Use on Schedule I" at bounding box center [507, 308] width 724 height 37
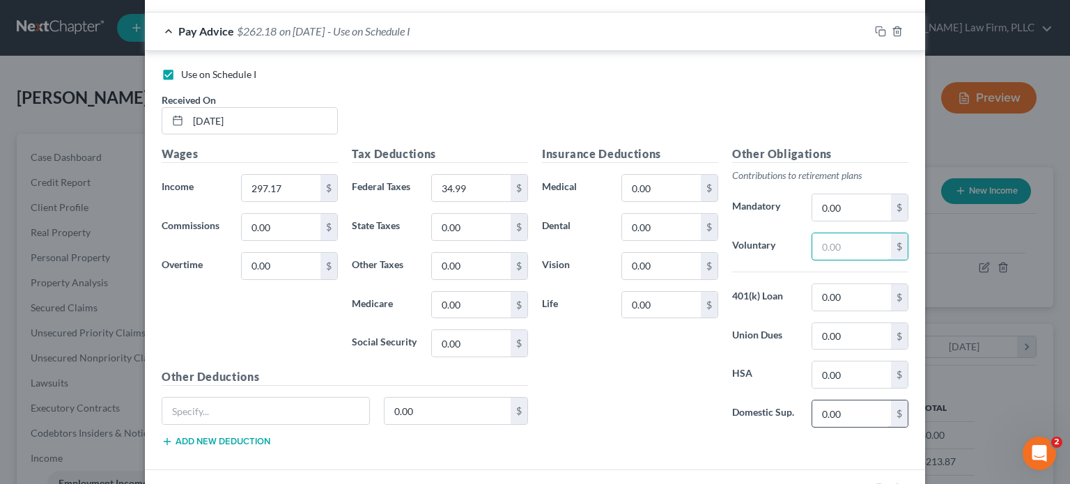
scroll to position [488, 0]
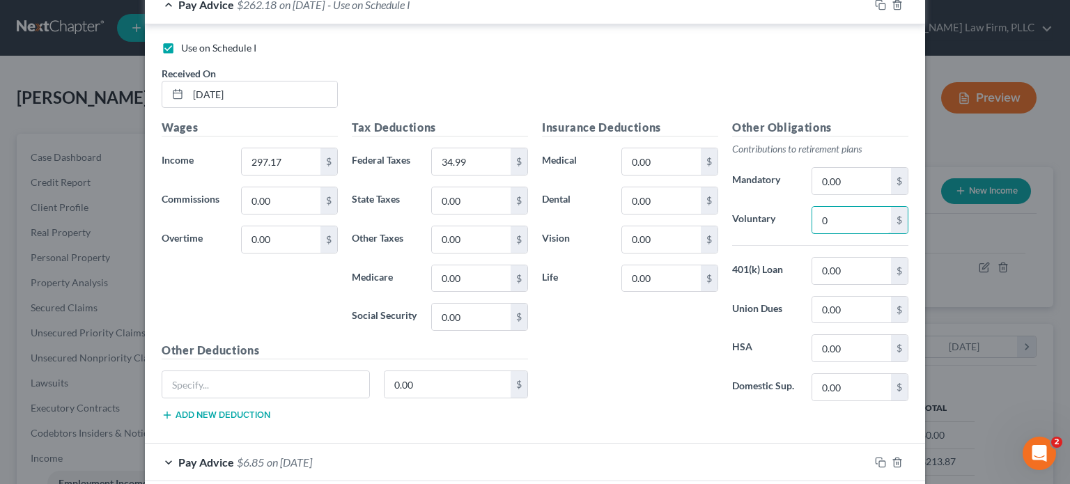
type input "0"
